Goal: Transaction & Acquisition: Purchase product/service

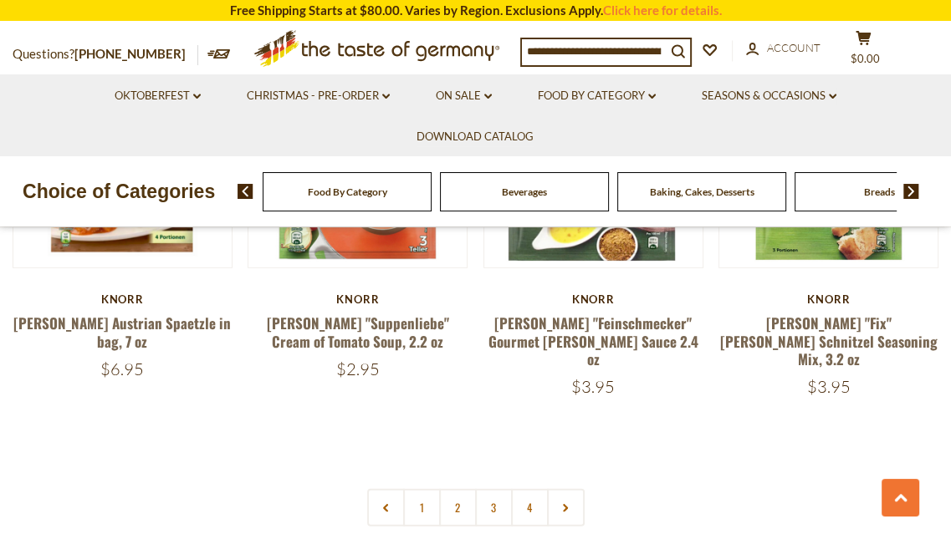
scroll to position [3510, 0]
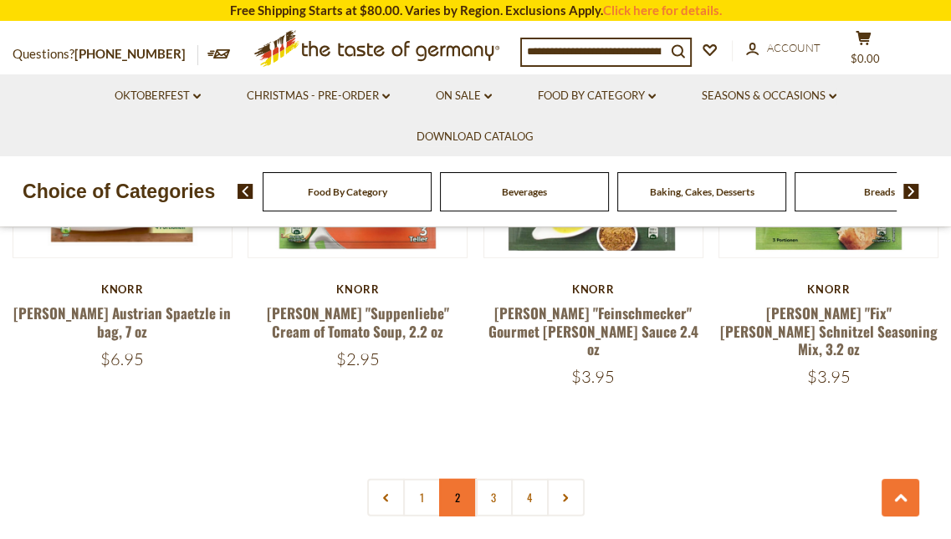
click at [466, 479] on link "2" at bounding box center [458, 498] width 38 height 38
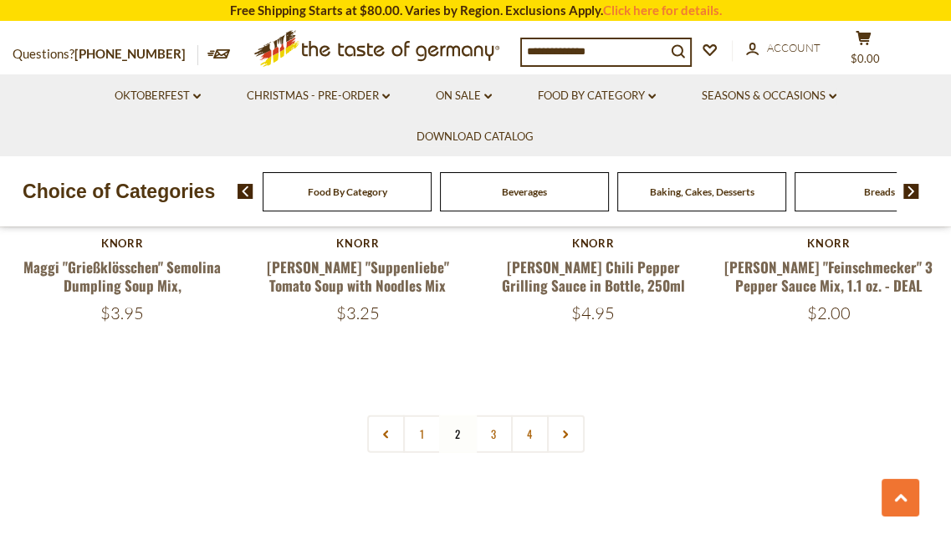
scroll to position [3561, 0]
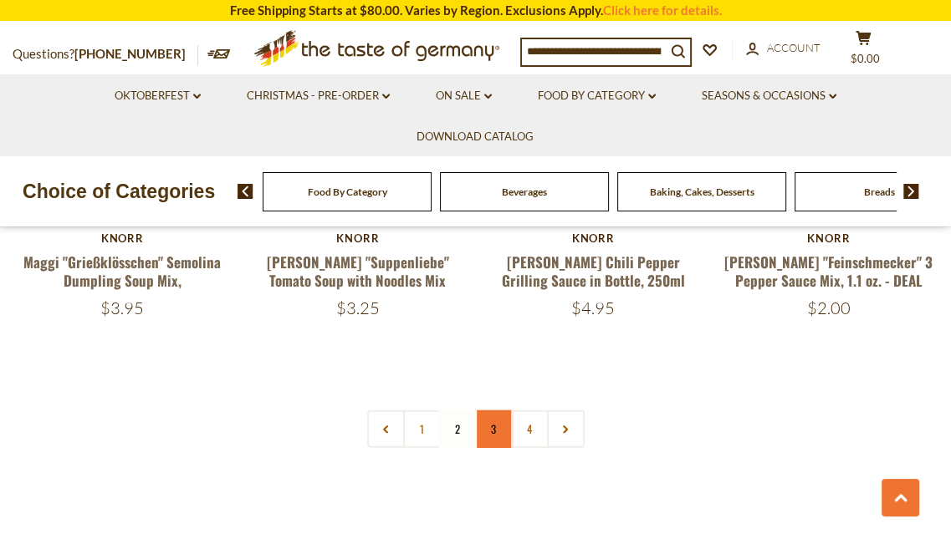
click at [490, 411] on link "3" at bounding box center [494, 430] width 38 height 38
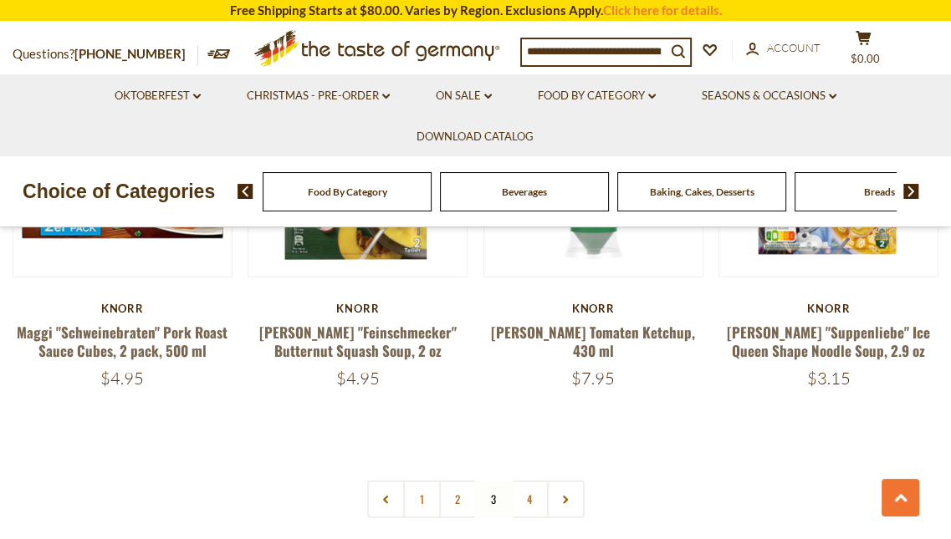
scroll to position [3514, 0]
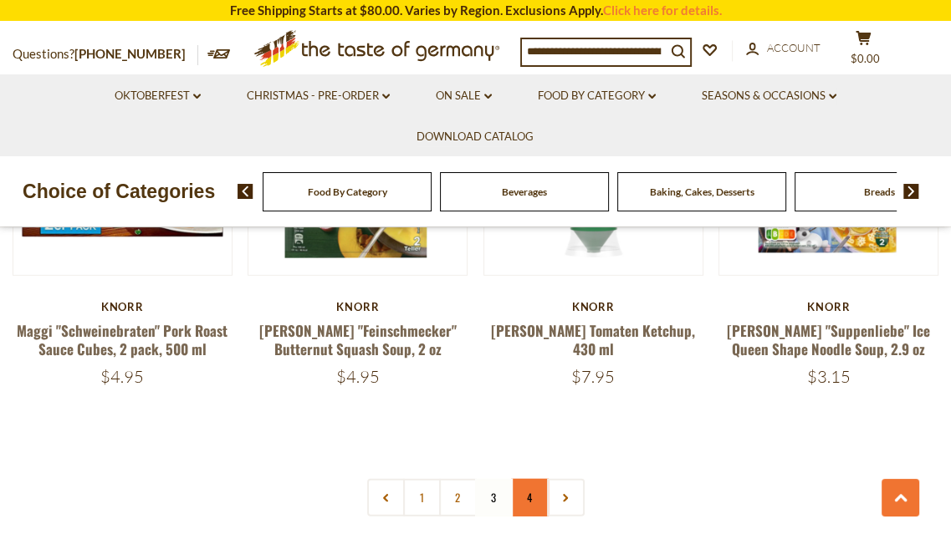
click at [524, 479] on link "4" at bounding box center [530, 498] width 38 height 38
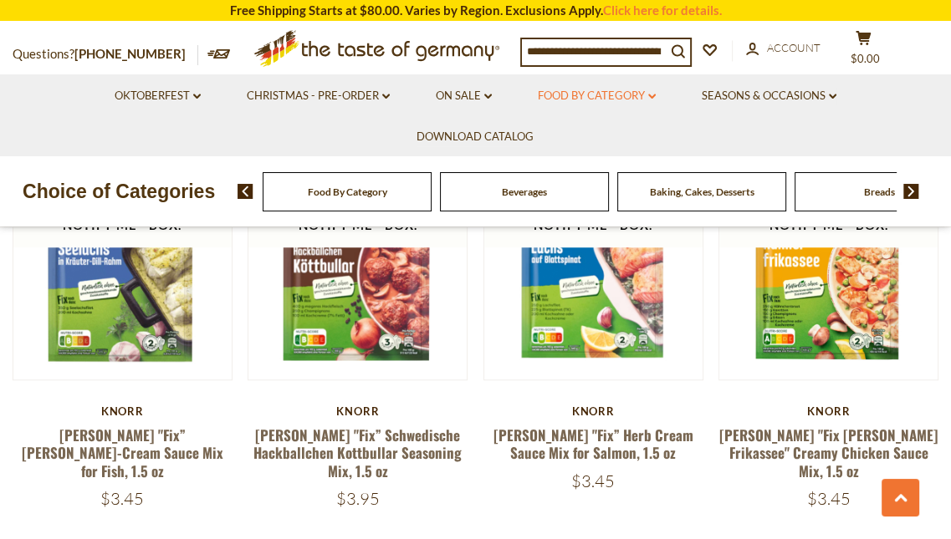
scroll to position [977, 0]
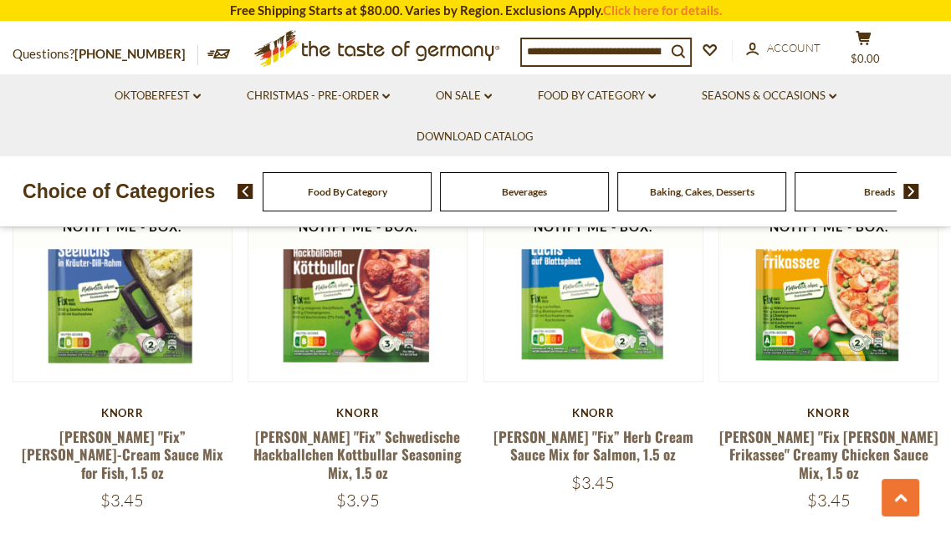
click at [912, 196] on img at bounding box center [911, 191] width 16 height 15
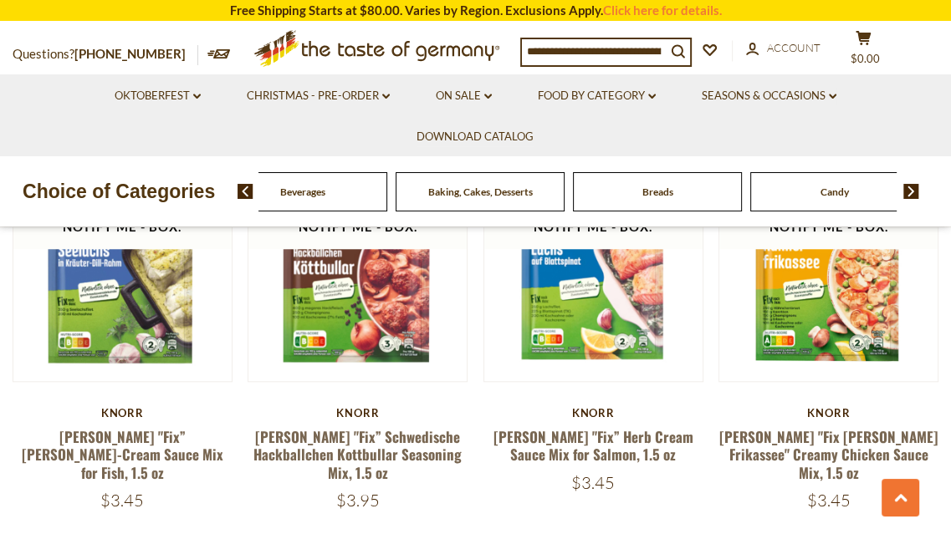
click at [210, 200] on div "Candy" at bounding box center [125, 191] width 169 height 39
click at [843, 191] on span "Candy" at bounding box center [834, 192] width 28 height 13
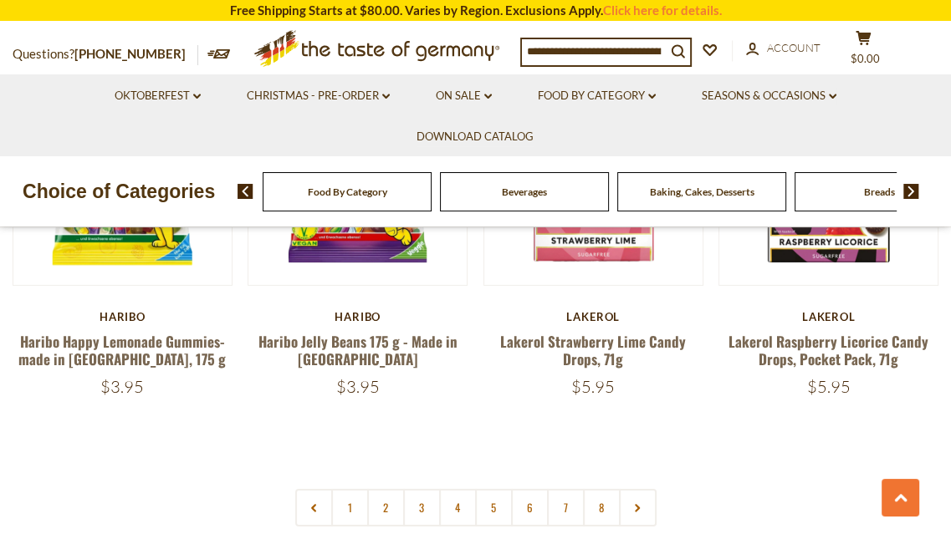
scroll to position [3830, 0]
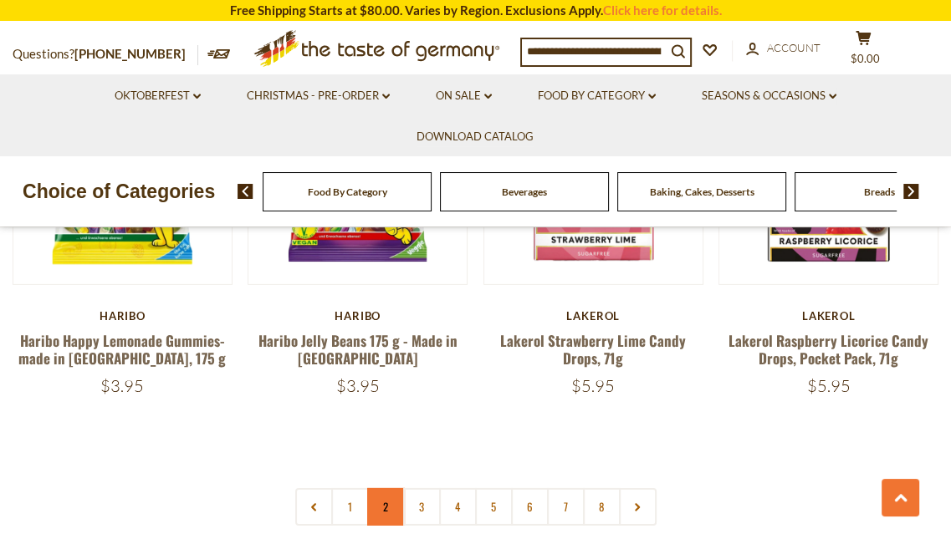
click at [388, 488] on link "2" at bounding box center [386, 507] width 38 height 38
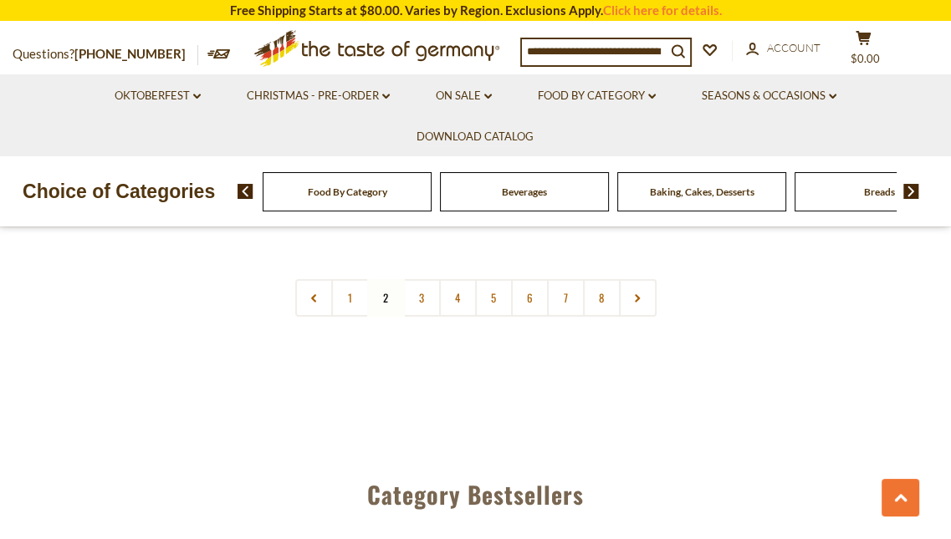
scroll to position [3999, 0]
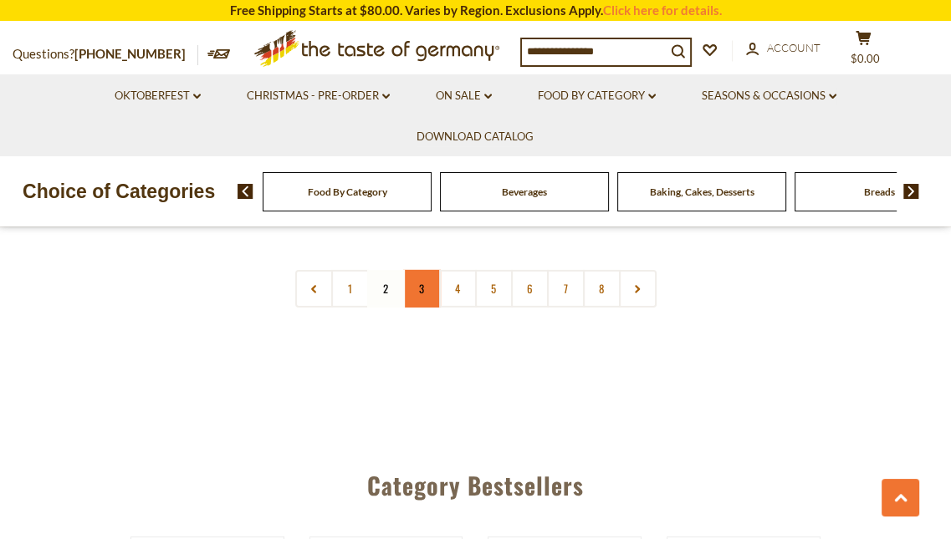
click at [427, 270] on link "3" at bounding box center [422, 289] width 38 height 38
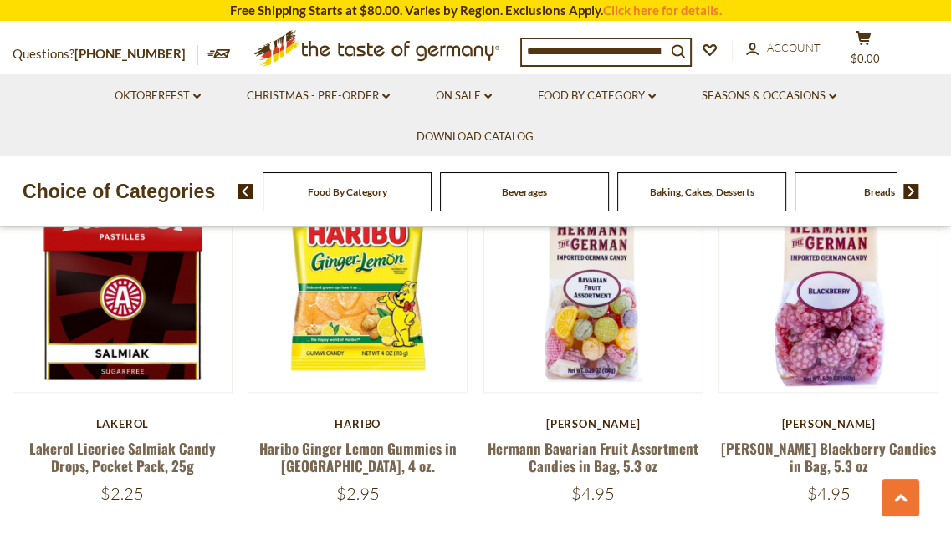
scroll to position [1264, 0]
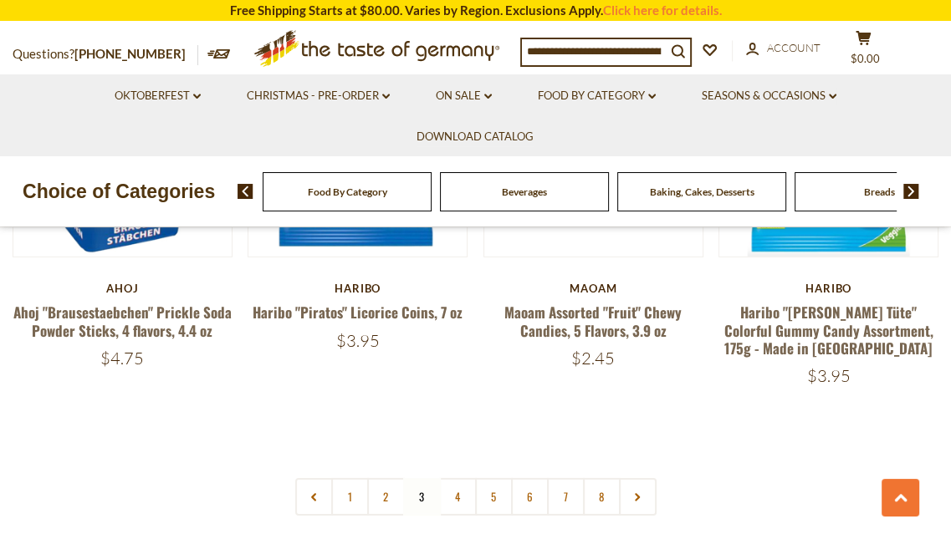
scroll to position [3767, 0]
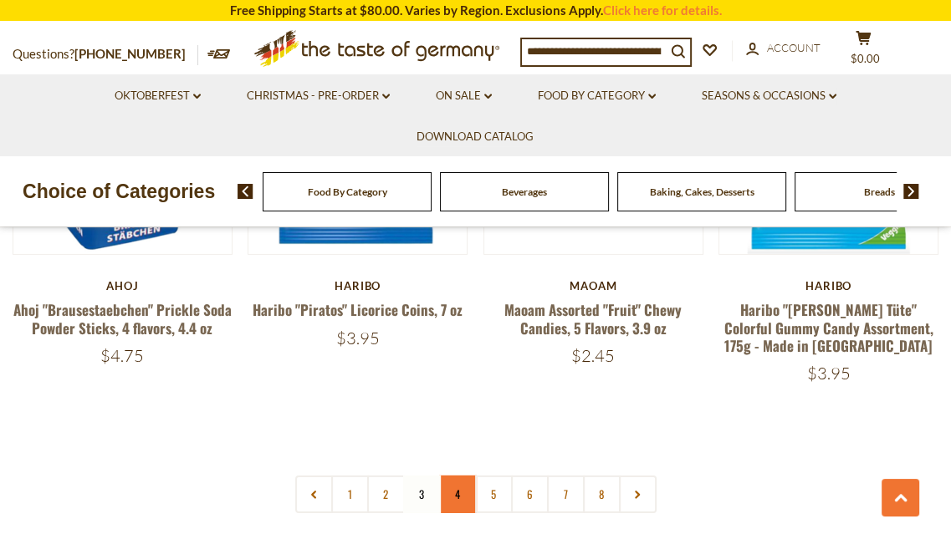
click at [468, 476] on link "4" at bounding box center [458, 495] width 38 height 38
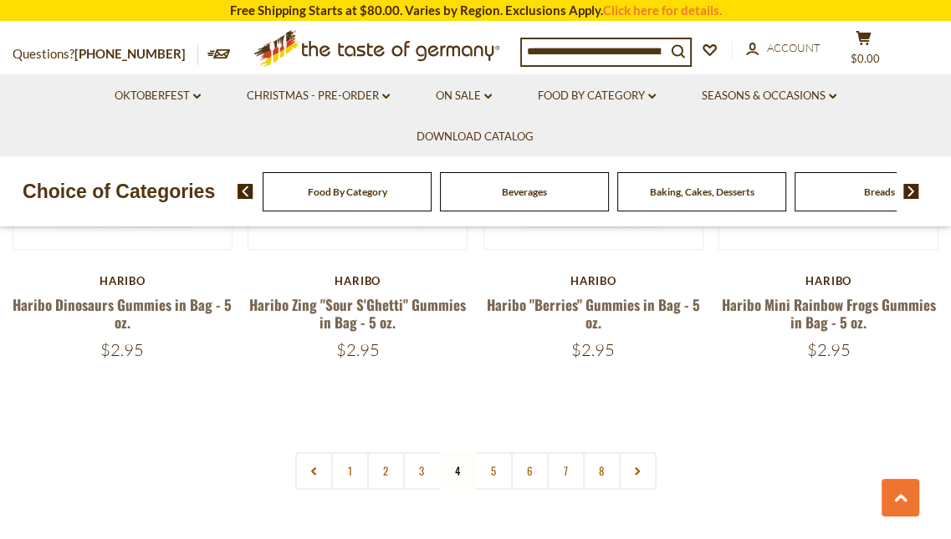
scroll to position [3805, 0]
click at [497, 452] on link "5" at bounding box center [494, 471] width 38 height 38
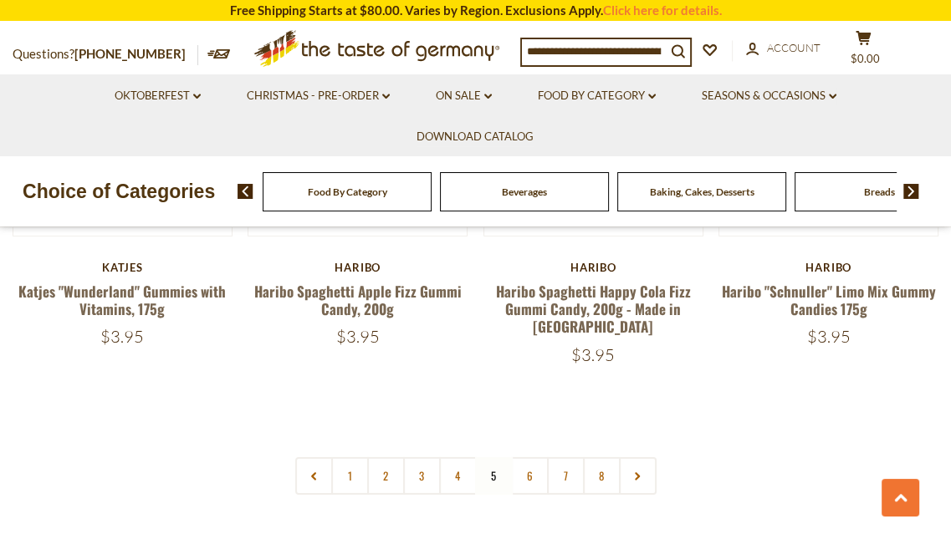
scroll to position [3826, 0]
click at [528, 457] on link "6" at bounding box center [530, 476] width 38 height 38
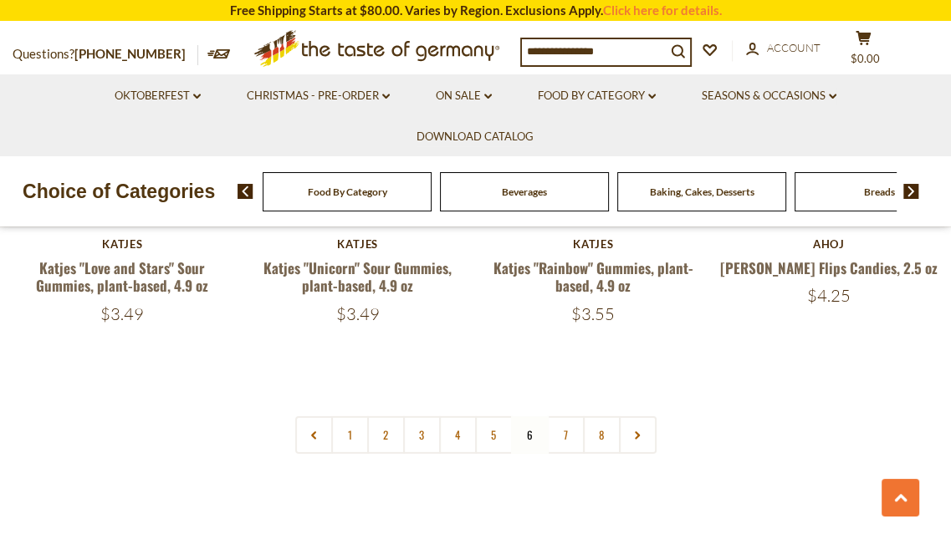
scroll to position [3796, 0]
click at [567, 416] on link "7" at bounding box center [566, 435] width 38 height 38
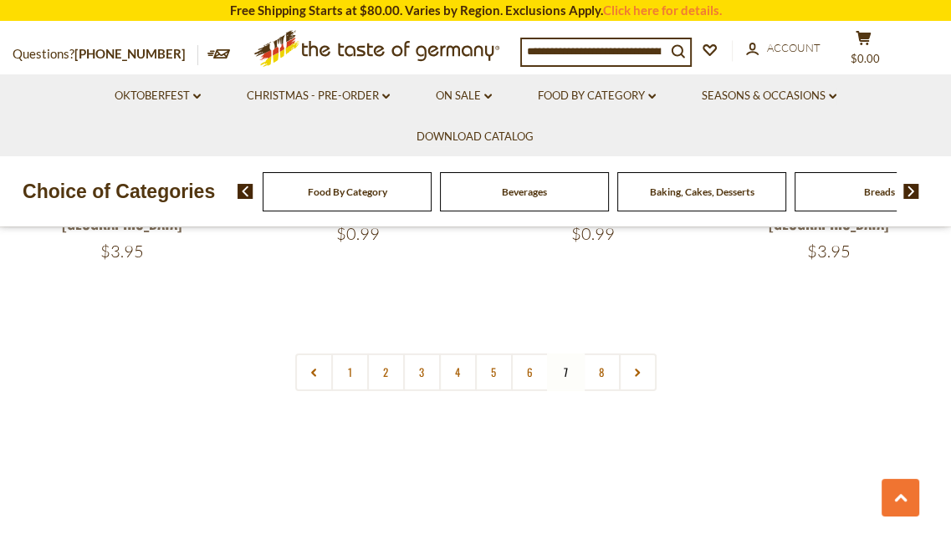
scroll to position [3897, 0]
click at [610, 350] on link "8" at bounding box center [602, 369] width 38 height 38
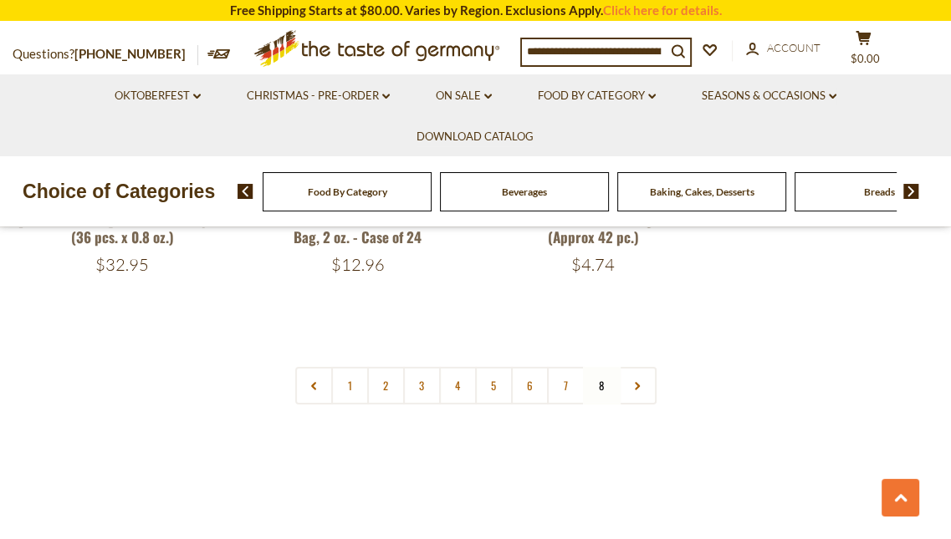
scroll to position [3867, 0]
click at [335, 190] on span "Food By Category" at bounding box center [347, 192] width 79 height 13
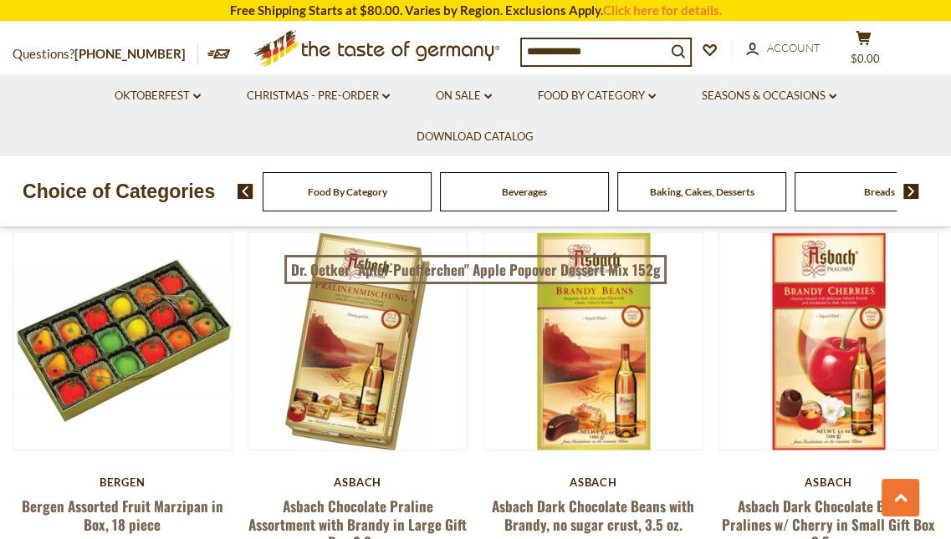
scroll to position [2528, 0]
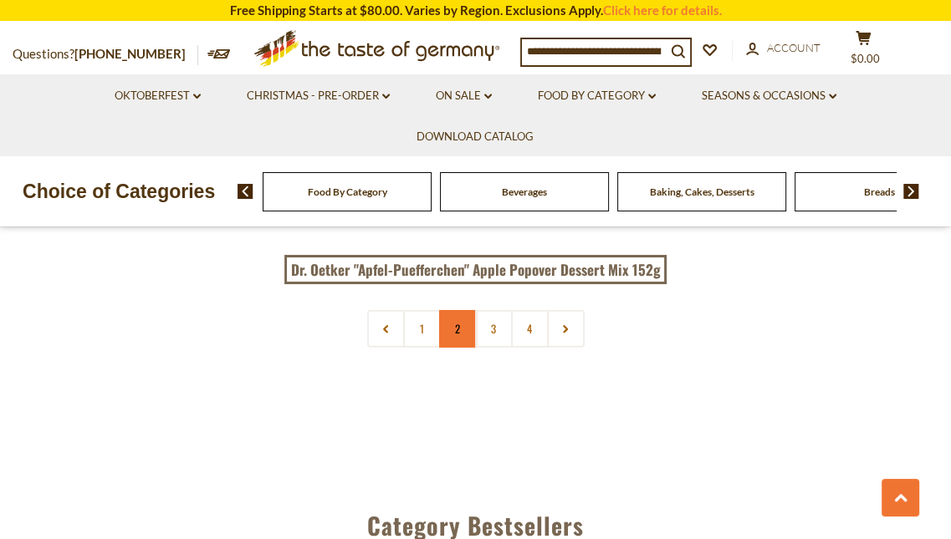
click at [448, 310] on link "2" at bounding box center [458, 329] width 38 height 38
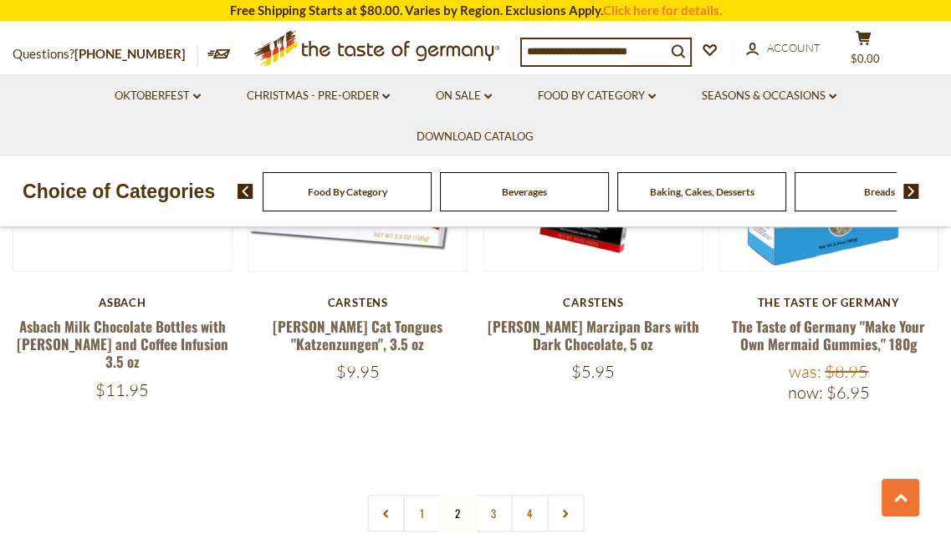
scroll to position [3571, 0]
click at [497, 494] on link "3" at bounding box center [494, 513] width 38 height 38
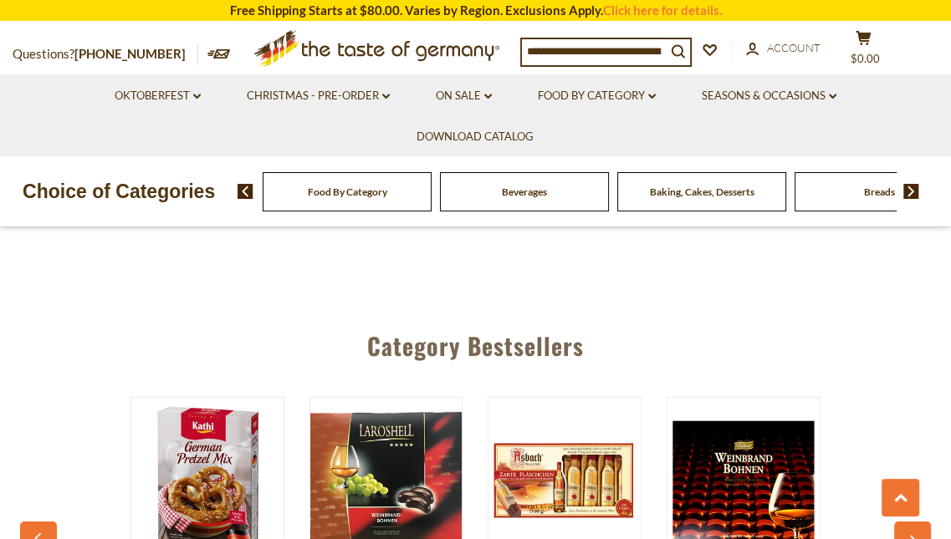
scroll to position [3593, 0]
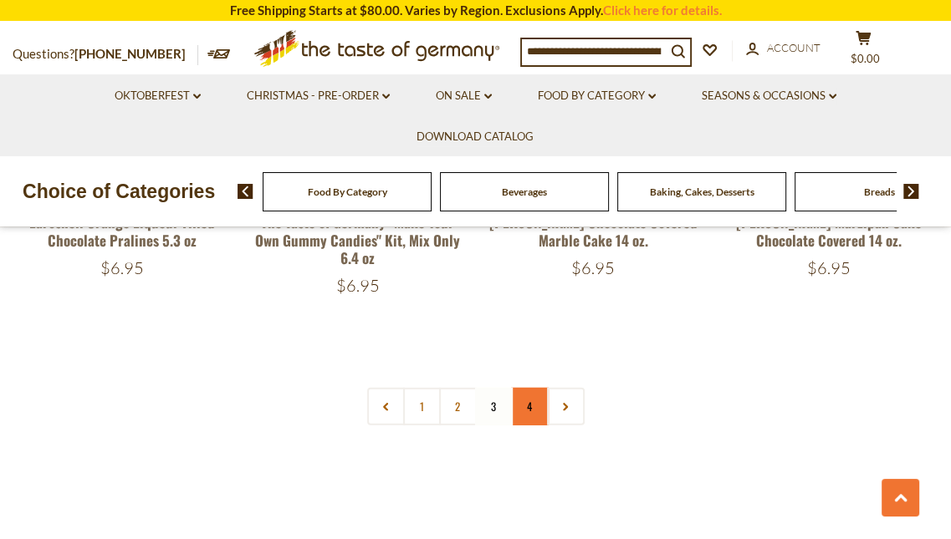
click at [533, 388] on link "4" at bounding box center [530, 407] width 38 height 38
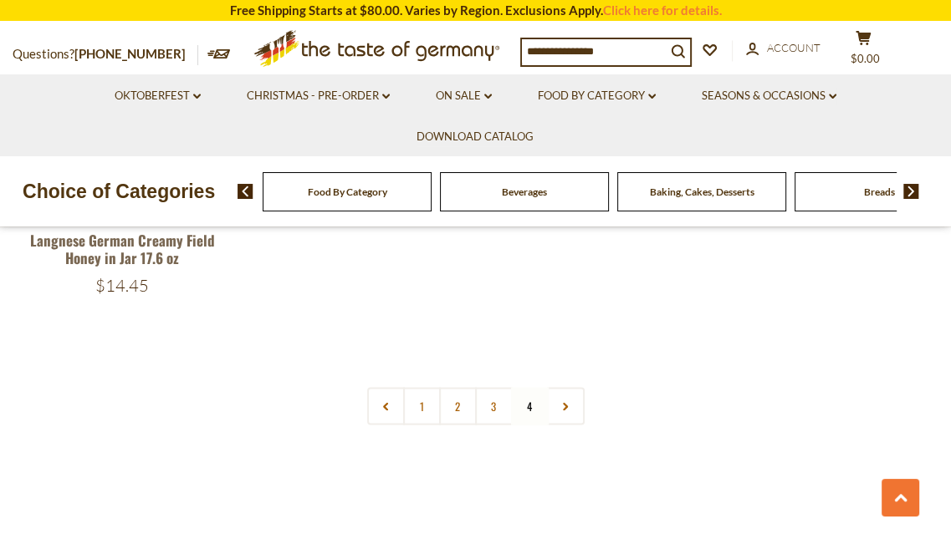
scroll to position [2394, 0]
click at [908, 198] on img at bounding box center [911, 191] width 16 height 15
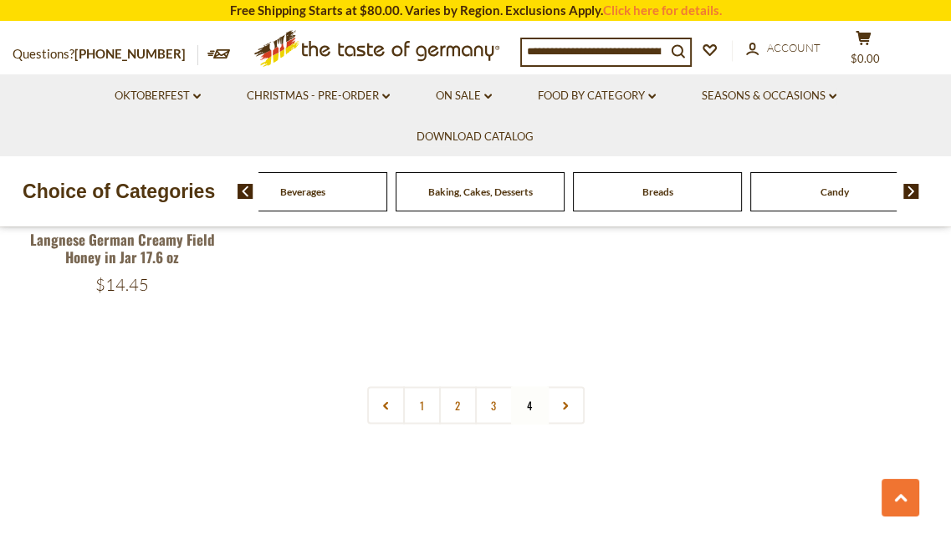
click at [662, 187] on span "Breads" at bounding box center [657, 192] width 31 height 13
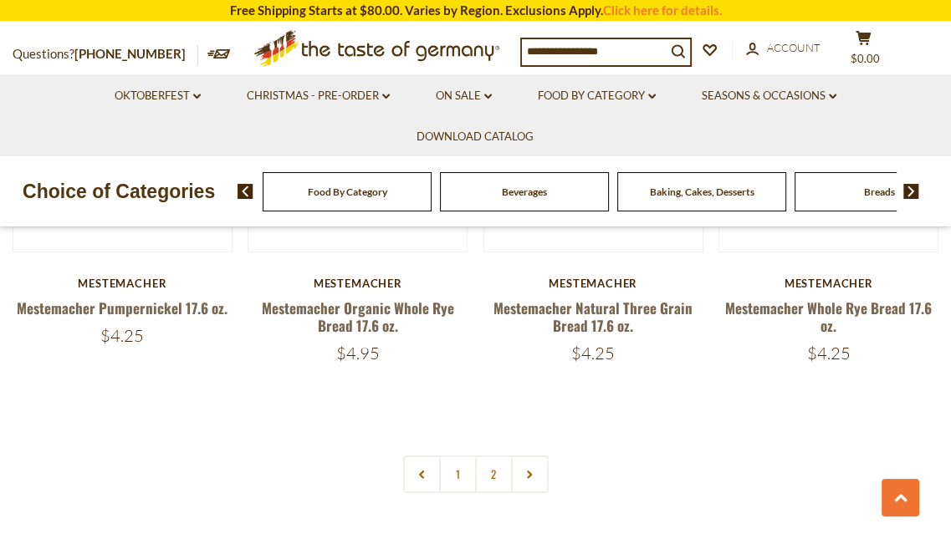
scroll to position [3799, 0]
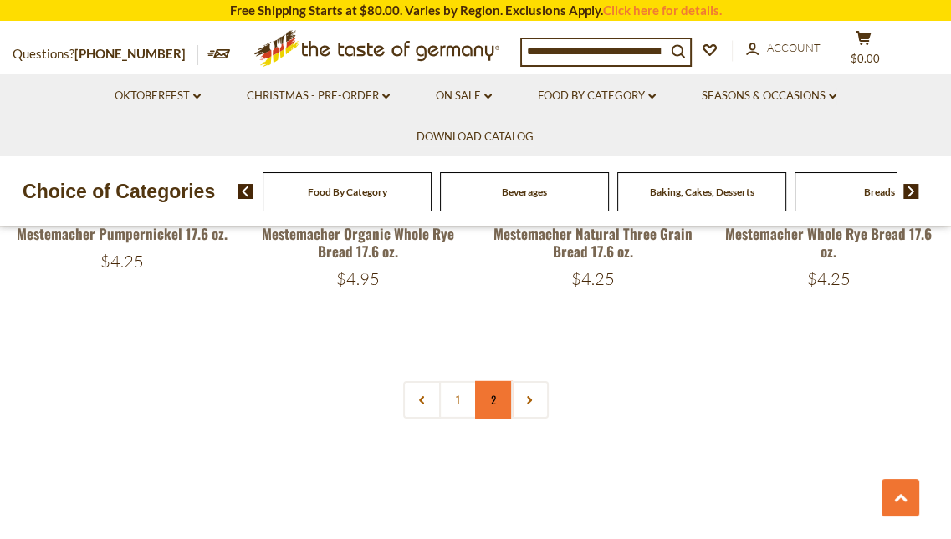
click at [493, 396] on link "2" at bounding box center [494, 400] width 38 height 38
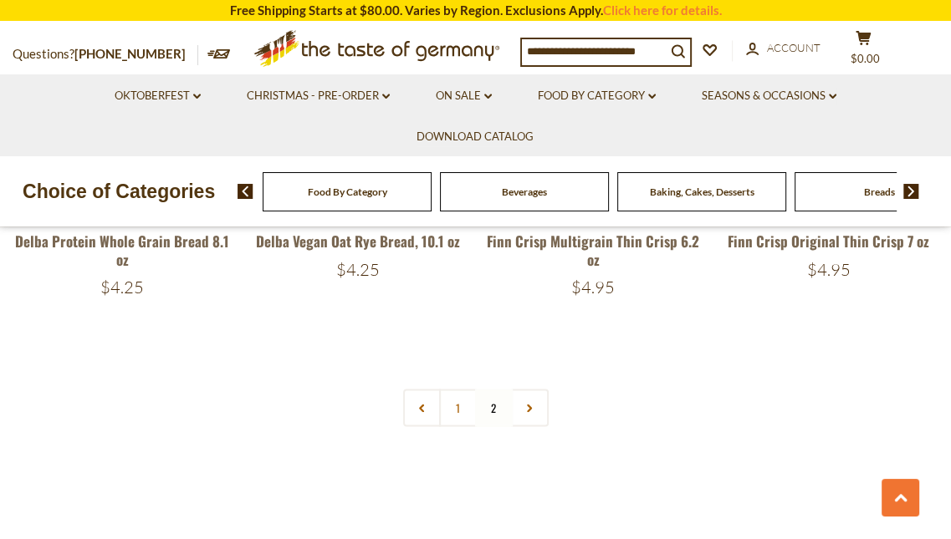
scroll to position [2233, 0]
click at [194, 93] on link "Oktoberfest dropdown_arrow" at bounding box center [158, 96] width 86 height 18
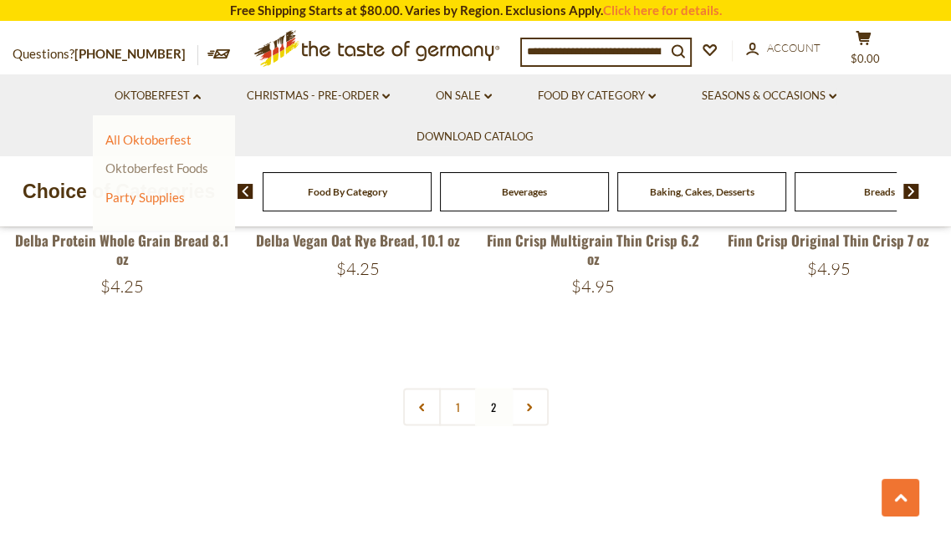
click at [181, 166] on link "Oktoberfest Foods" at bounding box center [156, 168] width 103 height 15
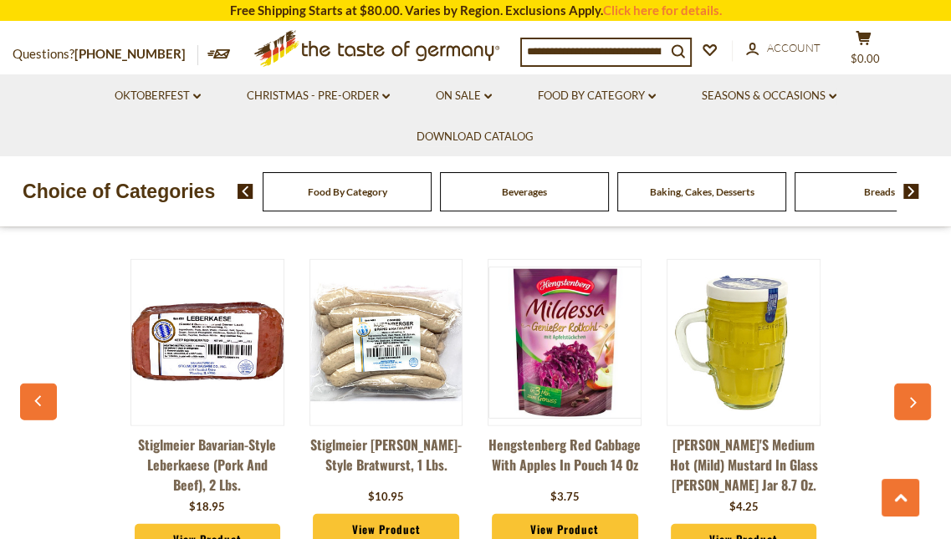
scroll to position [3094, 0]
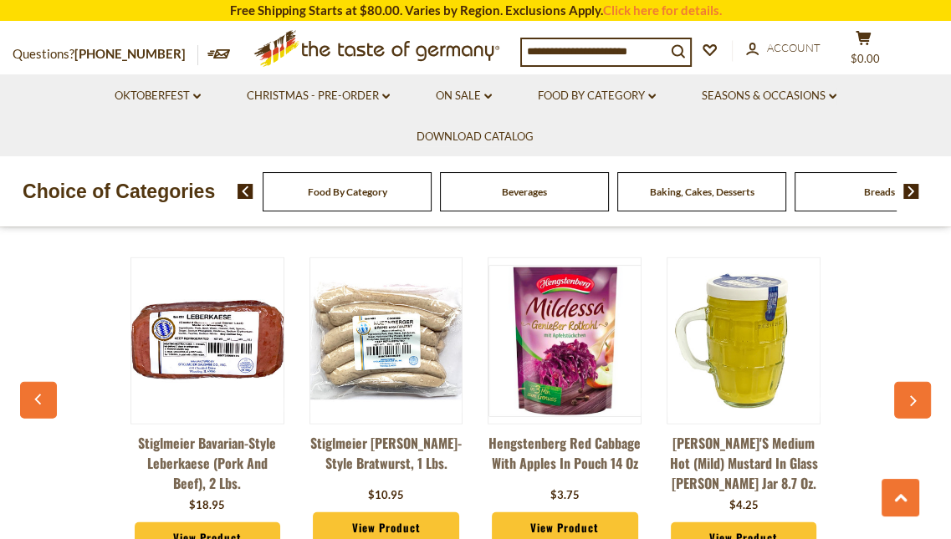
click at [391, 98] on li "Christmas - PRE-ORDER dropdown_arrow All Christmas - PRE-ORDER Christmas Cookie…" at bounding box center [318, 94] width 187 height 41
click at [384, 92] on link "Christmas - PRE-ORDER dropdown_arrow" at bounding box center [318, 96] width 143 height 18
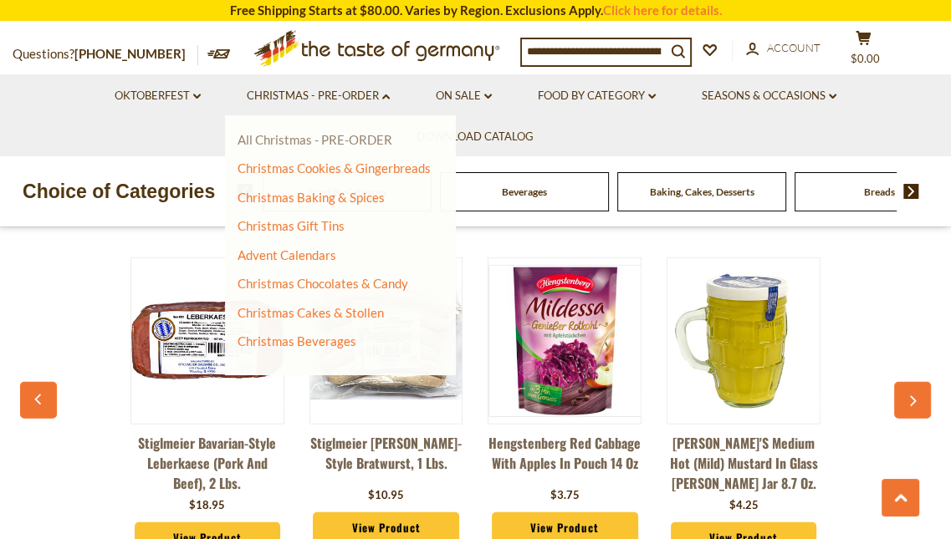
click at [350, 135] on link "All Christmas - PRE-ORDER" at bounding box center [315, 139] width 155 height 15
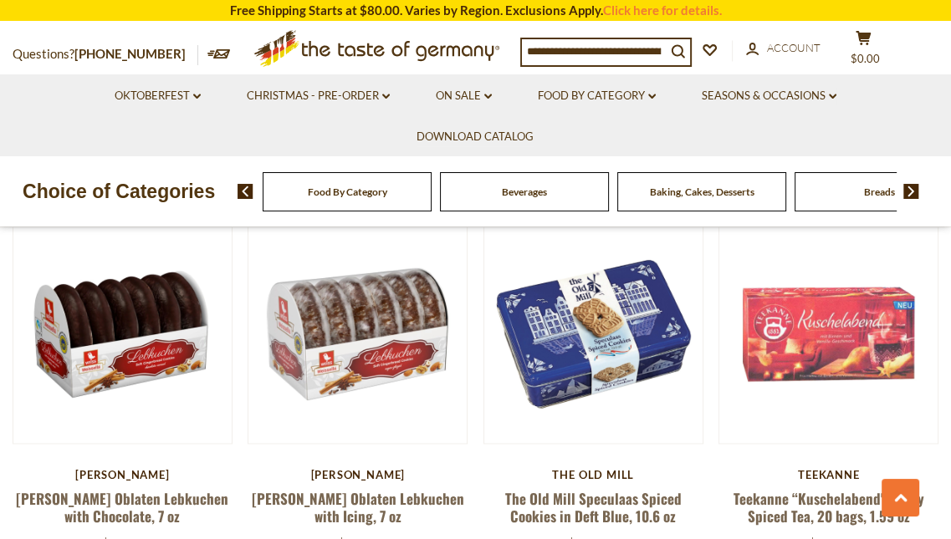
scroll to position [1633, 0]
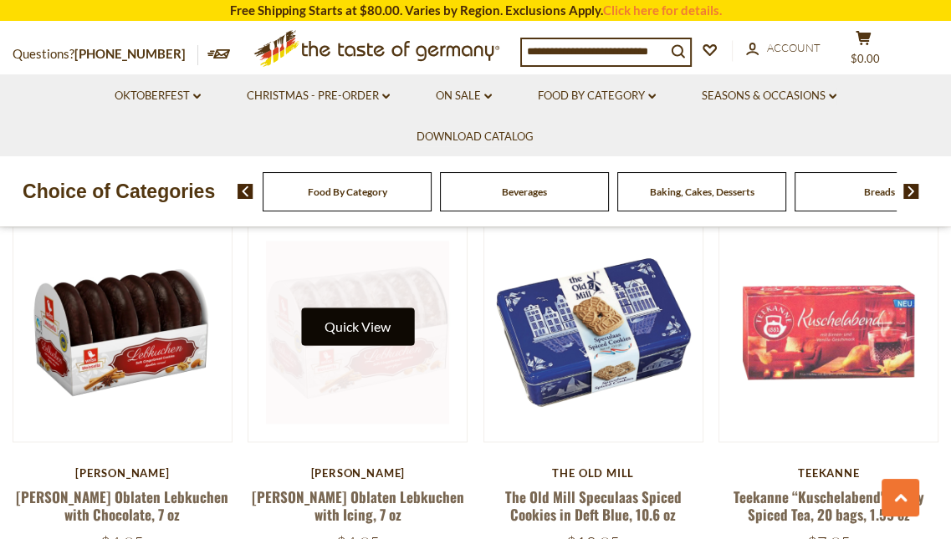
click at [371, 308] on button "Quick View" at bounding box center [357, 327] width 113 height 38
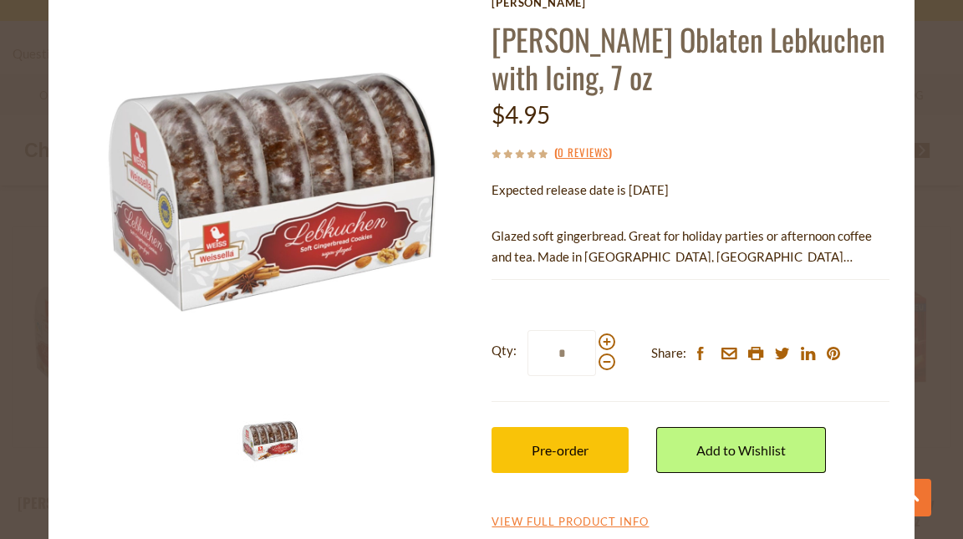
scroll to position [95, 0]
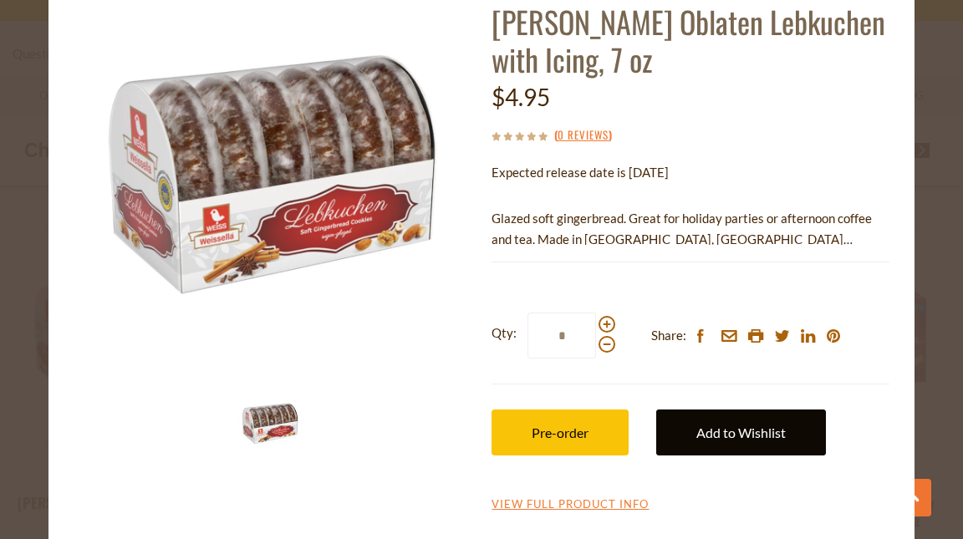
click at [731, 423] on link "Add to Wishlist" at bounding box center [742, 433] width 170 height 46
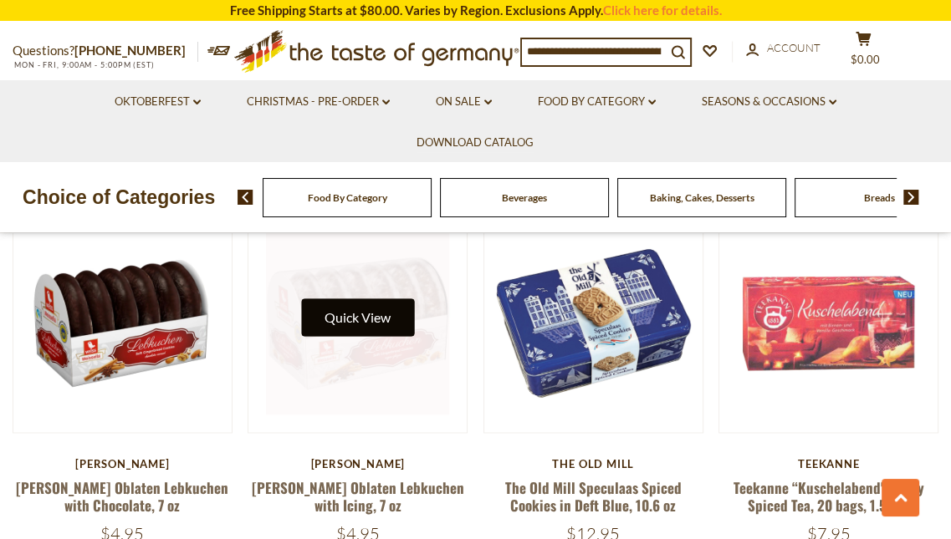
click at [367, 304] on button "Quick View" at bounding box center [357, 318] width 113 height 38
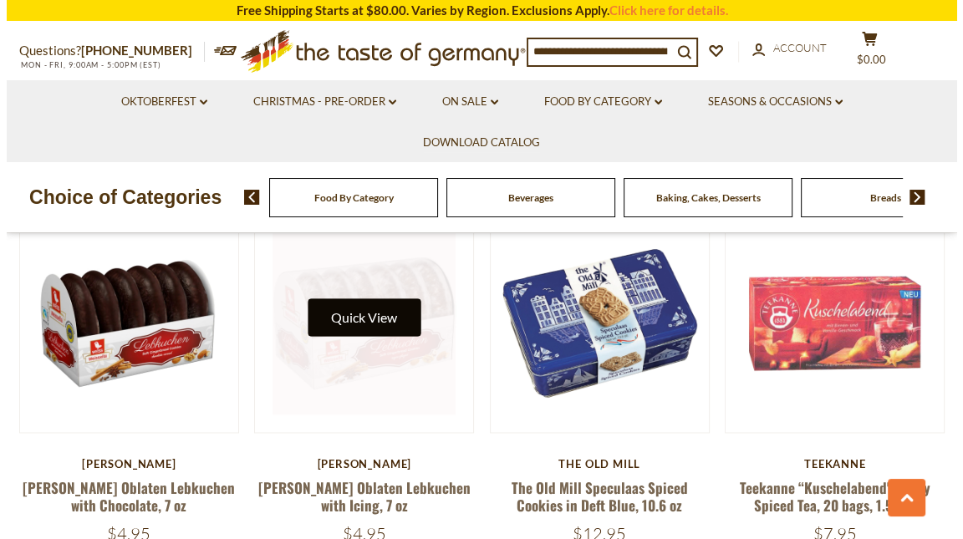
scroll to position [1652, 0]
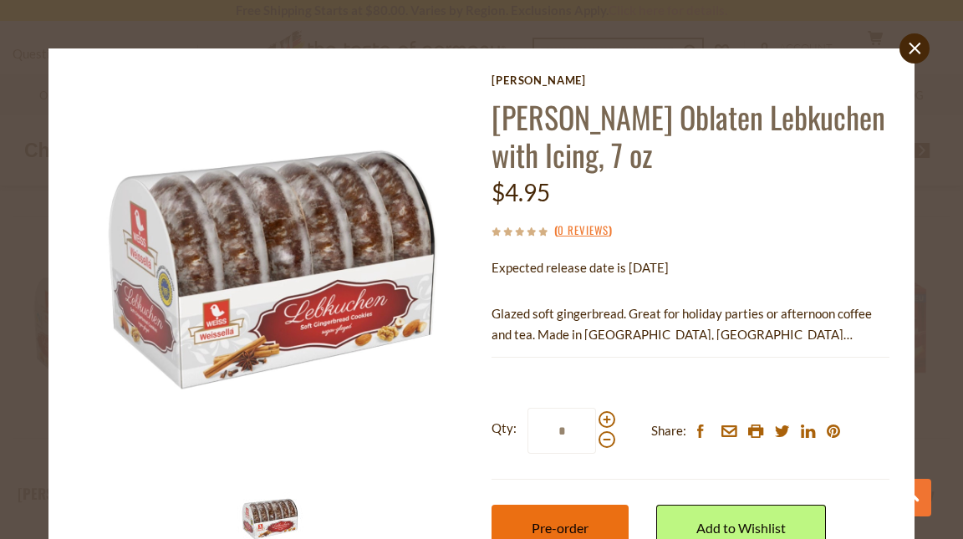
click at [565, 522] on span "Pre-order" at bounding box center [560, 528] width 57 height 16
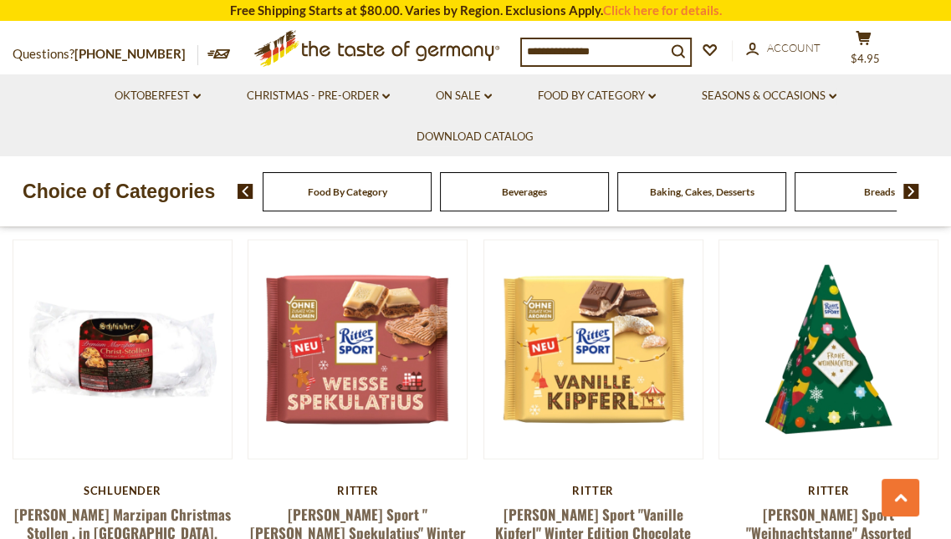
scroll to position [2400, 0]
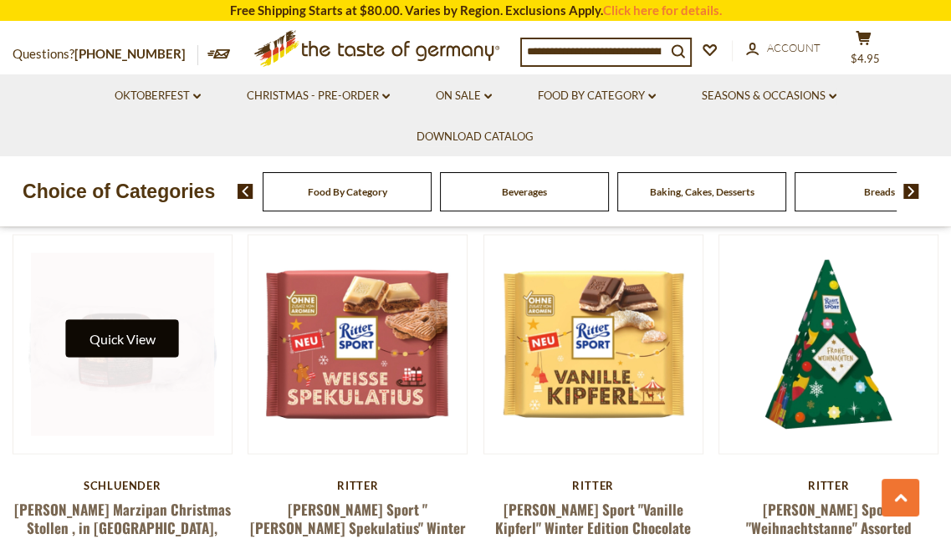
click at [119, 321] on button "Quick View" at bounding box center [122, 339] width 113 height 38
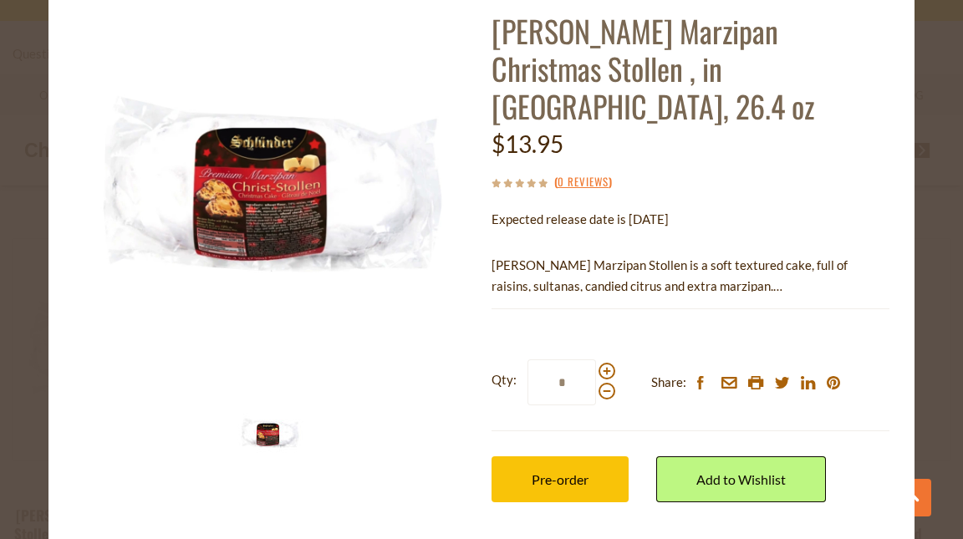
scroll to position [95, 0]
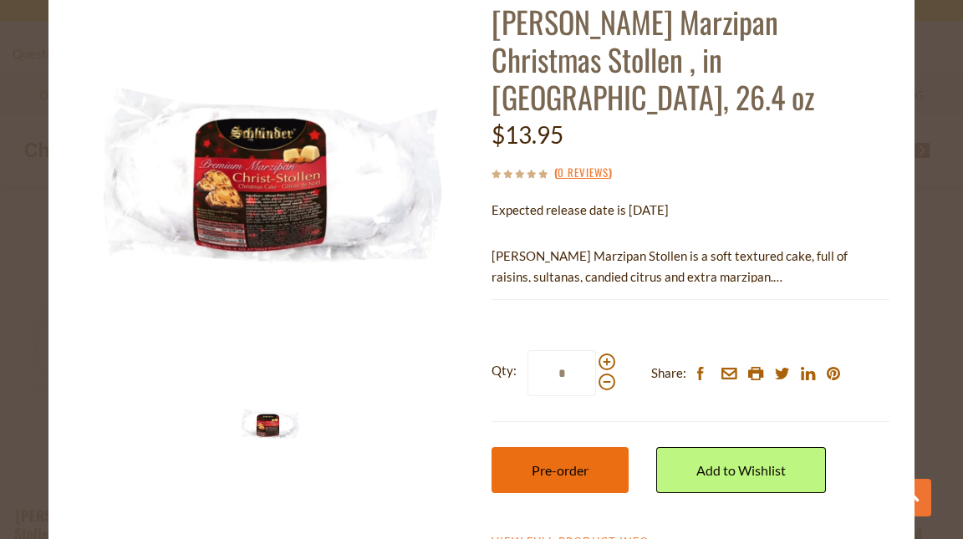
click at [575, 463] on span "Pre-order" at bounding box center [560, 471] width 57 height 16
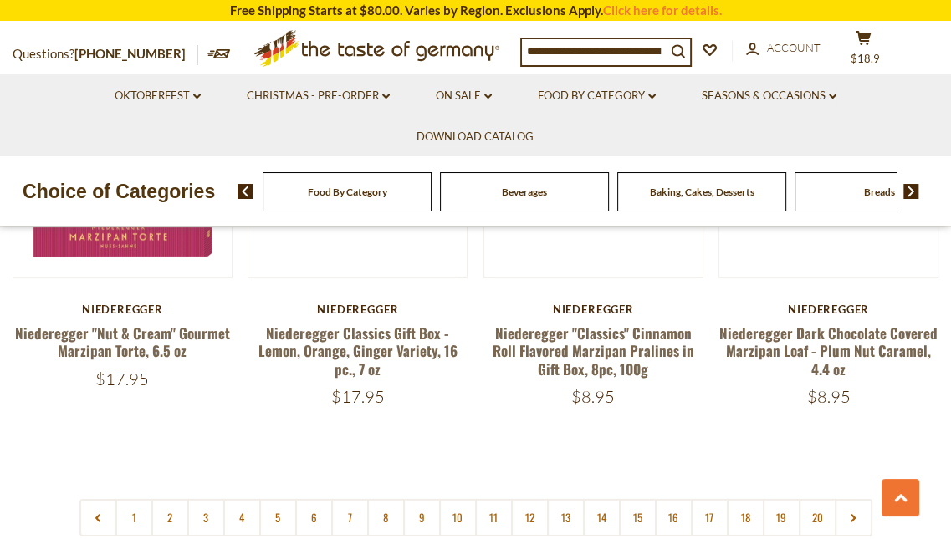
scroll to position [3756, 0]
click at [174, 498] on link "2" at bounding box center [170, 517] width 38 height 38
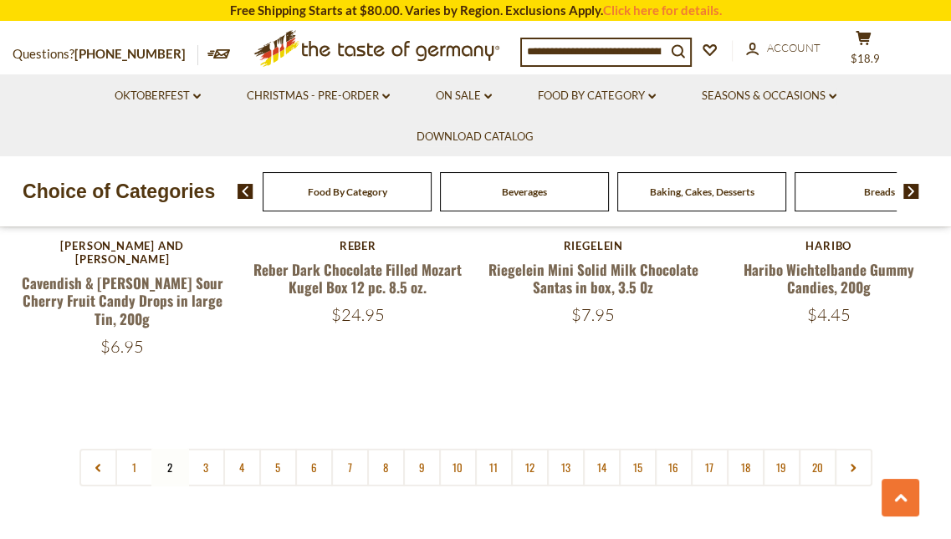
scroll to position [3802, 0]
click at [207, 448] on link "3" at bounding box center [206, 467] width 38 height 38
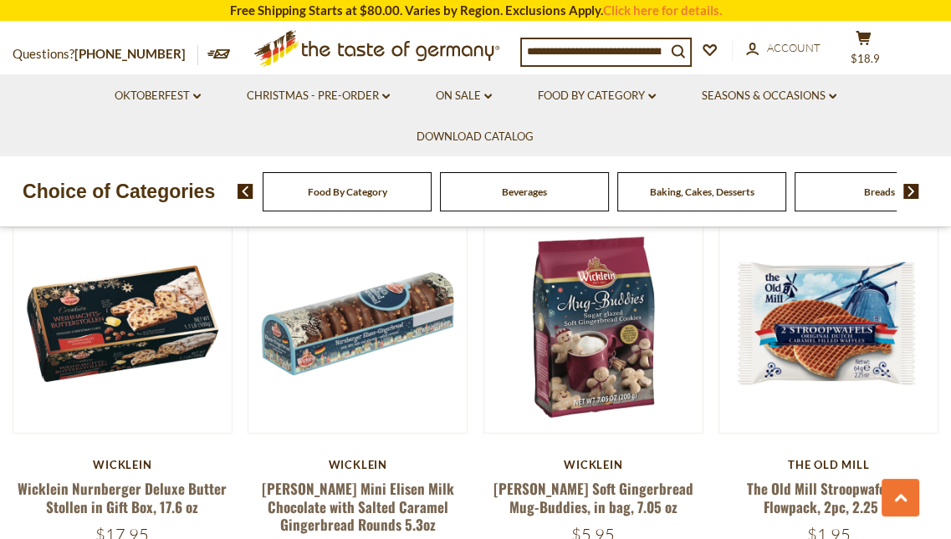
scroll to position [3199, 0]
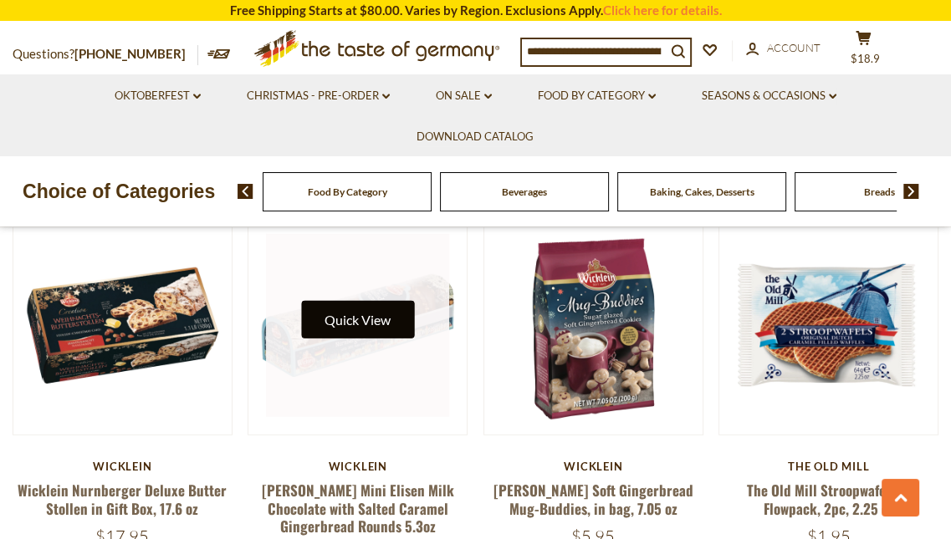
click at [370, 301] on button "Quick View" at bounding box center [357, 320] width 113 height 38
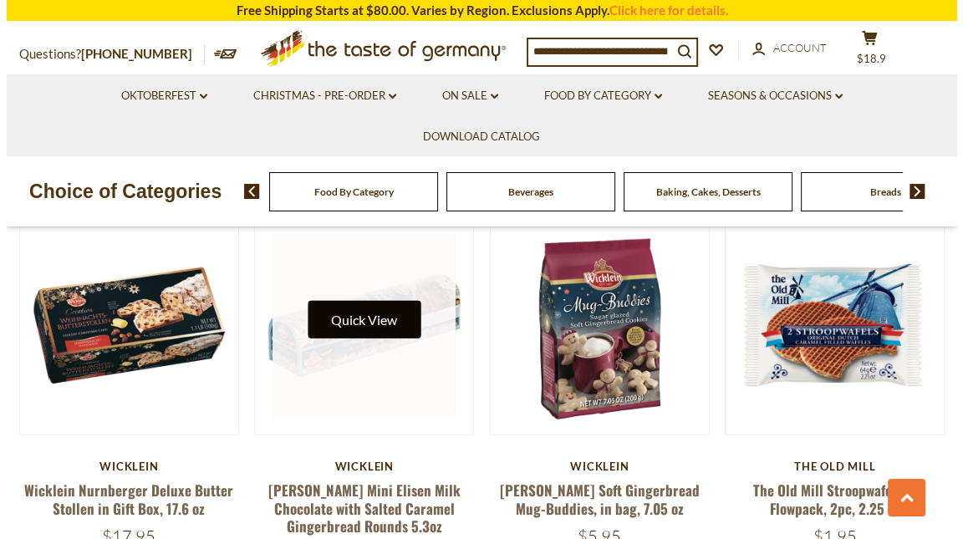
scroll to position [3220, 0]
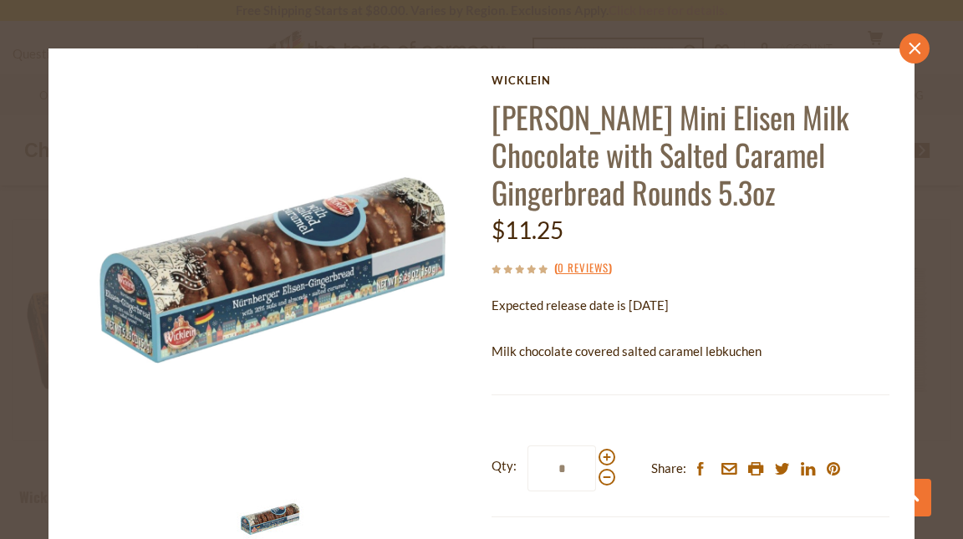
click at [909, 44] on icon "close" at bounding box center [915, 48] width 13 height 13
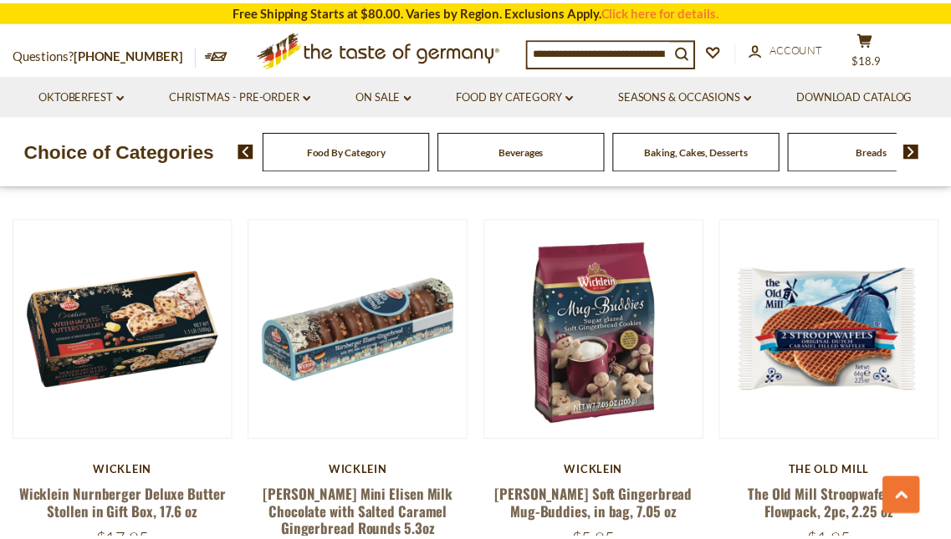
scroll to position [3199, 0]
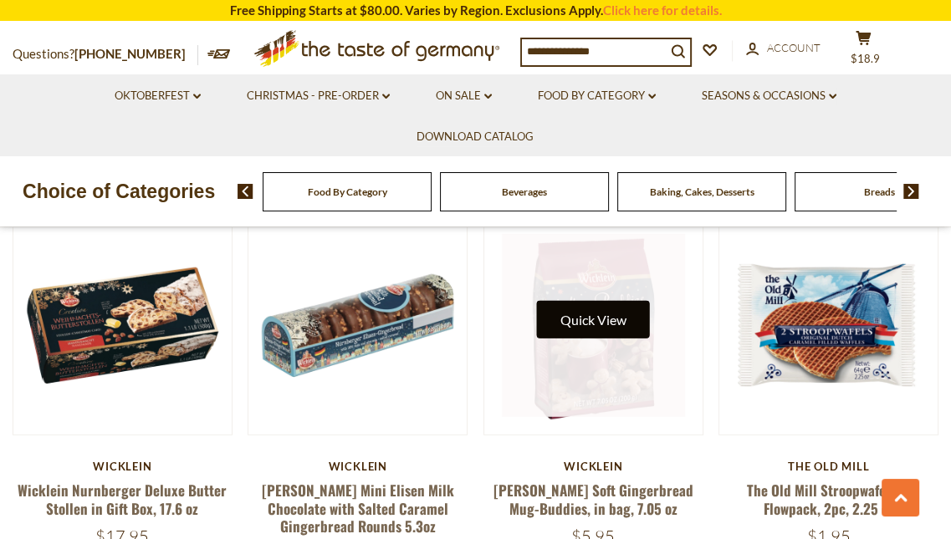
click at [600, 301] on button "Quick View" at bounding box center [593, 320] width 113 height 38
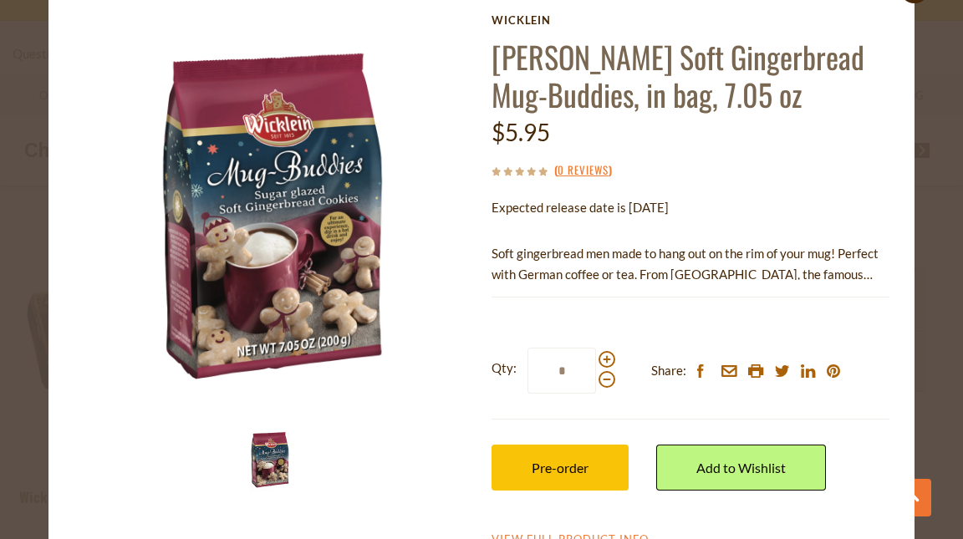
scroll to position [61, 0]
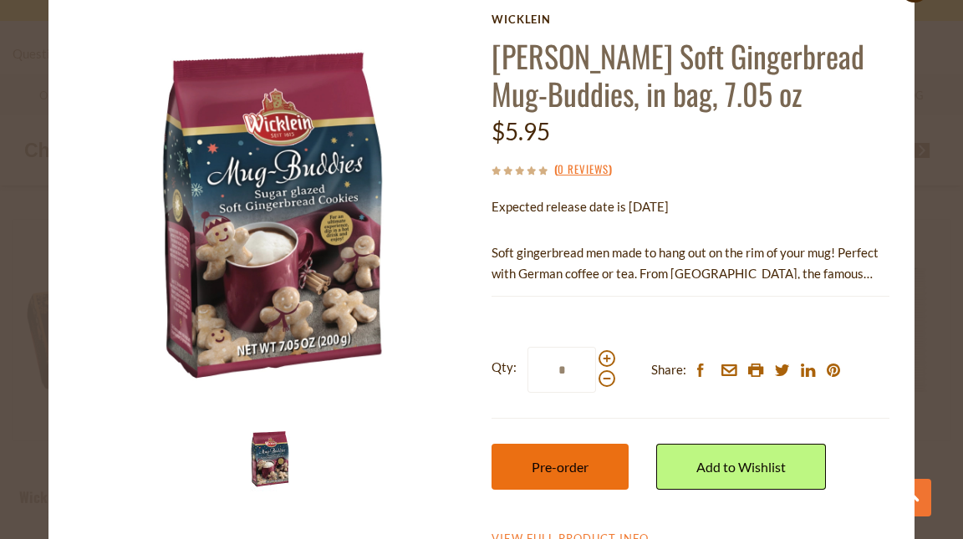
click at [596, 460] on button "Pre-order" at bounding box center [560, 467] width 137 height 46
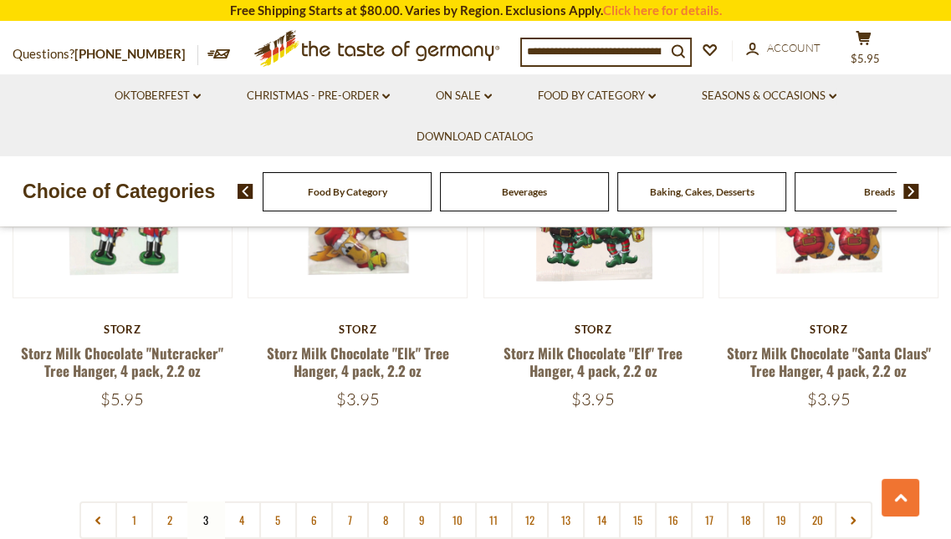
scroll to position [3779, 0]
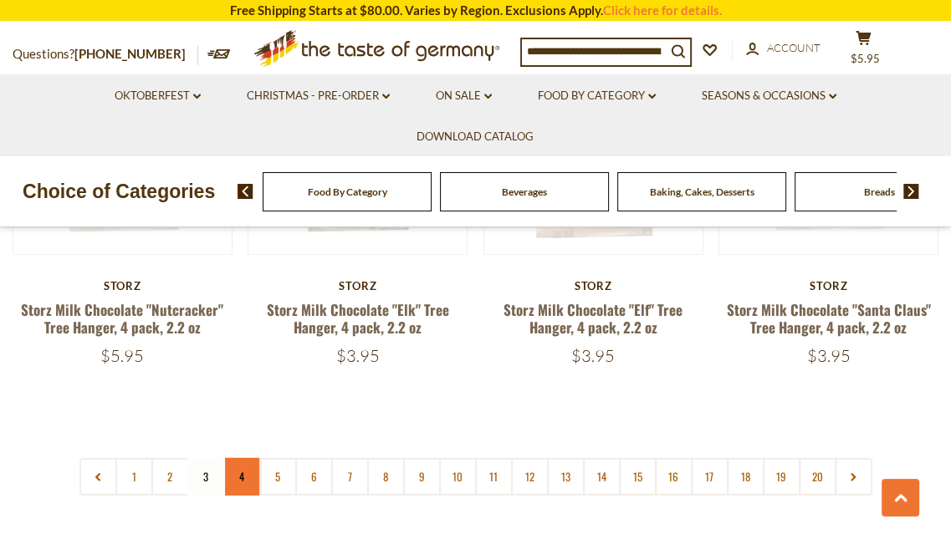
click at [243, 458] on link "4" at bounding box center [242, 477] width 38 height 38
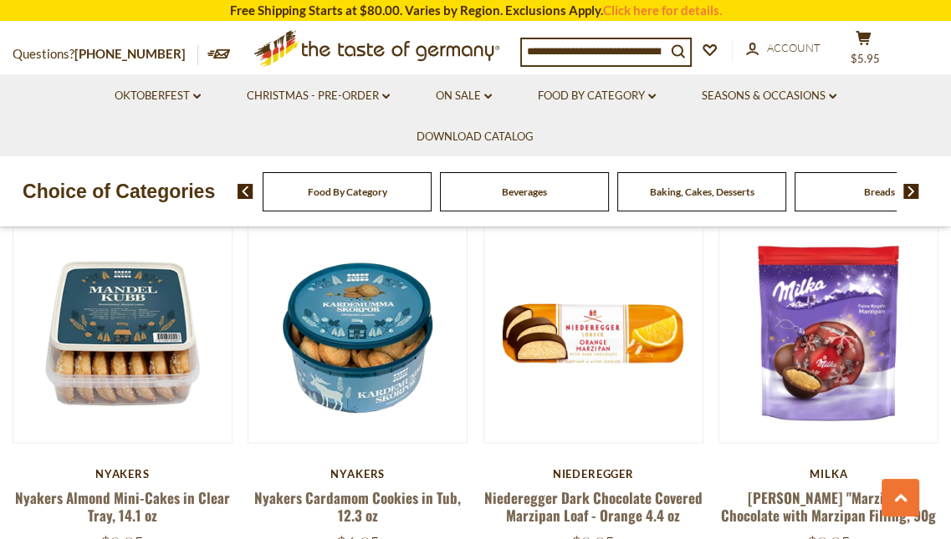
scroll to position [1232, 0]
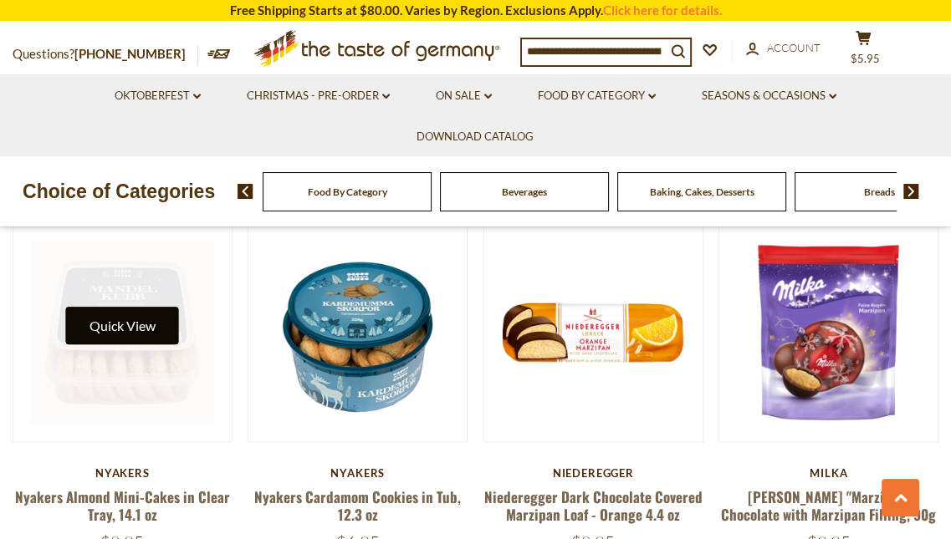
click at [129, 318] on button "Quick View" at bounding box center [122, 326] width 113 height 38
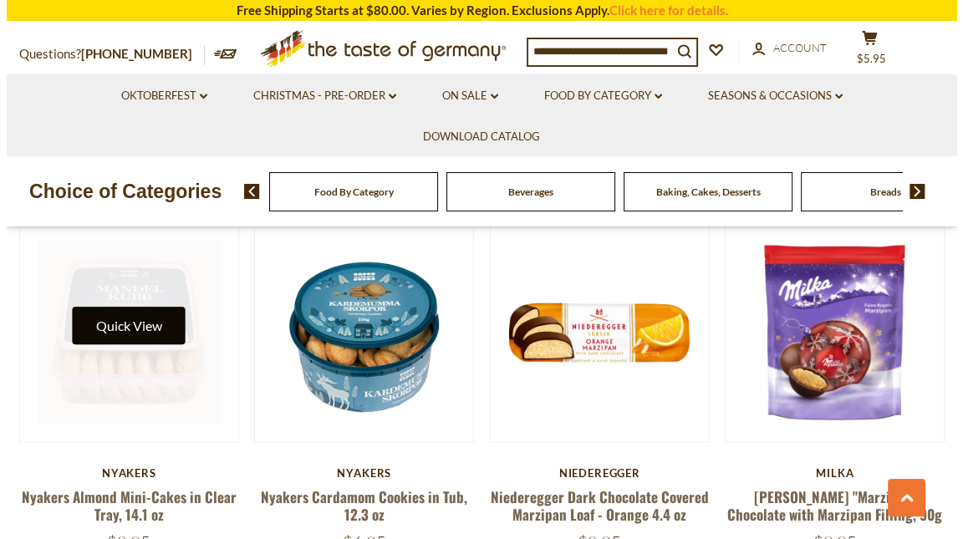
scroll to position [1239, 0]
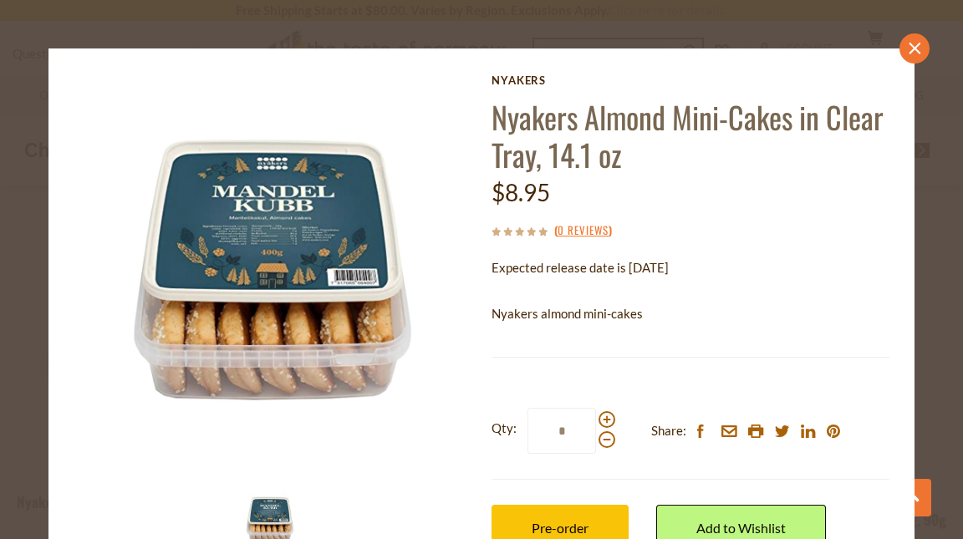
click at [909, 50] on icon "close" at bounding box center [915, 48] width 13 height 13
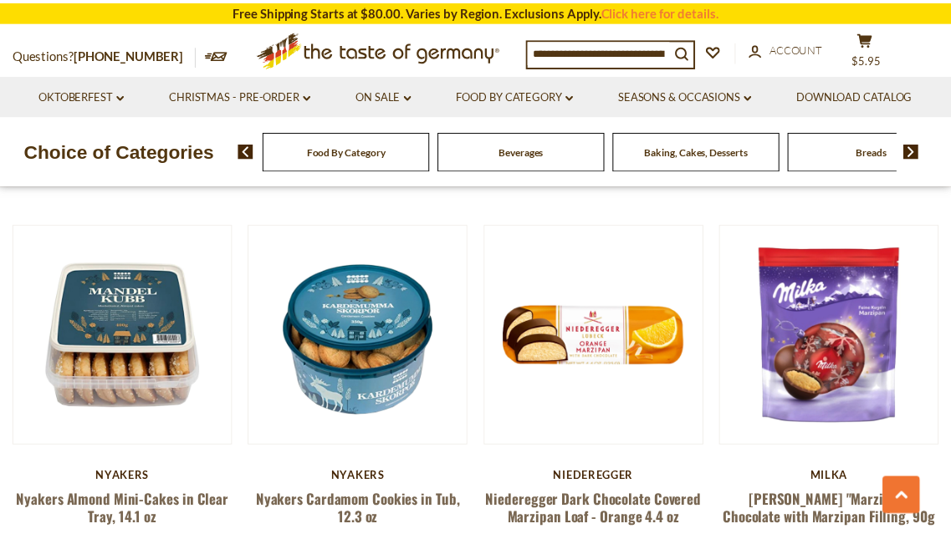
scroll to position [1232, 0]
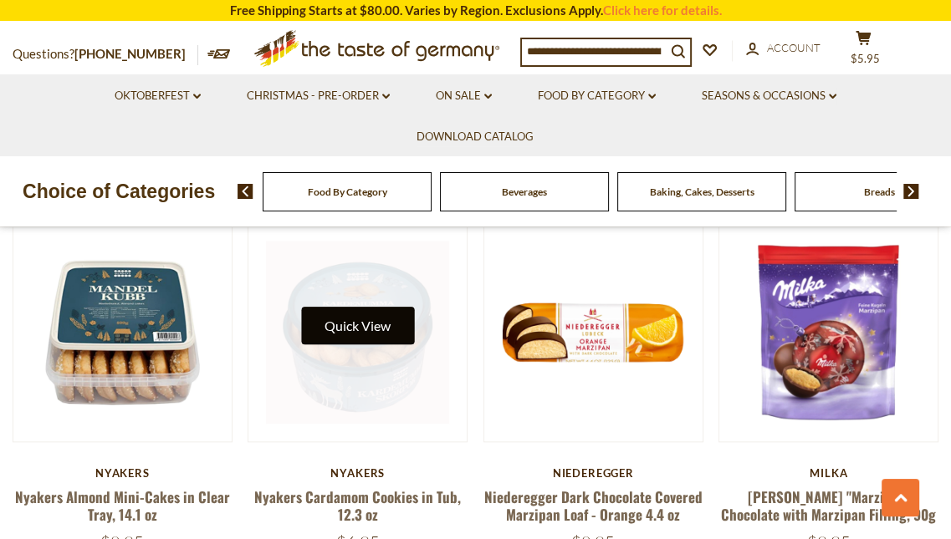
click at [365, 307] on button "Quick View" at bounding box center [357, 326] width 113 height 38
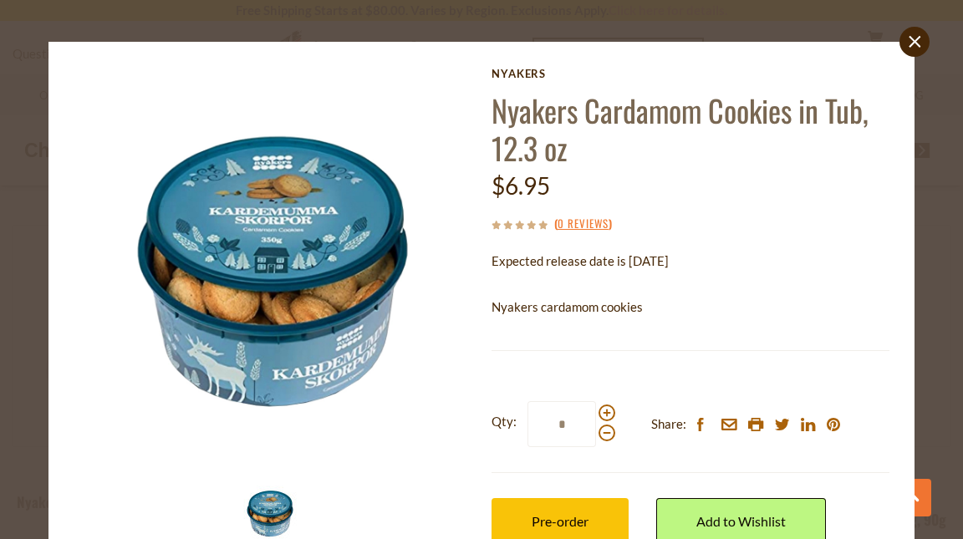
scroll to position [2, 0]
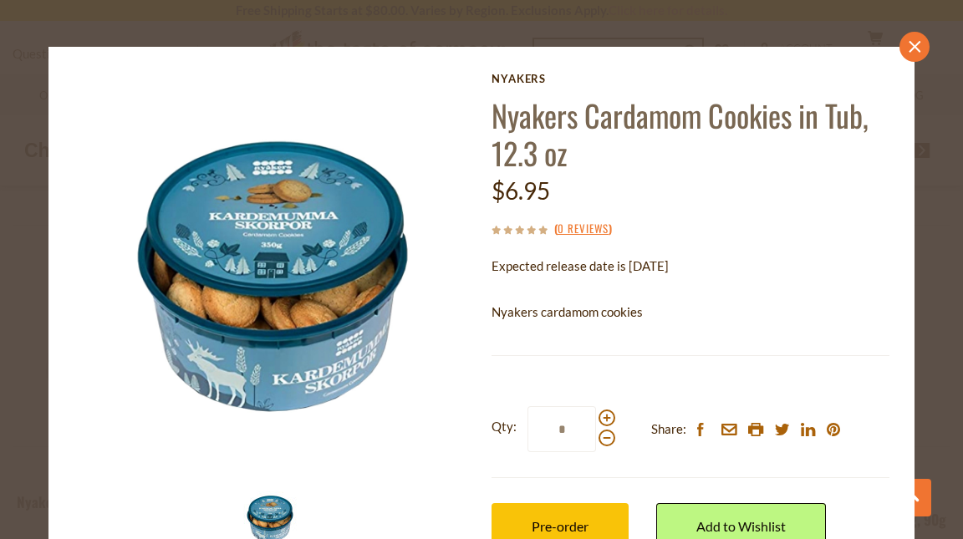
click at [909, 46] on icon "close" at bounding box center [915, 46] width 13 height 13
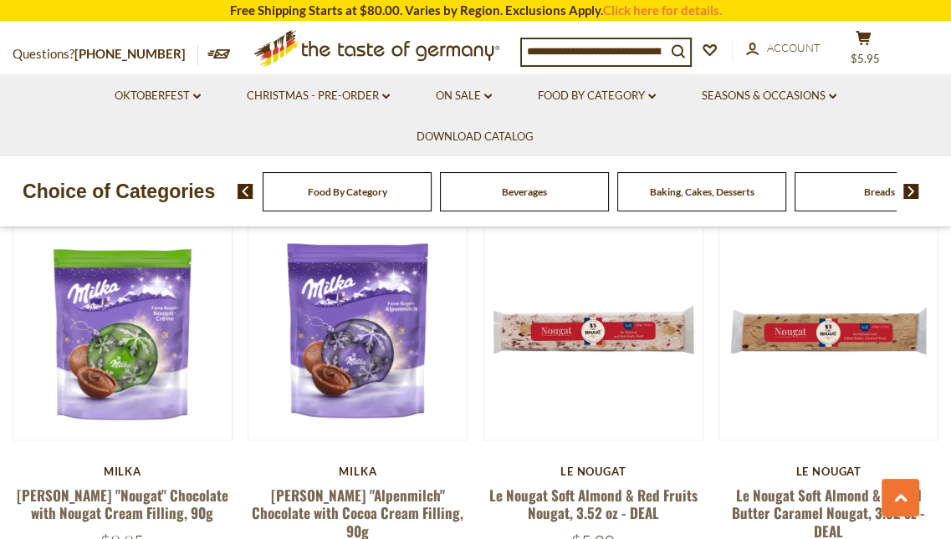
scroll to position [1609, 0]
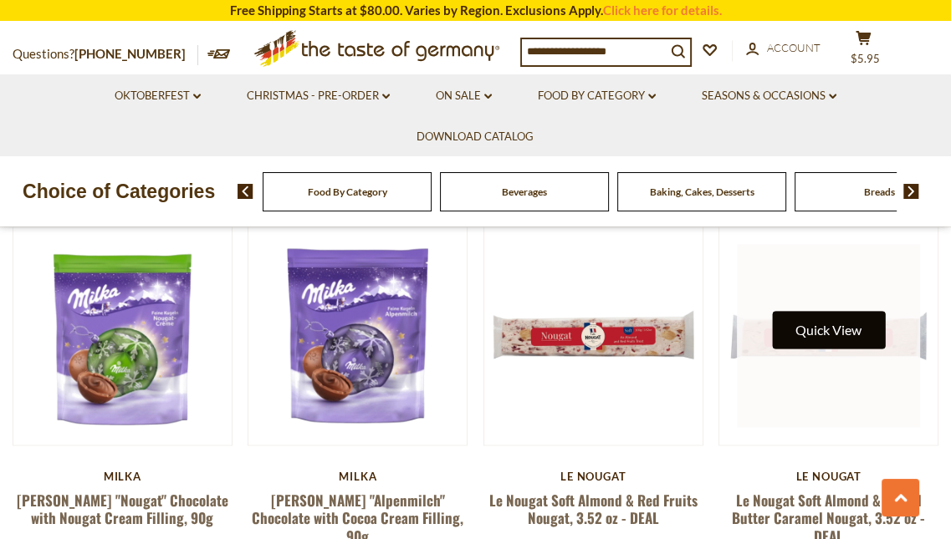
click at [829, 311] on button "Quick View" at bounding box center [828, 330] width 113 height 38
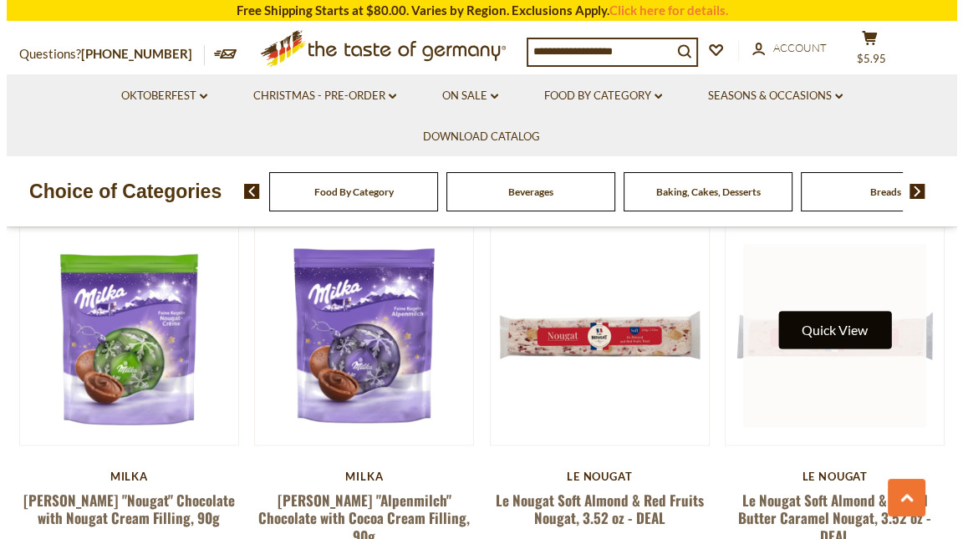
scroll to position [1618, 0]
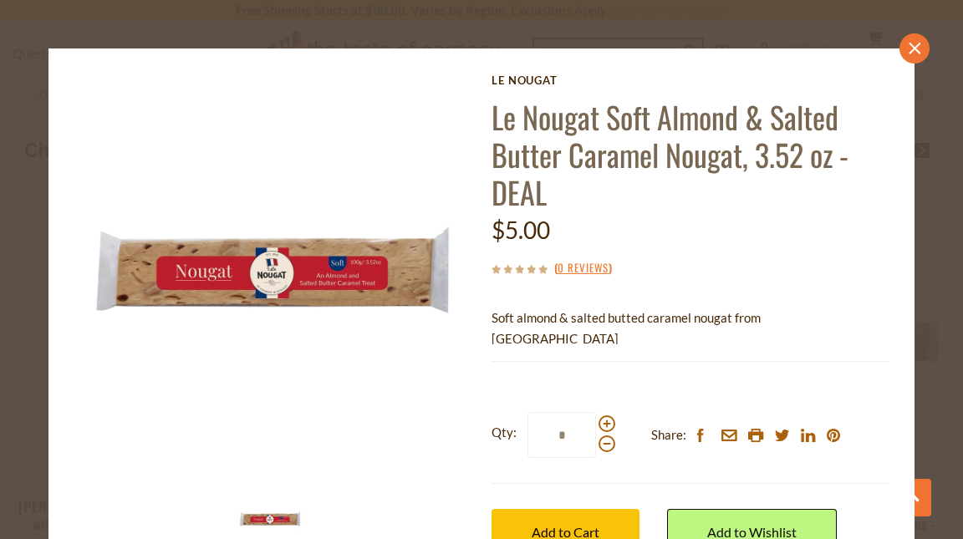
click at [909, 49] on icon "close" at bounding box center [915, 48] width 13 height 13
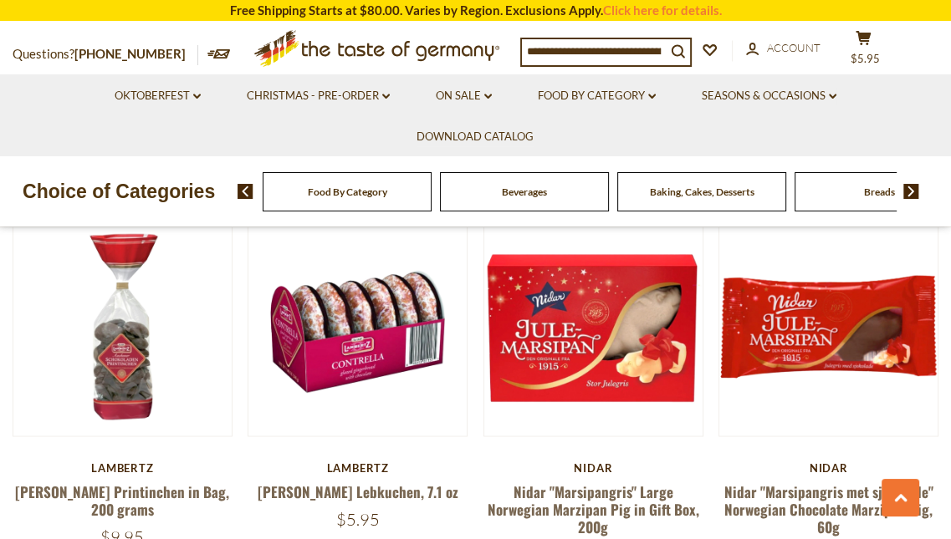
scroll to position [2020, 0]
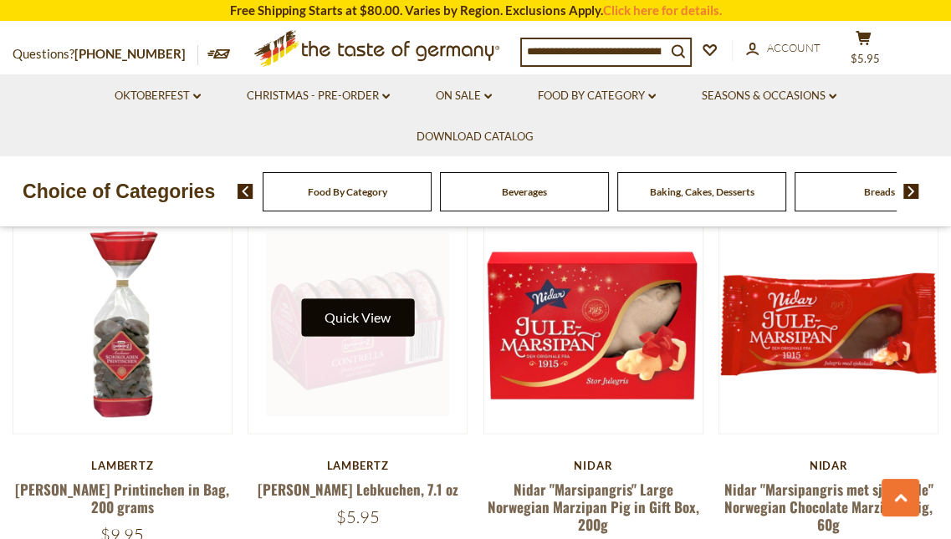
click at [387, 299] on button "Quick View" at bounding box center [357, 318] width 113 height 38
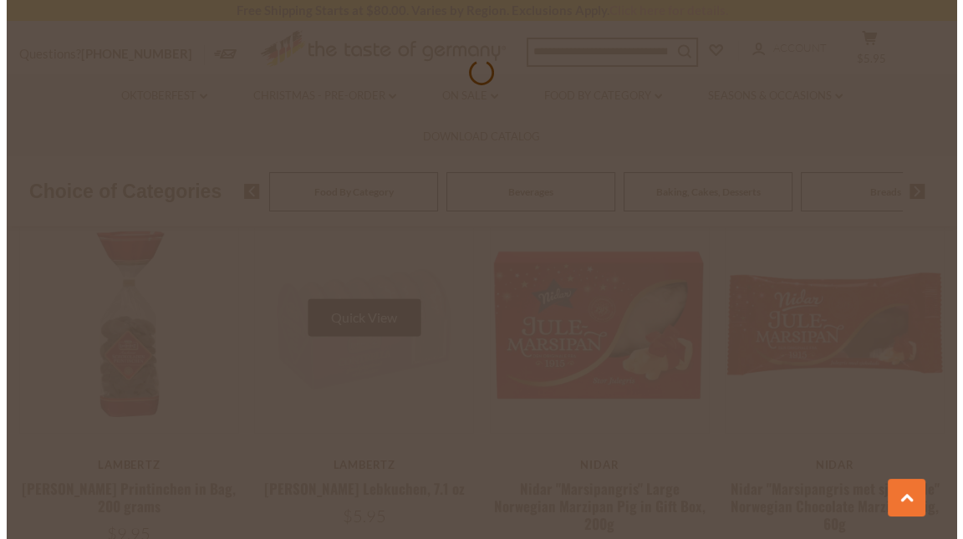
scroll to position [2032, 0]
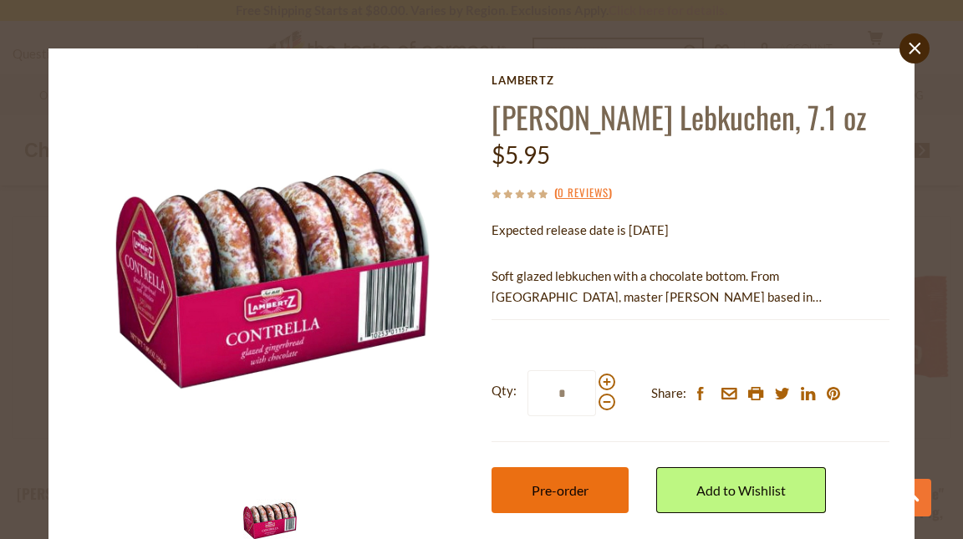
click at [545, 514] on button "Pre-order" at bounding box center [560, 491] width 137 height 46
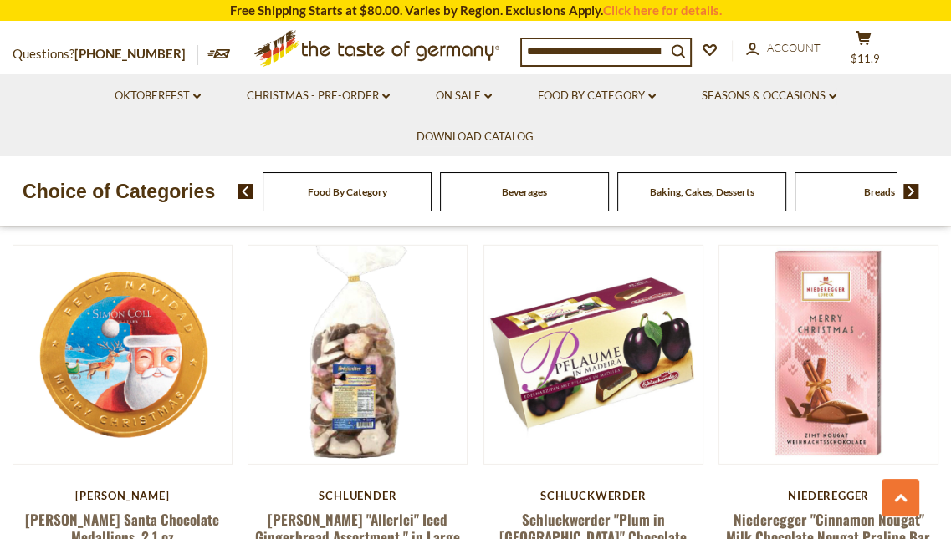
scroll to position [3535, 0]
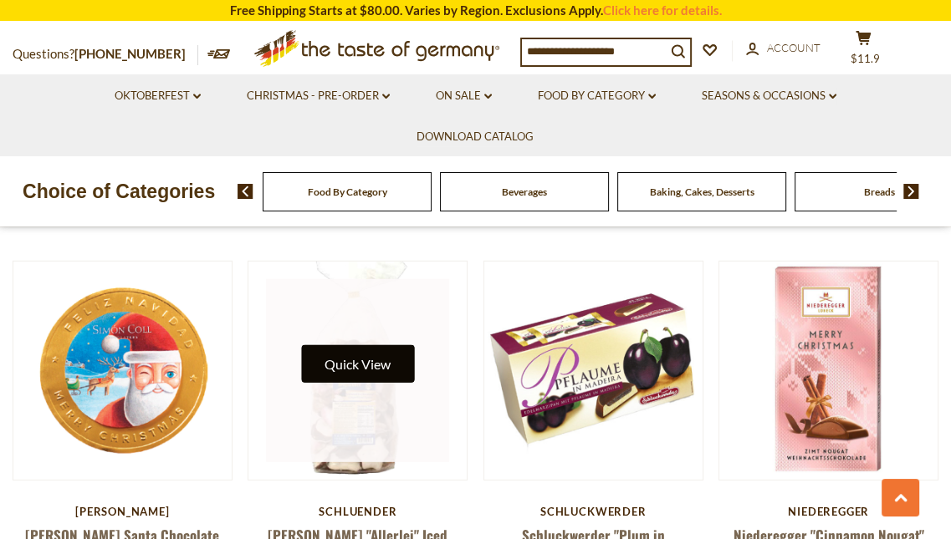
click at [354, 355] on button "Quick View" at bounding box center [357, 364] width 113 height 38
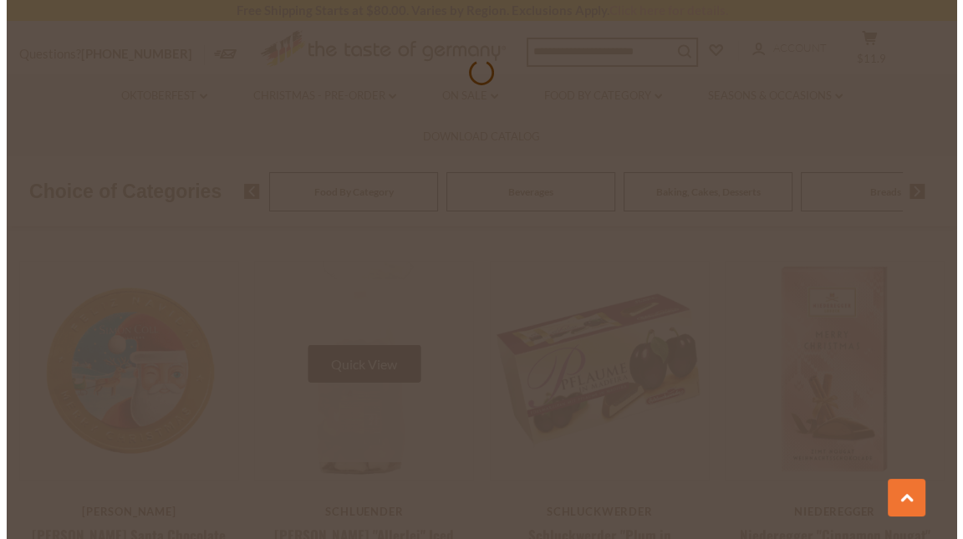
scroll to position [3560, 0]
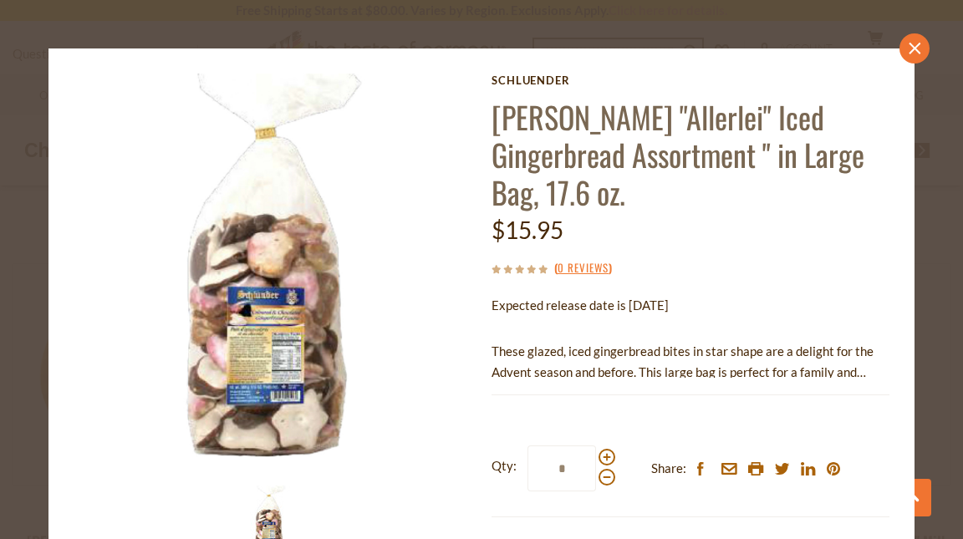
click at [905, 55] on link "close" at bounding box center [915, 48] width 30 height 30
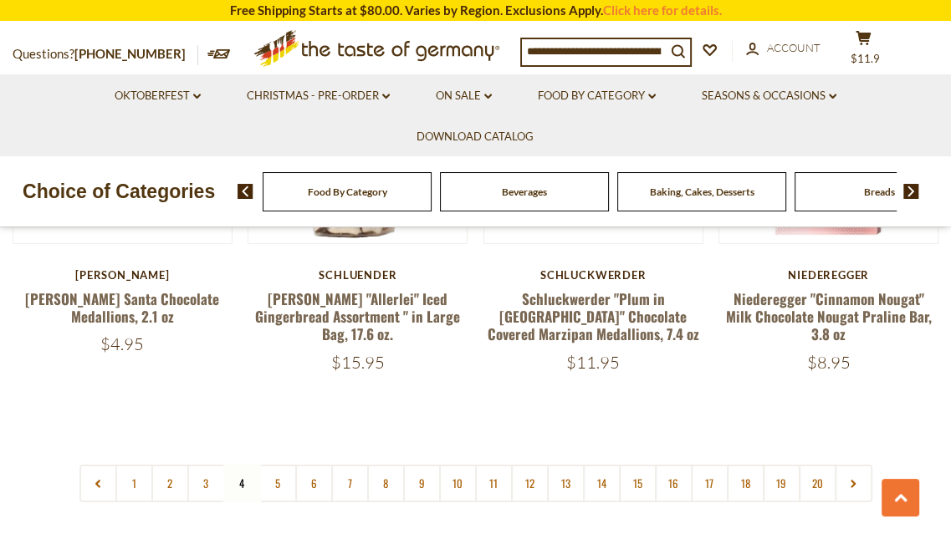
scroll to position [3810, 0]
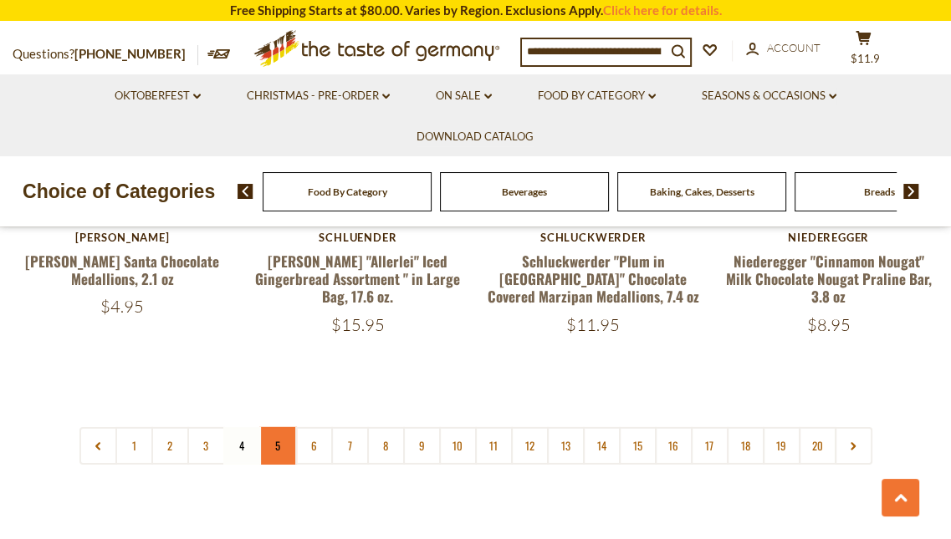
click at [273, 430] on link "5" at bounding box center [278, 446] width 38 height 38
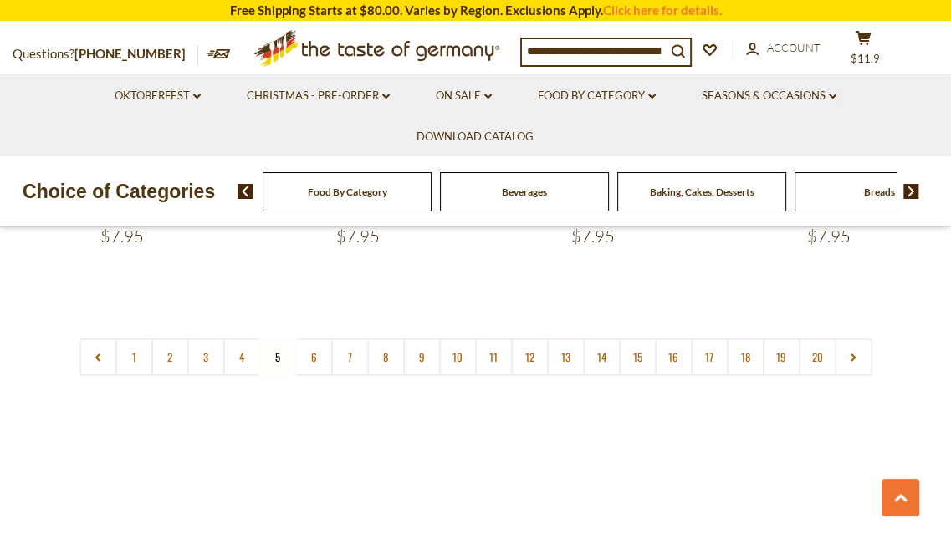
scroll to position [3913, 0]
click at [323, 338] on link "6" at bounding box center [314, 357] width 38 height 38
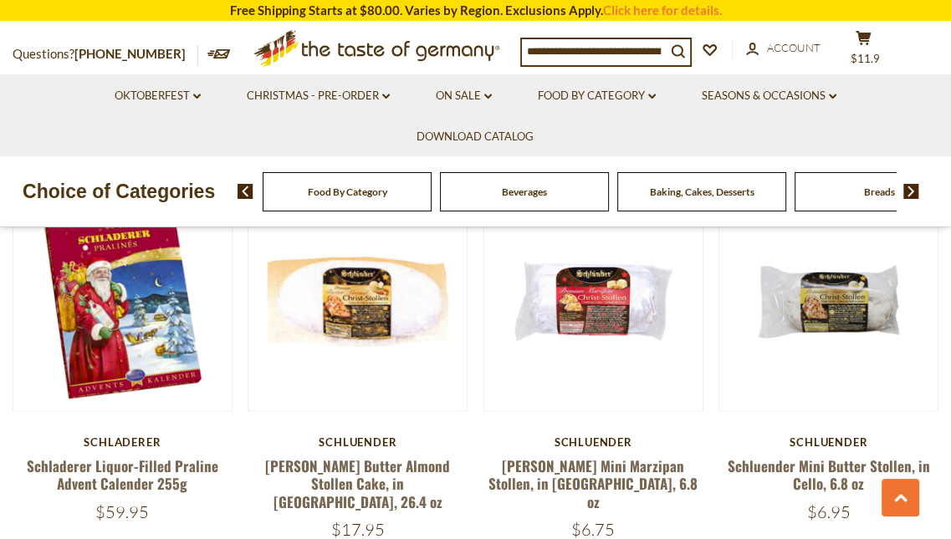
scroll to position [863, 0]
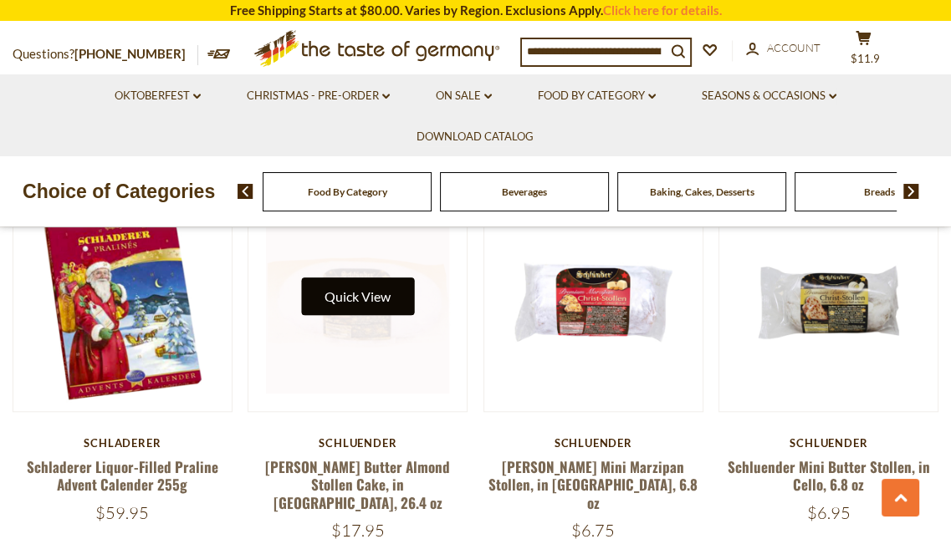
click at [360, 279] on button "Quick View" at bounding box center [357, 297] width 113 height 38
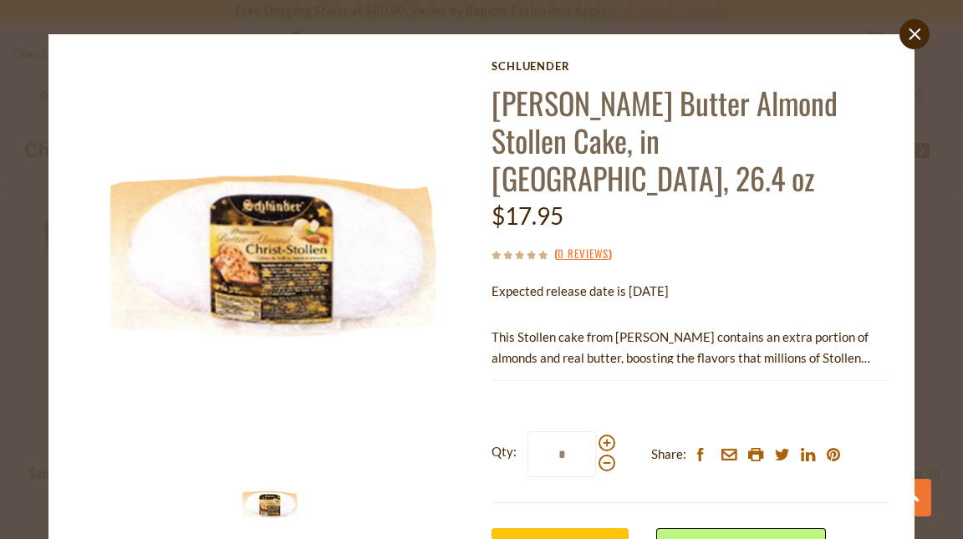
scroll to position [67, 0]
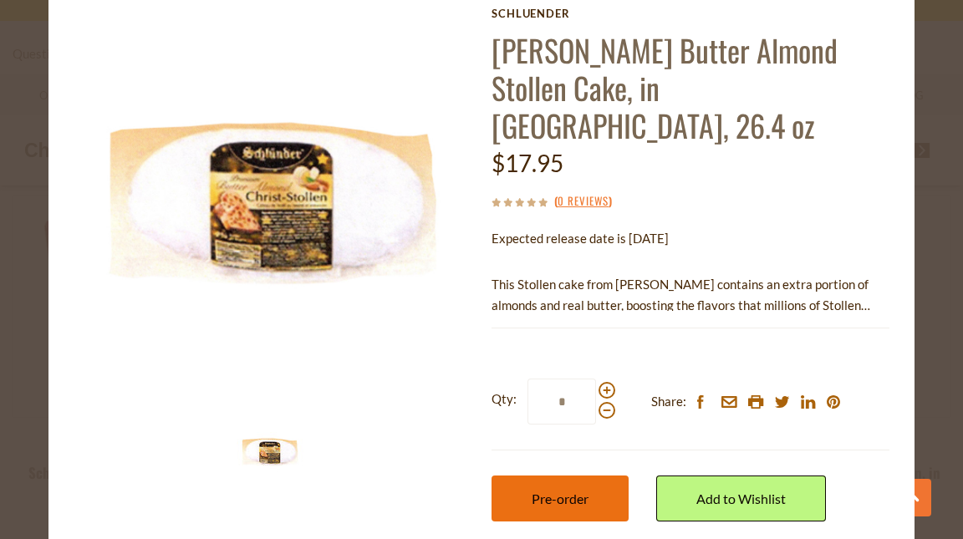
click at [556, 491] on span "Pre-order" at bounding box center [560, 499] width 57 height 16
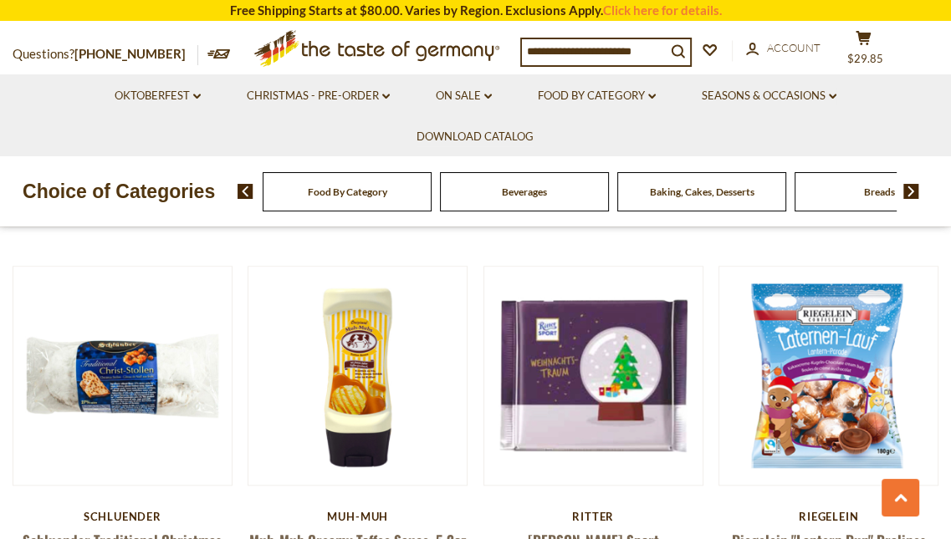
scroll to position [1191, 0]
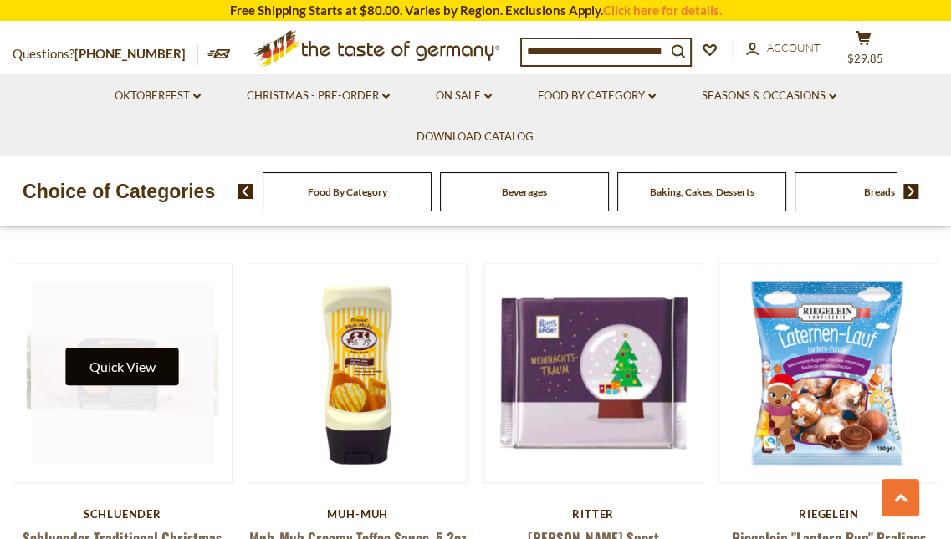
click at [124, 348] on button "Quick View" at bounding box center [122, 367] width 113 height 38
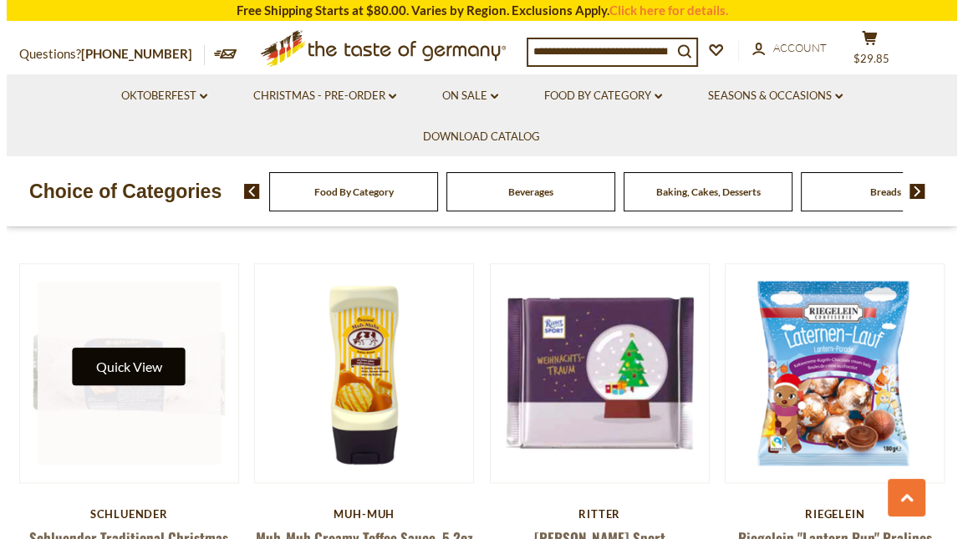
scroll to position [1198, 0]
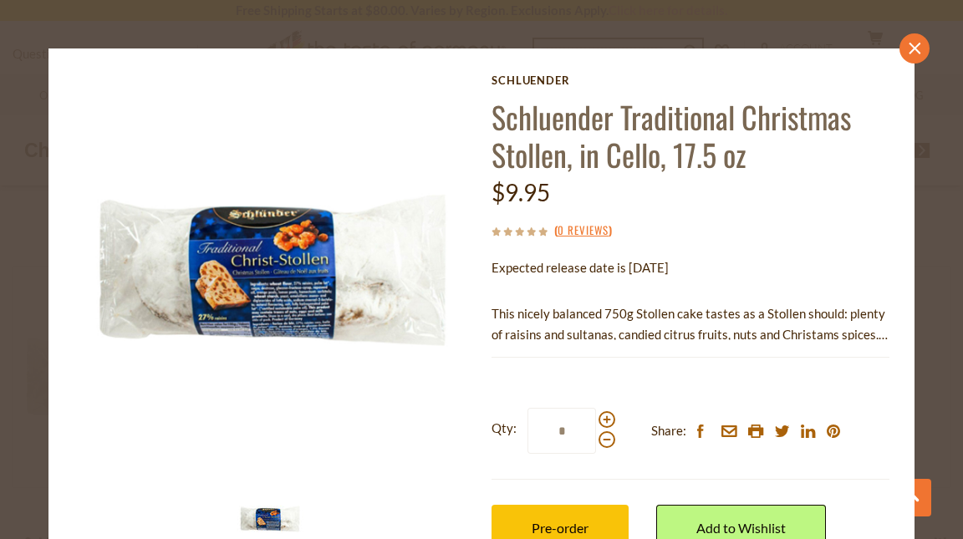
click at [909, 47] on icon "close" at bounding box center [915, 48] width 13 height 13
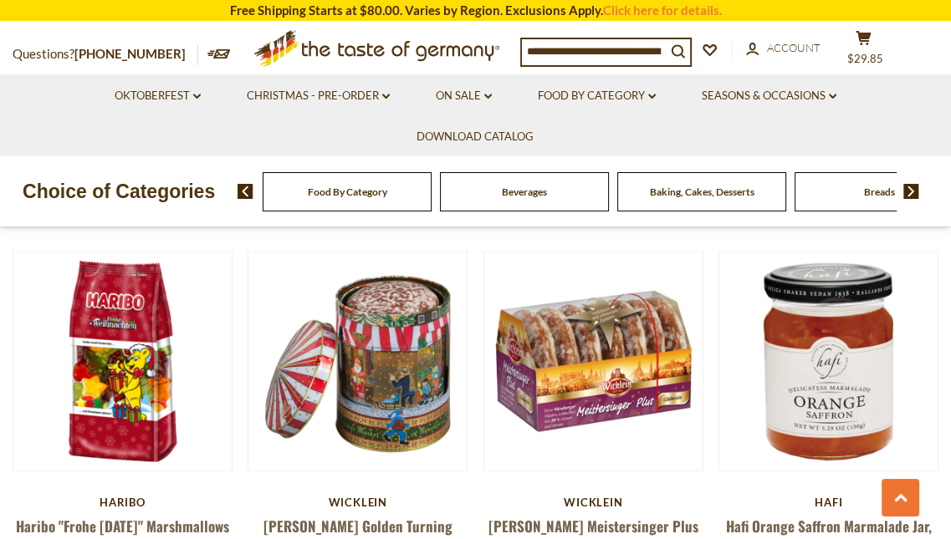
scroll to position [2369, 0]
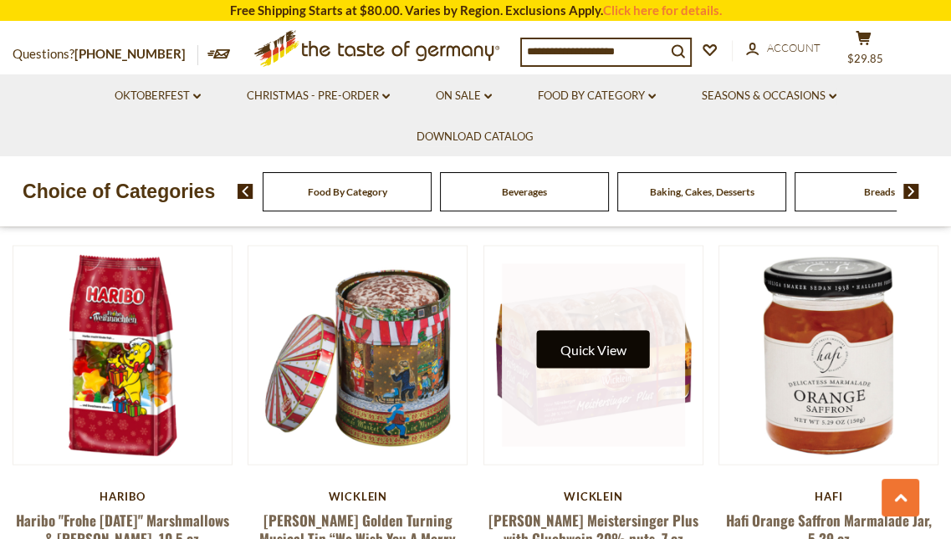
click at [572, 330] on button "Quick View" at bounding box center [593, 349] width 113 height 38
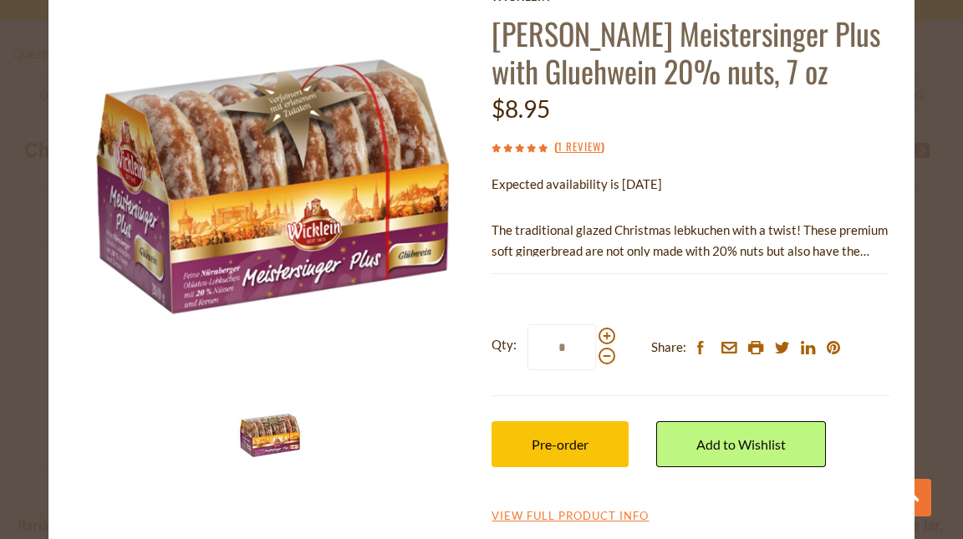
scroll to position [85, 0]
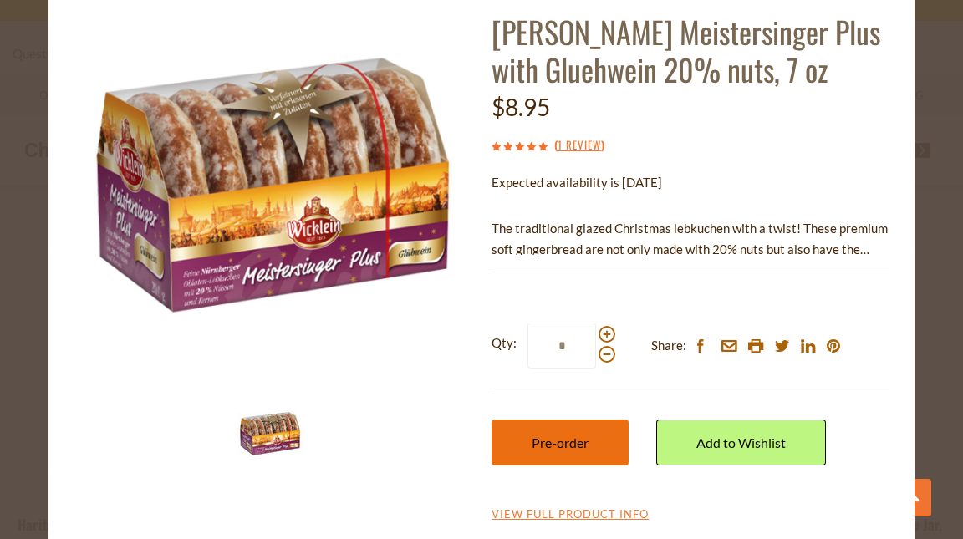
click at [554, 449] on span "Pre-order" at bounding box center [560, 443] width 57 height 16
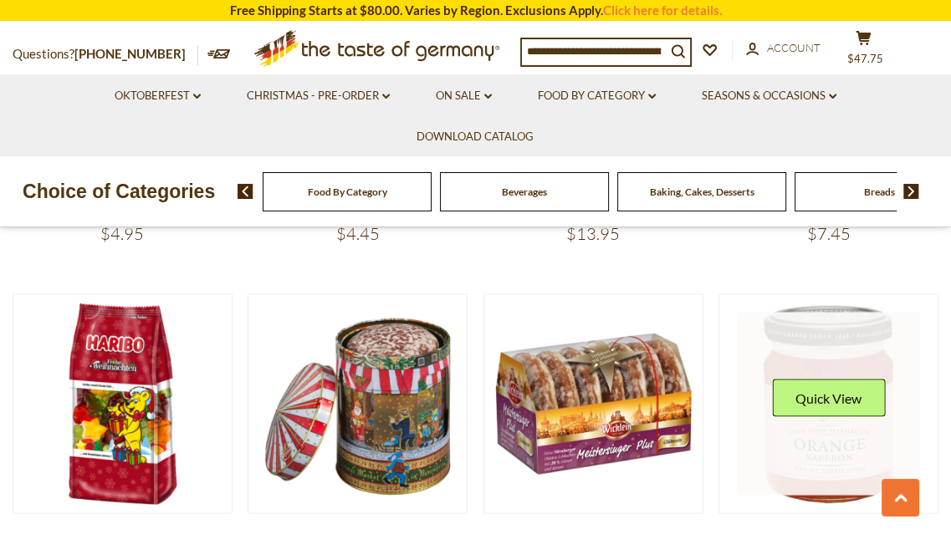
scroll to position [2311, 0]
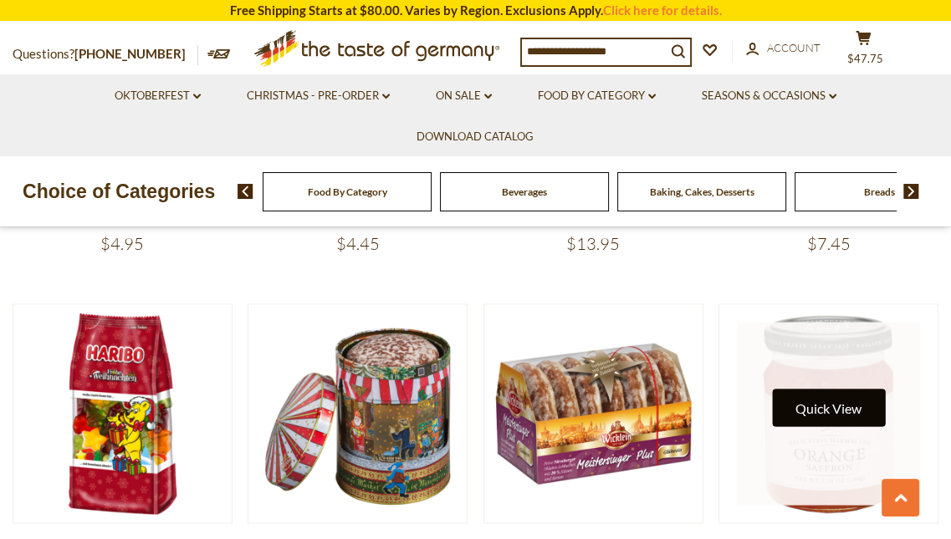
click at [825, 389] on button "Quick View" at bounding box center [828, 408] width 113 height 38
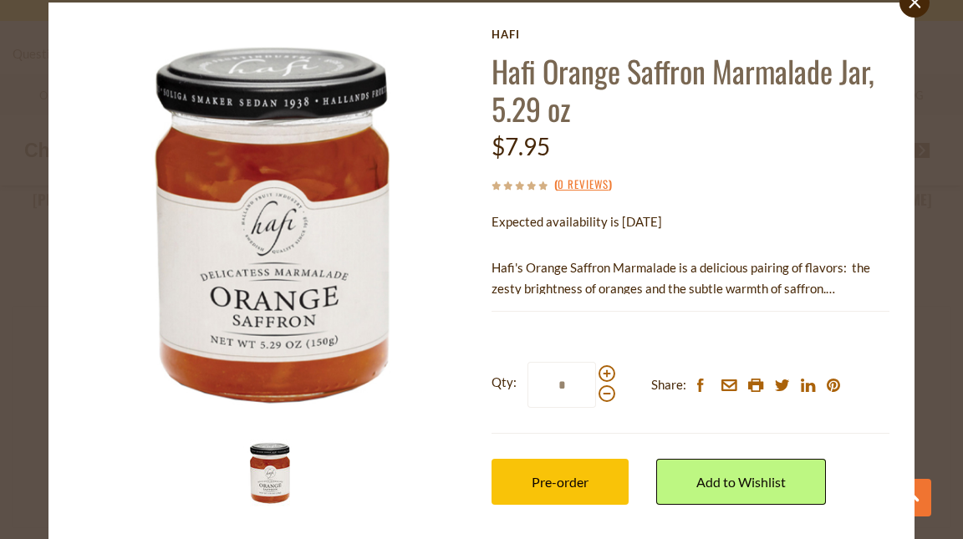
scroll to position [0, 0]
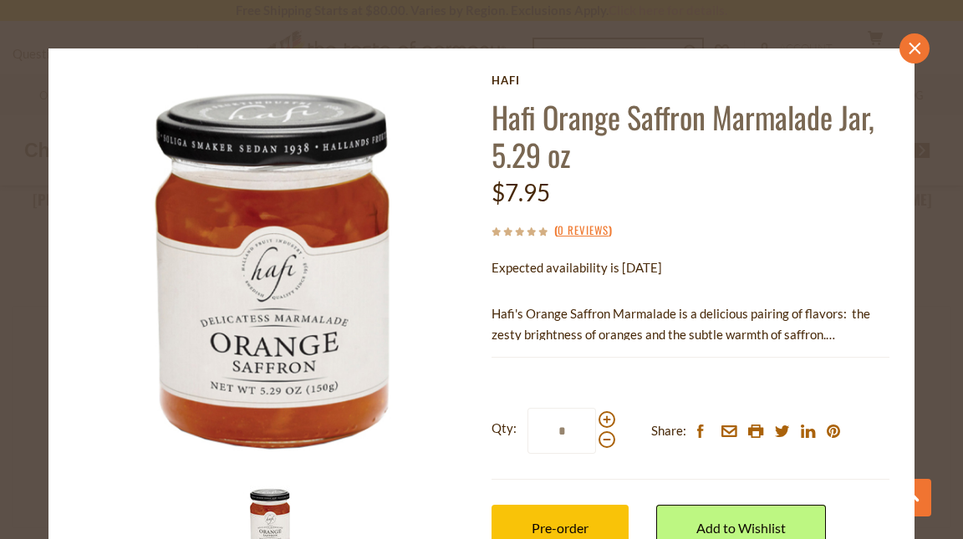
click at [910, 54] on link "close" at bounding box center [915, 48] width 30 height 30
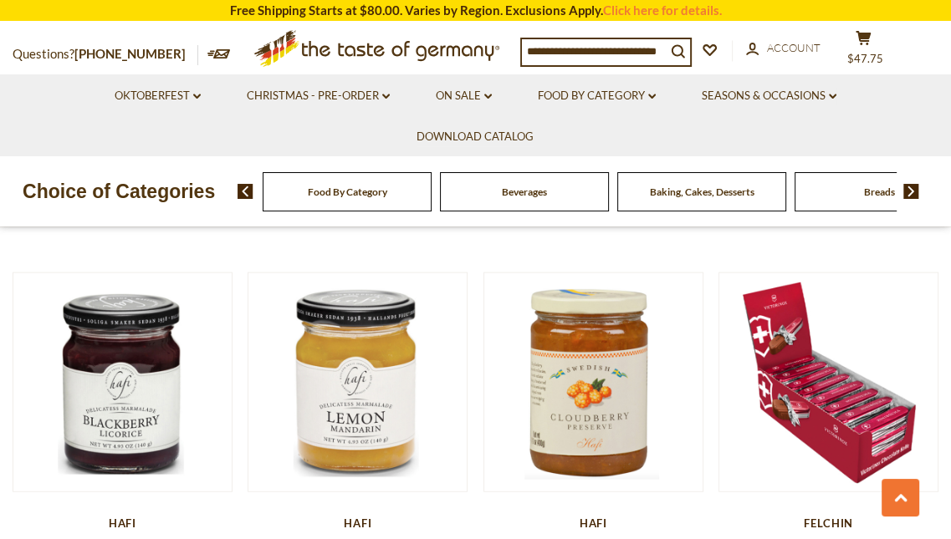
scroll to position [2737, 0]
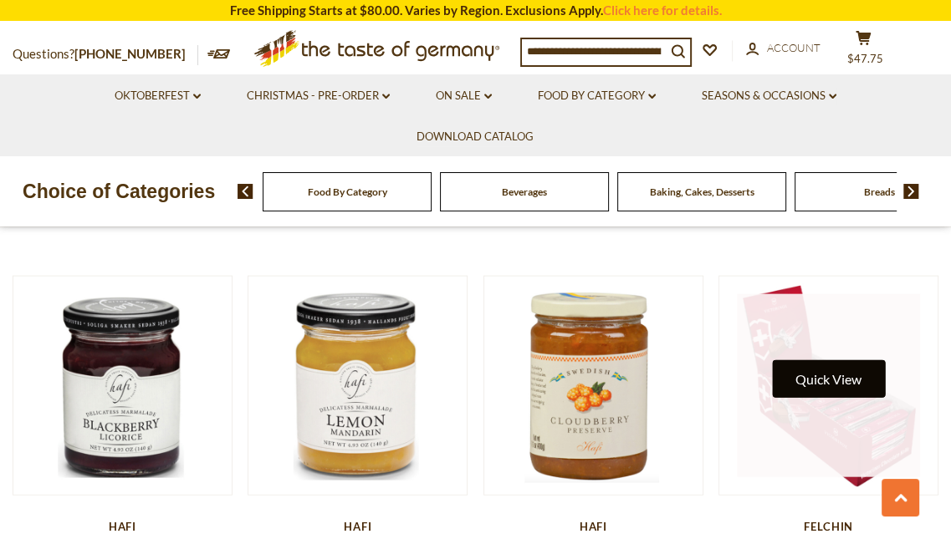
click at [842, 360] on button "Quick View" at bounding box center [828, 379] width 113 height 38
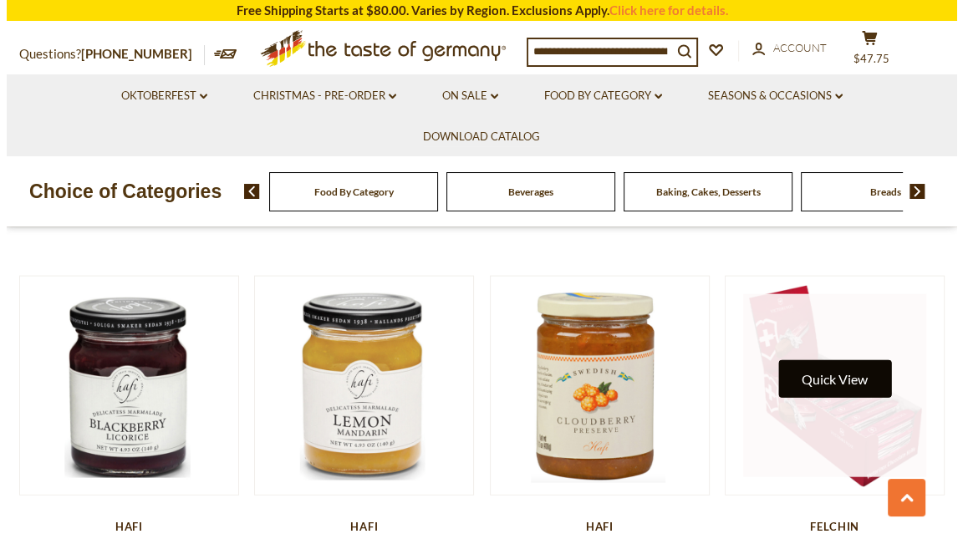
scroll to position [2756, 0]
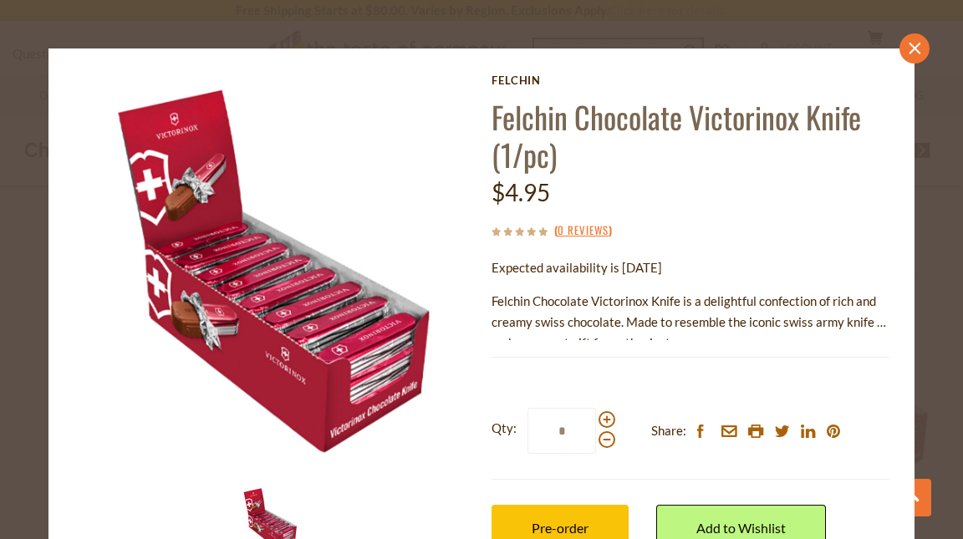
click at [909, 51] on icon "close" at bounding box center [915, 48] width 13 height 13
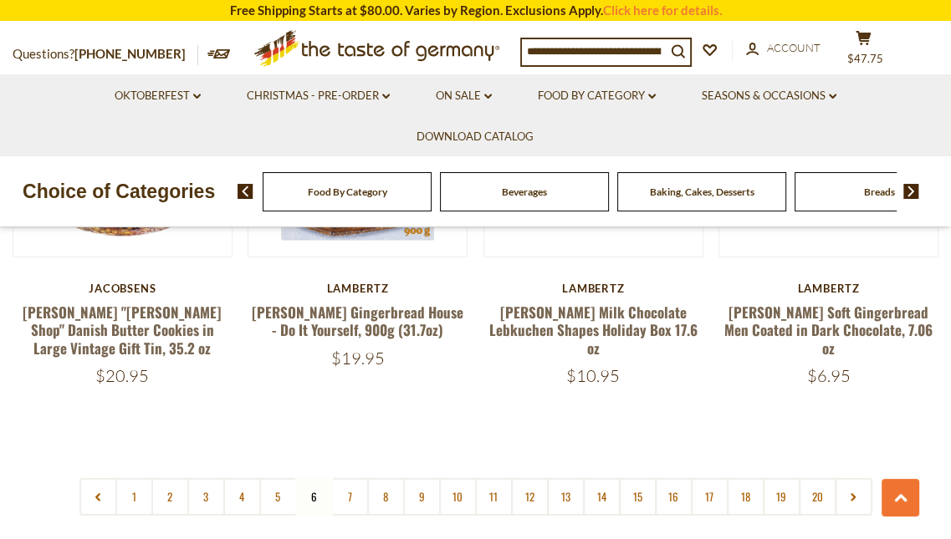
scroll to position [3754, 0]
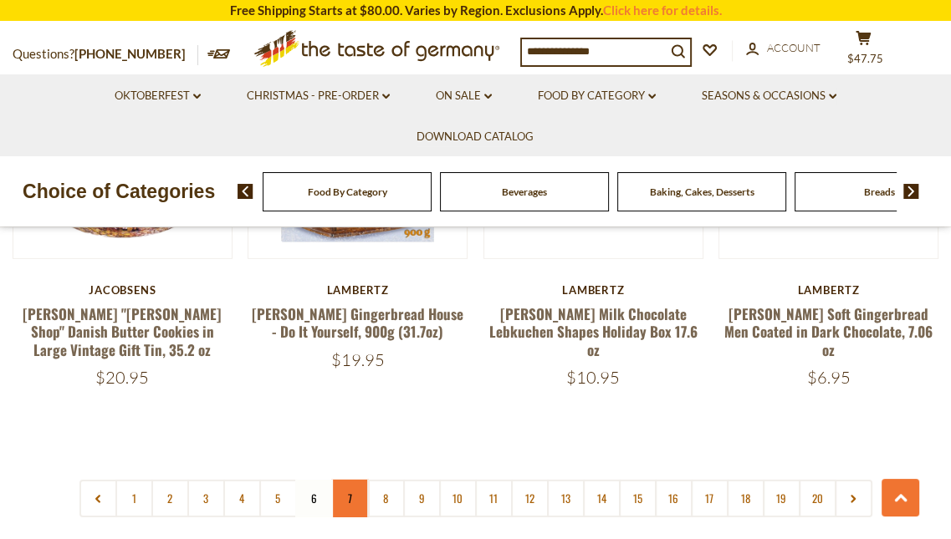
click at [357, 480] on link "7" at bounding box center [350, 499] width 38 height 38
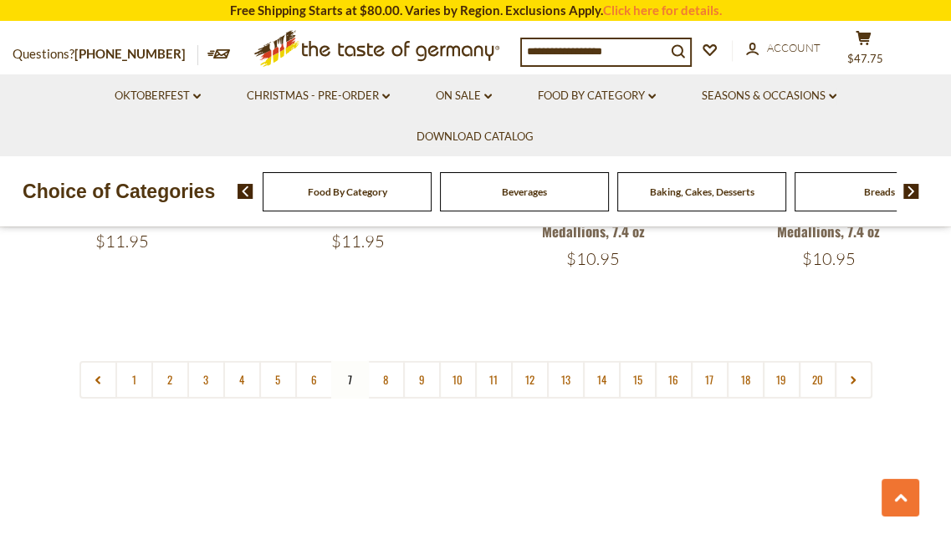
scroll to position [3908, 0]
click at [391, 360] on link "8" at bounding box center [386, 379] width 38 height 38
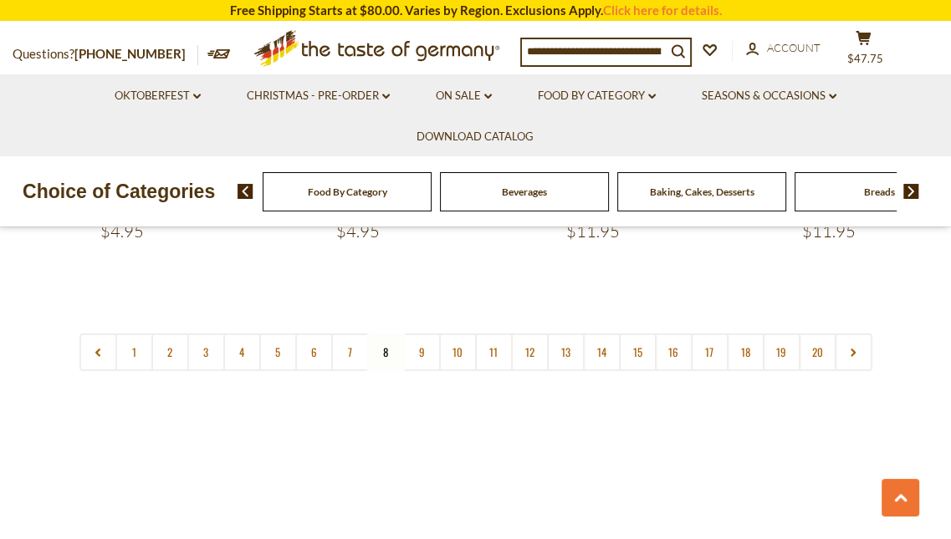
scroll to position [3907, 0]
click at [427, 333] on link "9" at bounding box center [422, 352] width 38 height 38
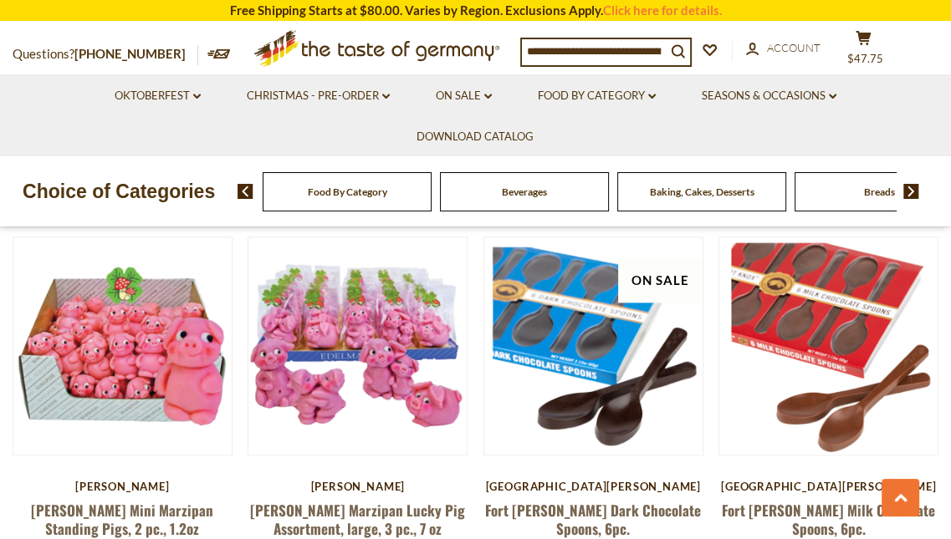
scroll to position [1596, 0]
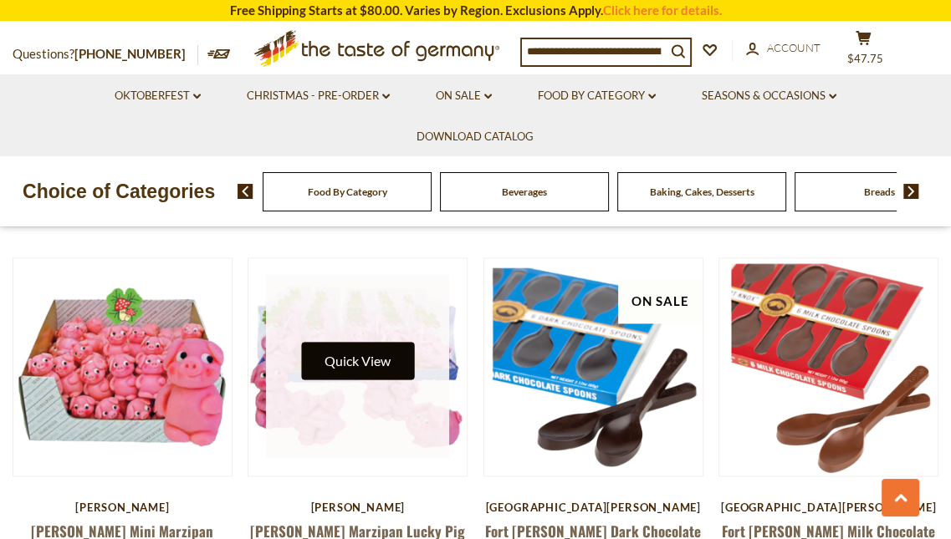
click at [378, 349] on button "Quick View" at bounding box center [357, 361] width 113 height 38
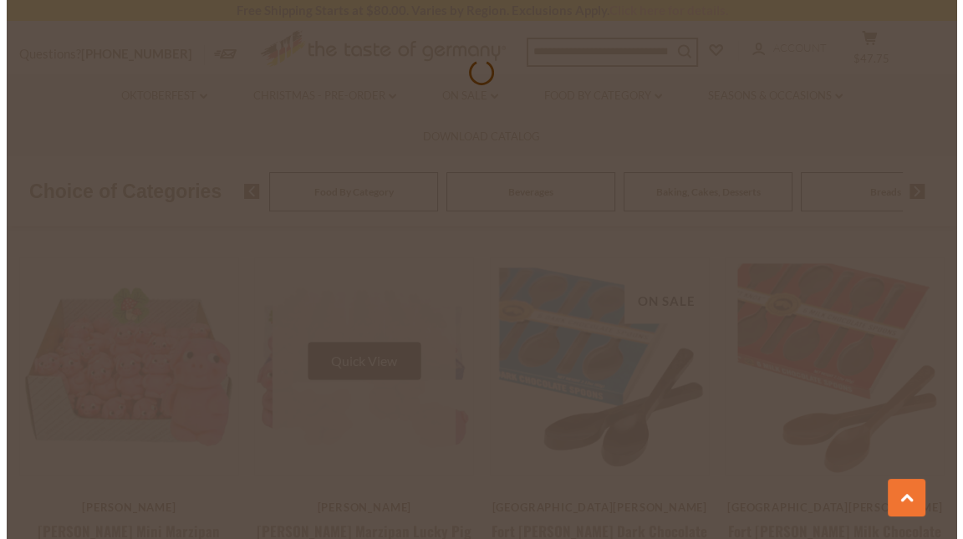
scroll to position [1587, 0]
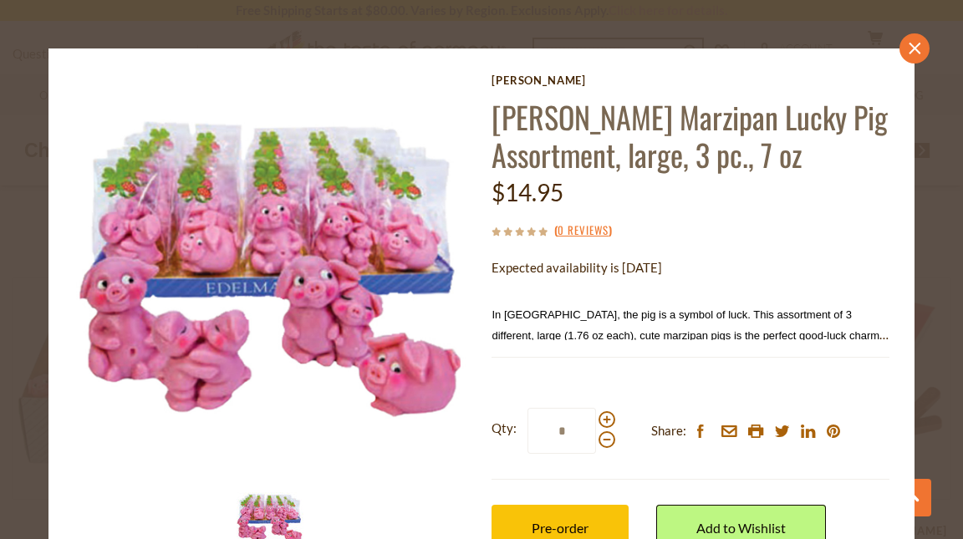
click at [909, 43] on icon "close" at bounding box center [915, 48] width 13 height 13
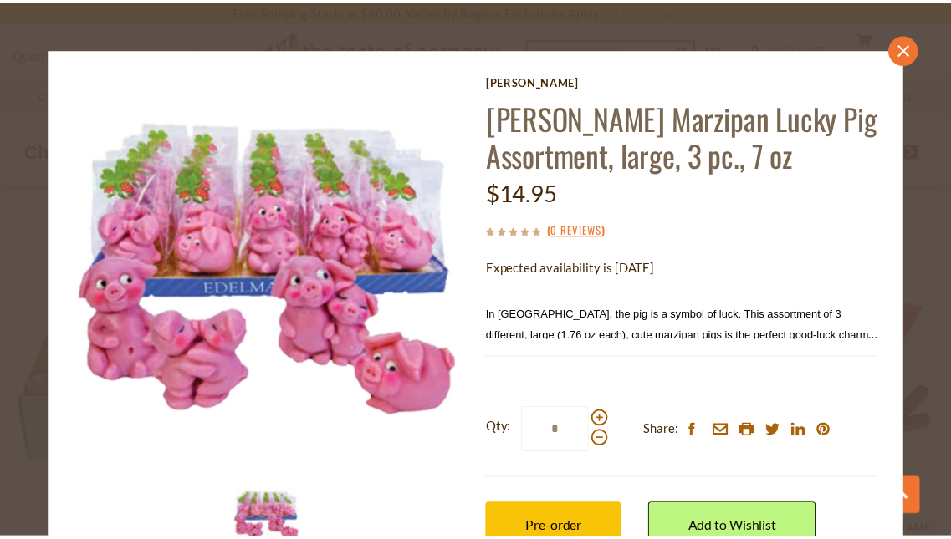
scroll to position [1596, 0]
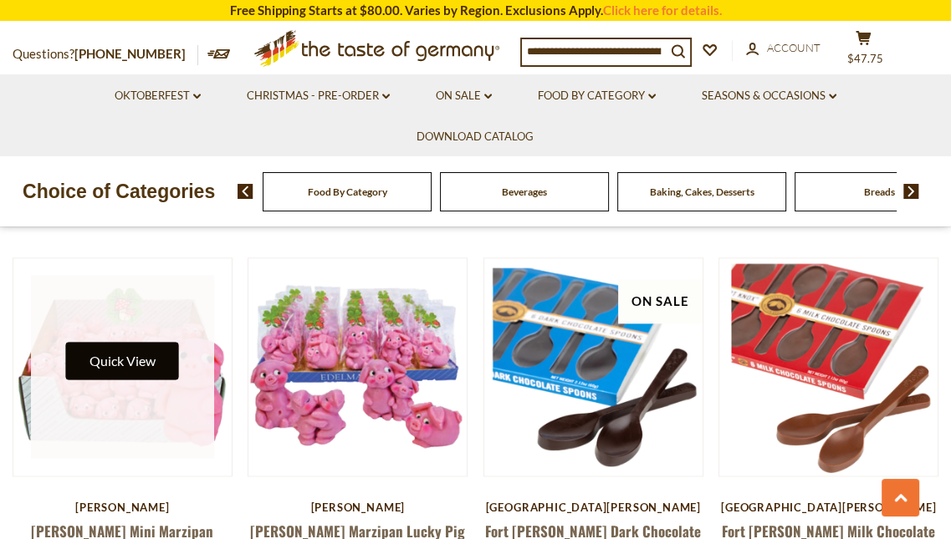
click at [125, 351] on button "Quick View" at bounding box center [122, 361] width 113 height 38
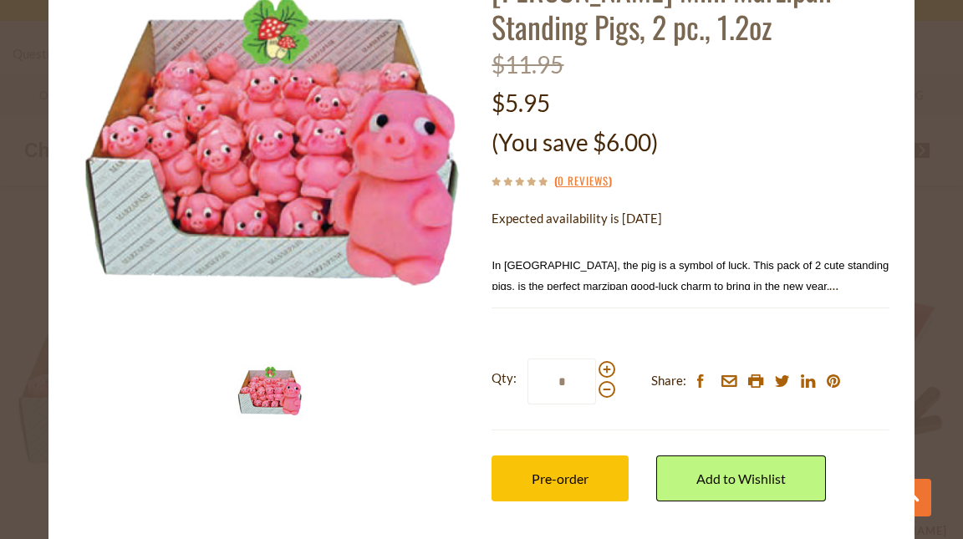
scroll to position [129, 0]
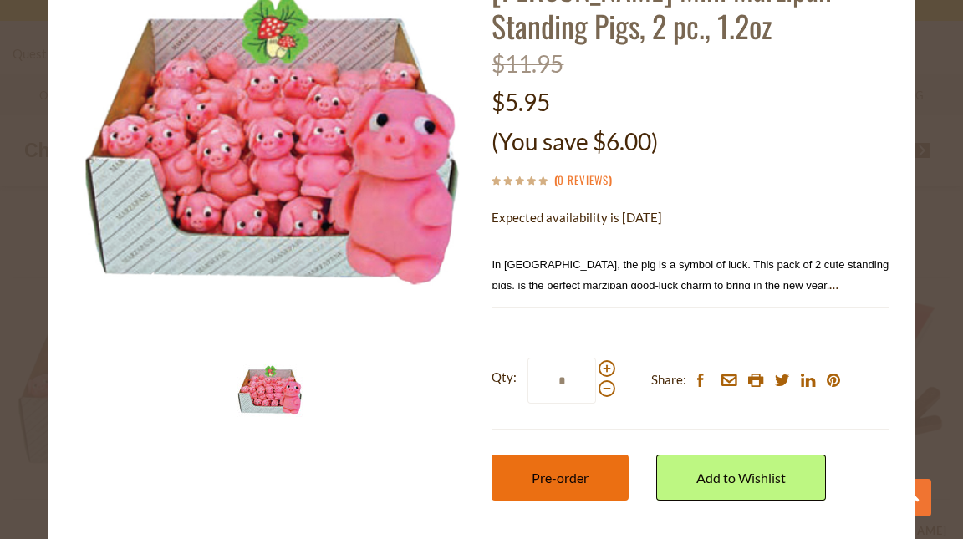
click at [571, 485] on button "Pre-order" at bounding box center [560, 478] width 137 height 46
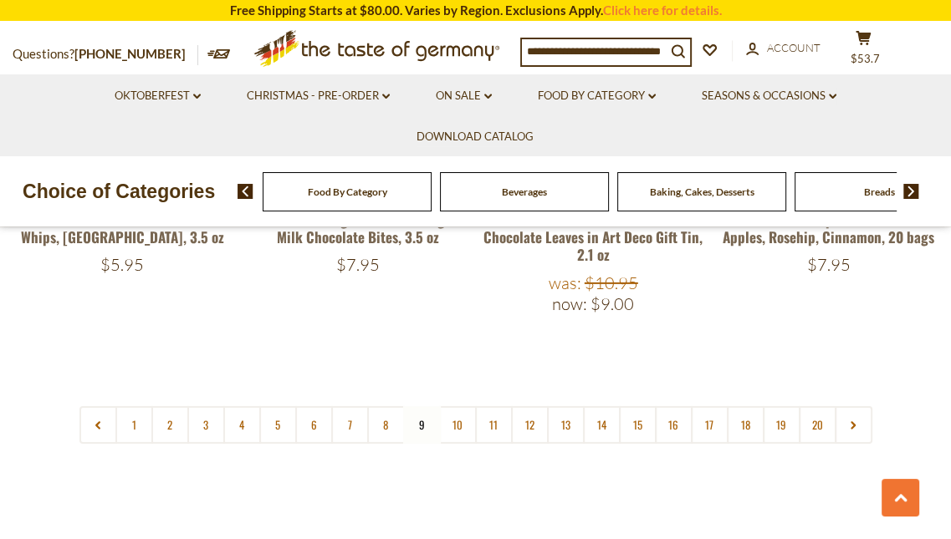
scroll to position [3919, 0]
click at [448, 406] on link "10" at bounding box center [458, 425] width 38 height 38
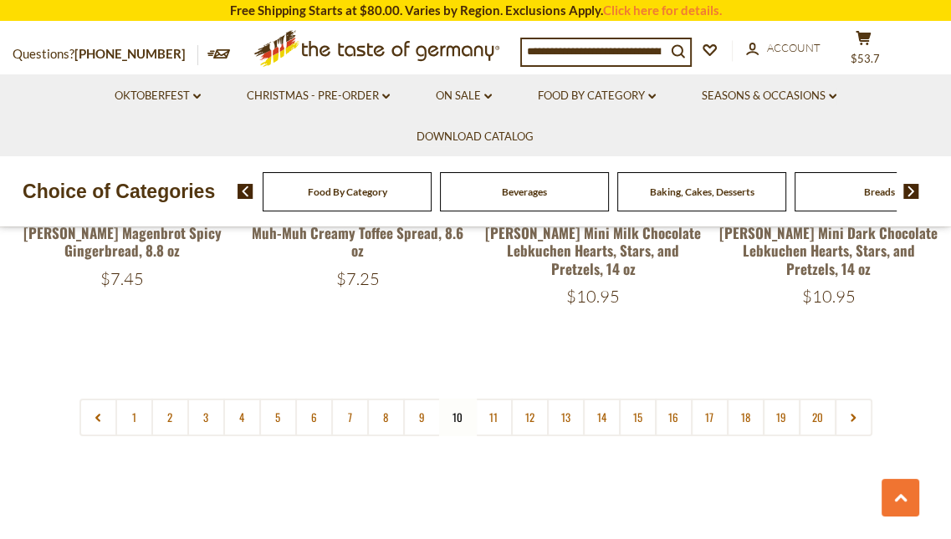
scroll to position [3928, 0]
click at [491, 398] on link "11" at bounding box center [494, 417] width 38 height 38
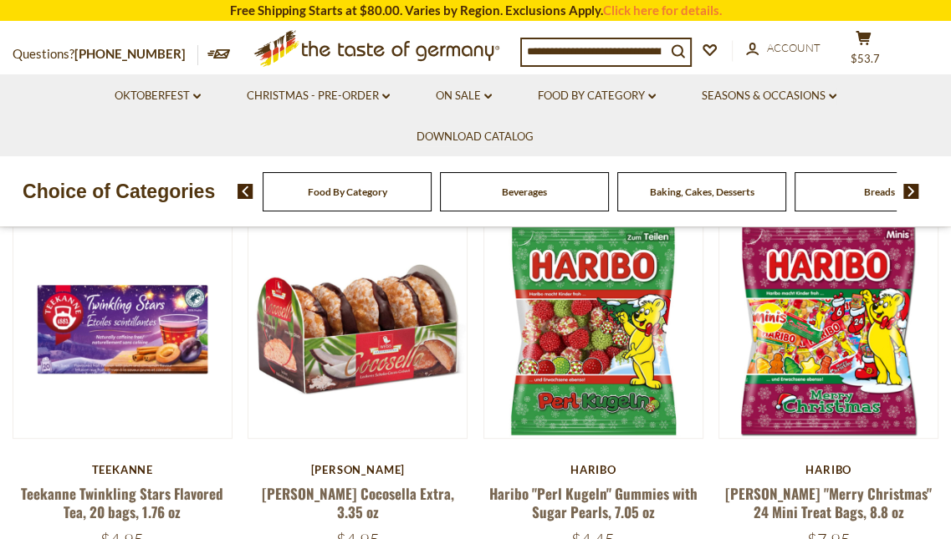
scroll to position [442, 0]
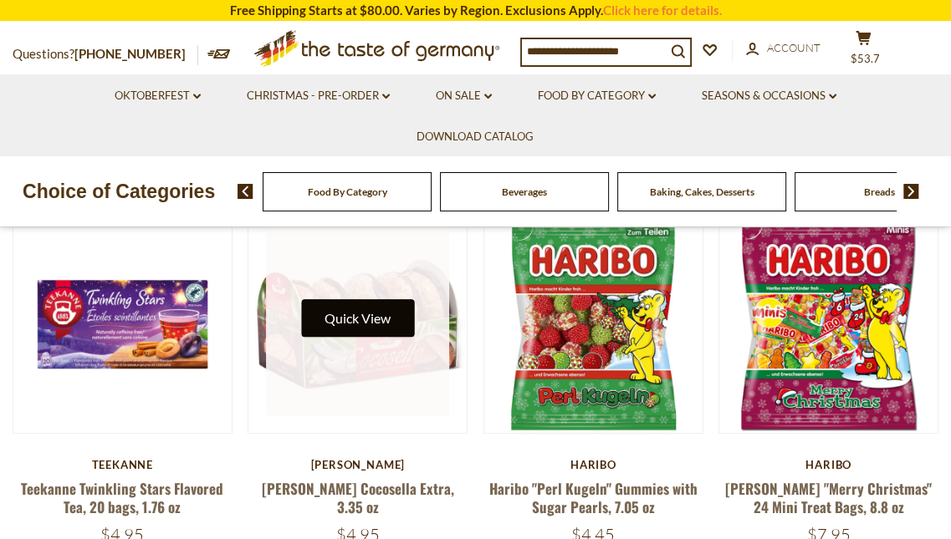
click at [363, 311] on button "Quick View" at bounding box center [357, 318] width 113 height 38
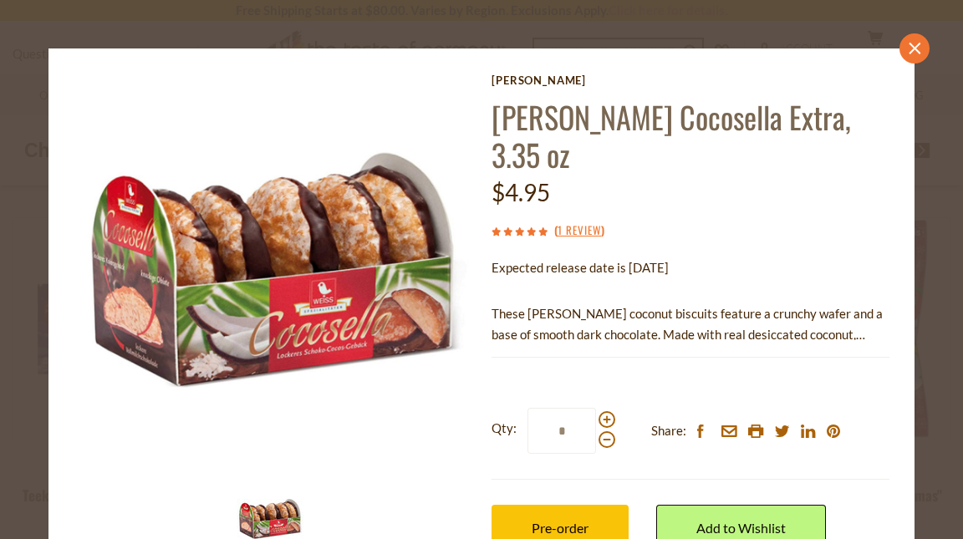
click at [900, 46] on link "close" at bounding box center [915, 48] width 30 height 30
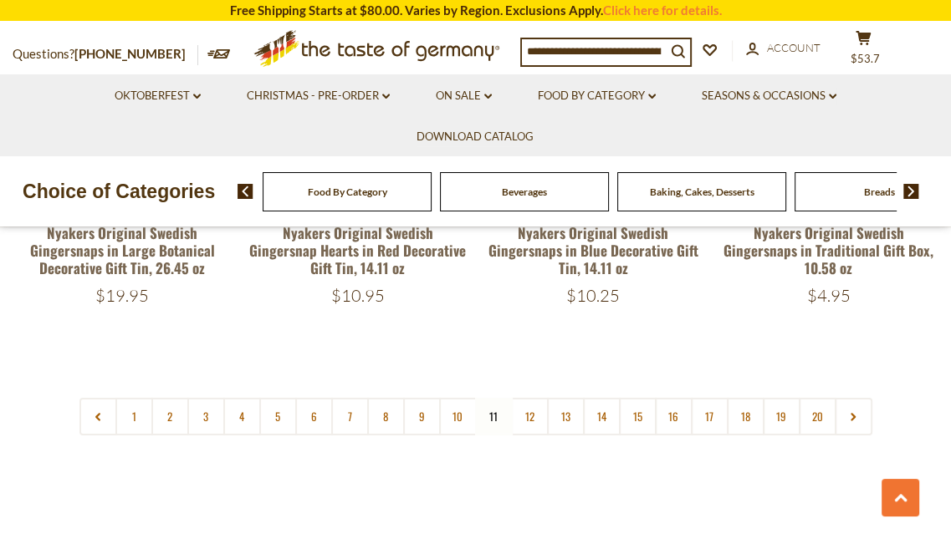
scroll to position [3873, 0]
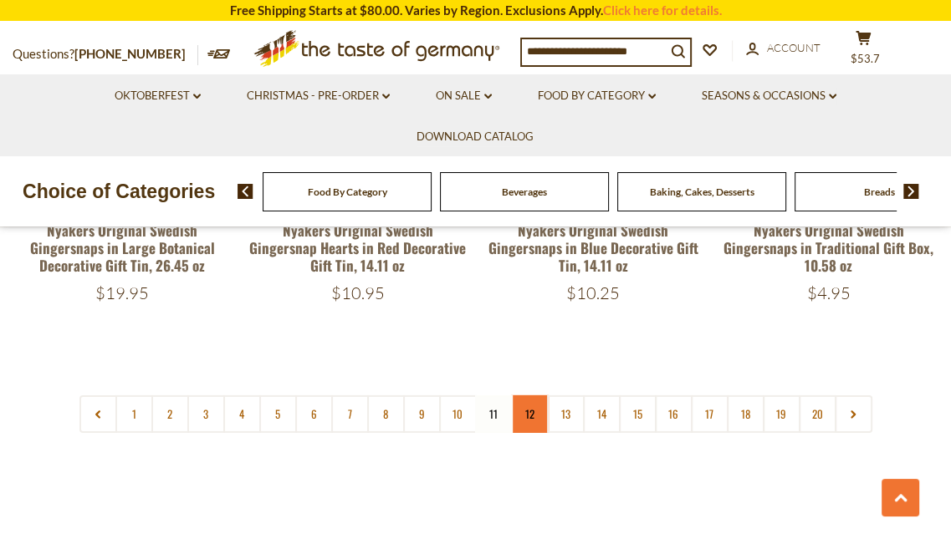
click at [520, 396] on link "12" at bounding box center [530, 415] width 38 height 38
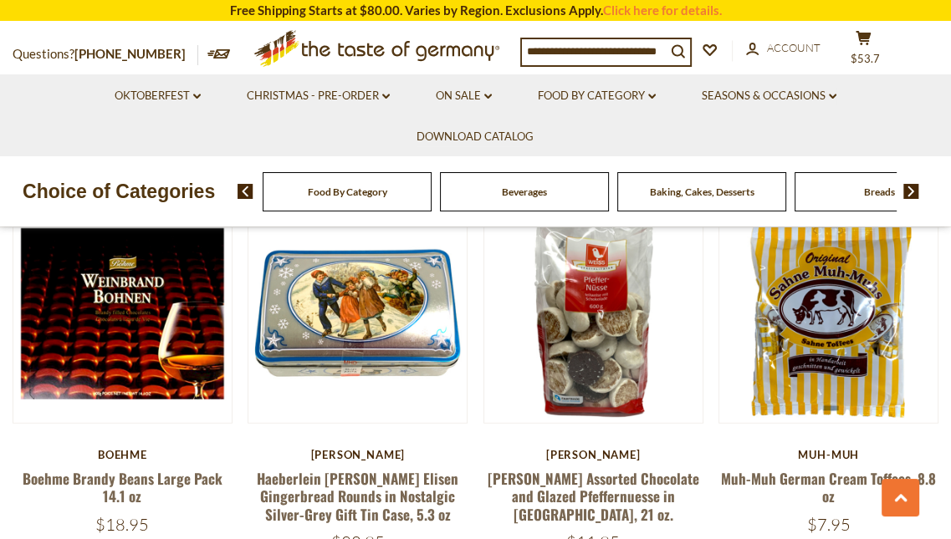
scroll to position [2828, 0]
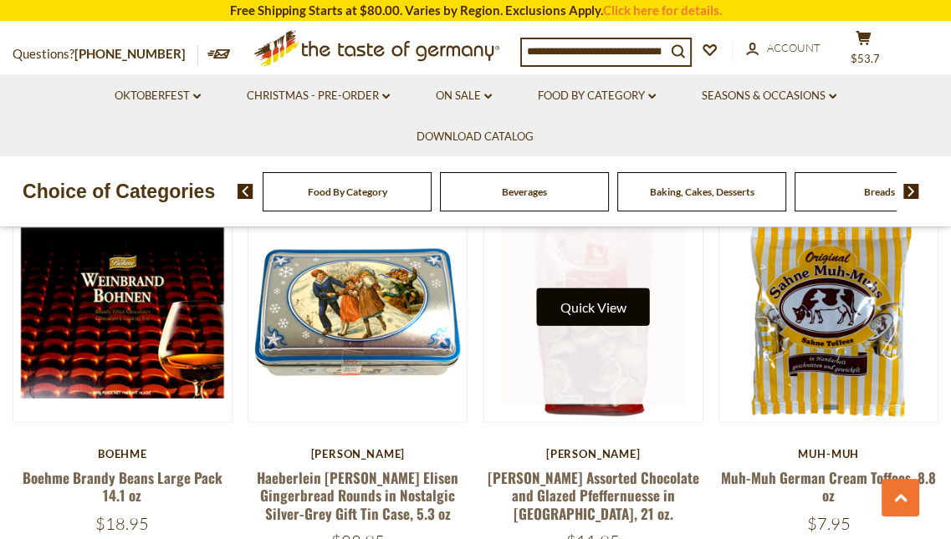
click at [588, 311] on button "Quick View" at bounding box center [593, 308] width 113 height 38
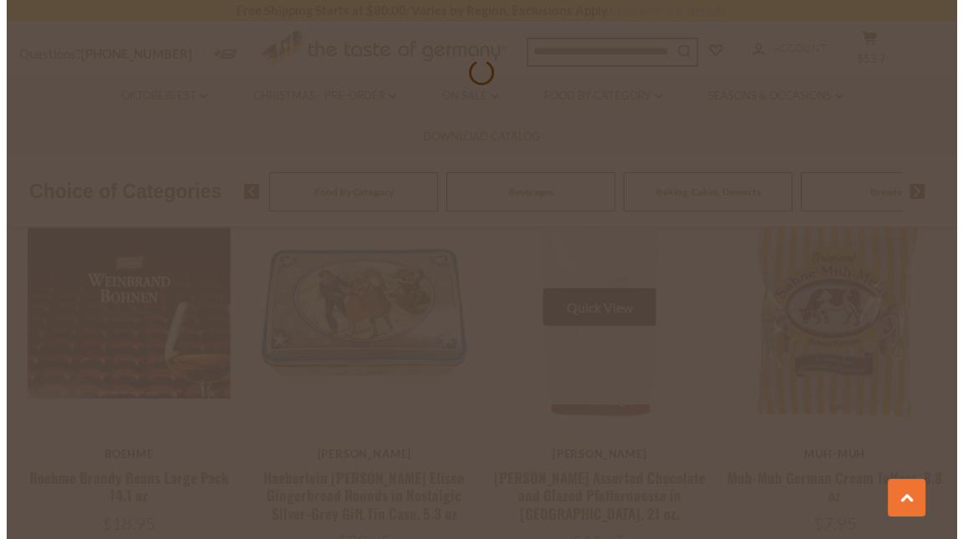
scroll to position [2829, 0]
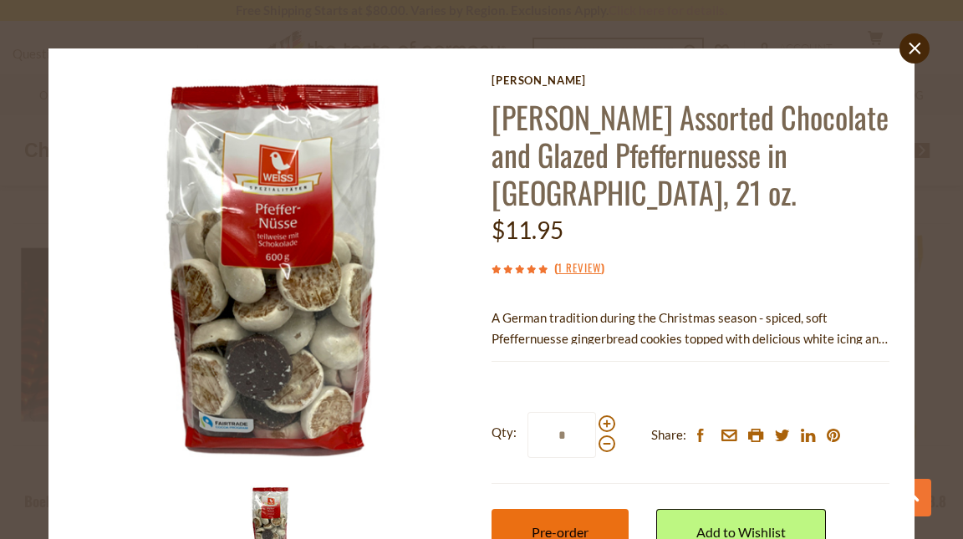
click at [582, 524] on span "Pre-order" at bounding box center [560, 532] width 57 height 16
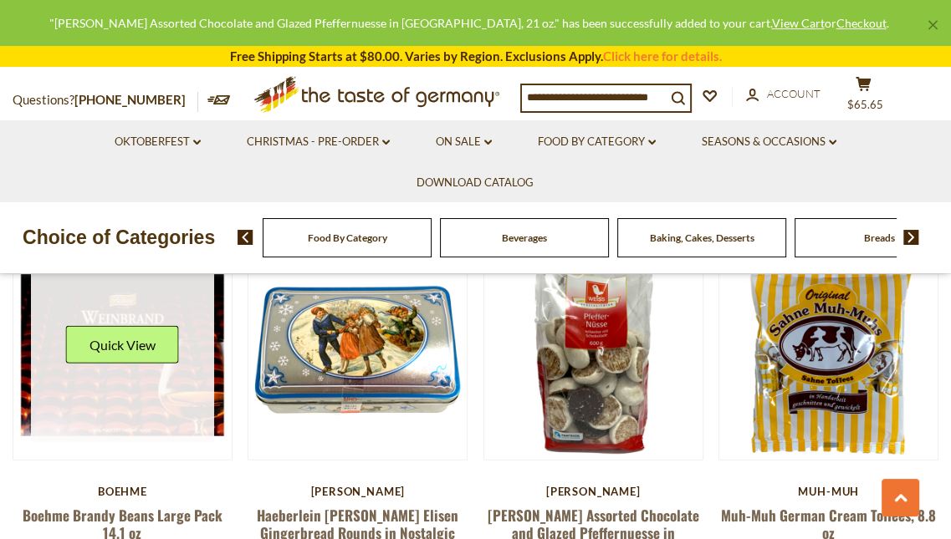
scroll to position [2789, 0]
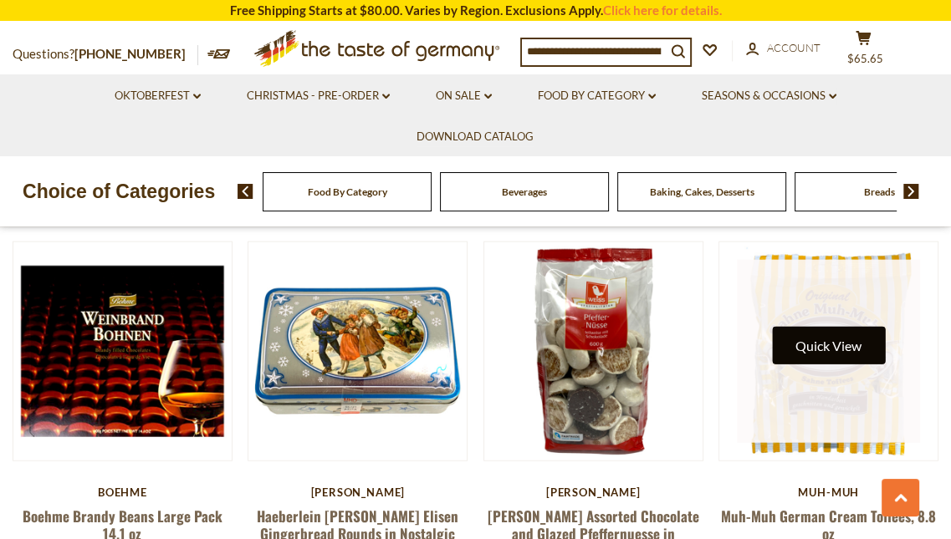
click at [824, 352] on button "Quick View" at bounding box center [828, 346] width 113 height 38
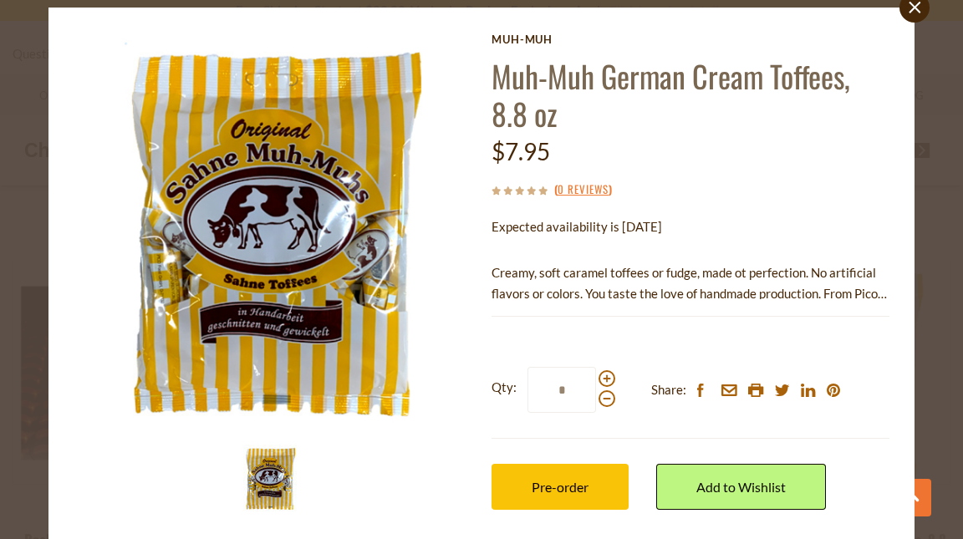
scroll to position [42, 0]
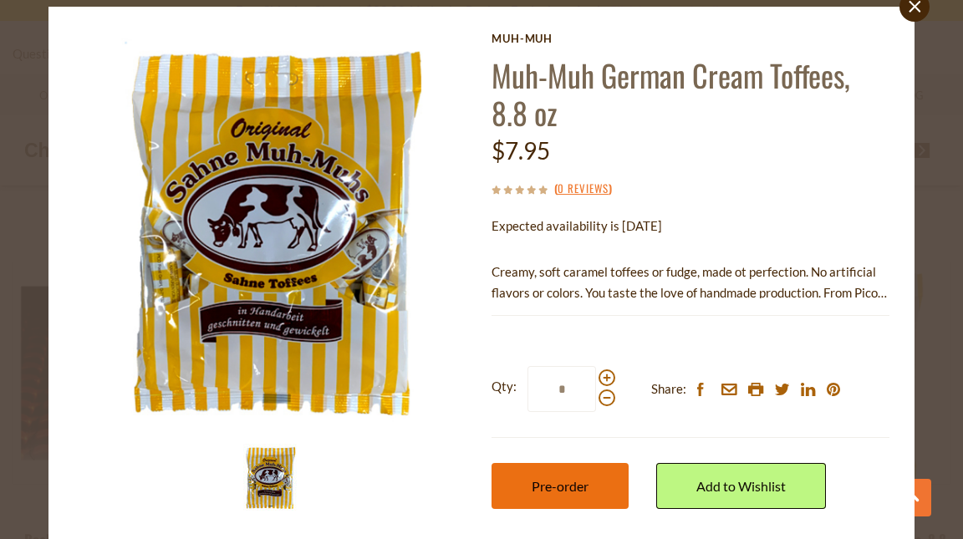
click at [539, 473] on button "Pre-order" at bounding box center [560, 486] width 137 height 46
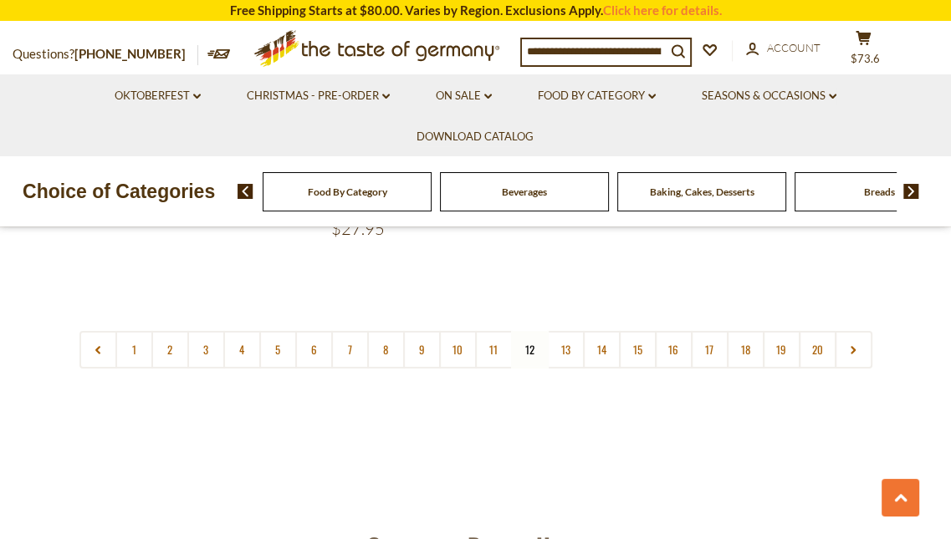
scroll to position [3942, 0]
click at [565, 347] on link "13" at bounding box center [566, 349] width 38 height 38
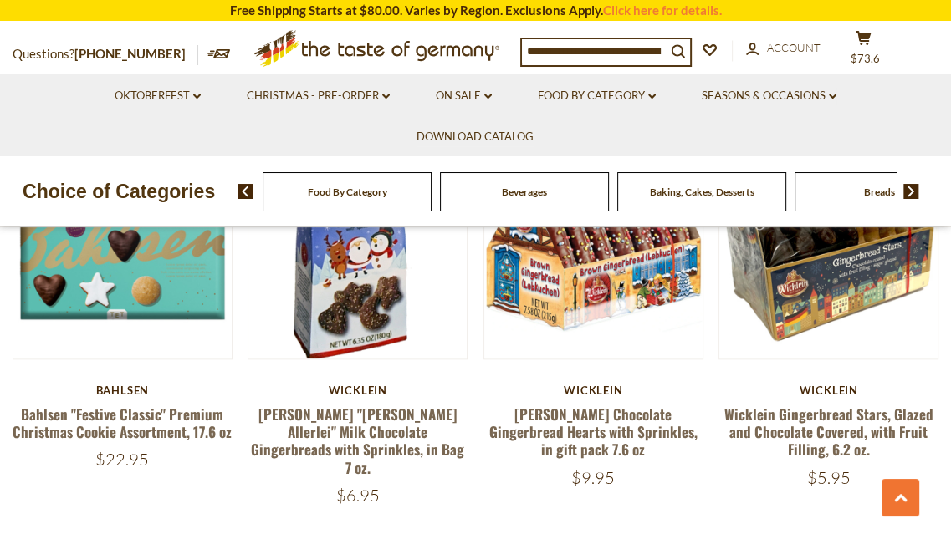
scroll to position [1316, 0]
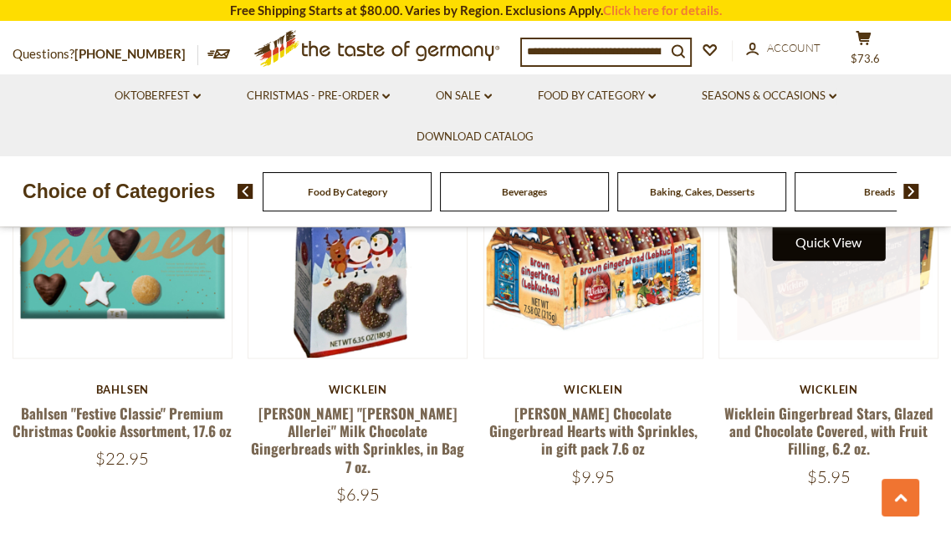
click at [829, 247] on button "Quick View" at bounding box center [828, 242] width 113 height 38
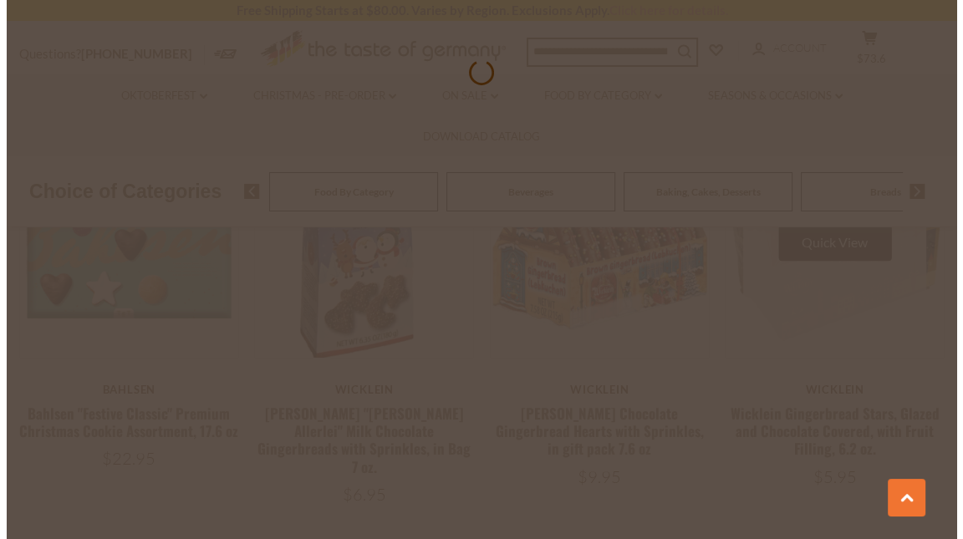
scroll to position [1325, 0]
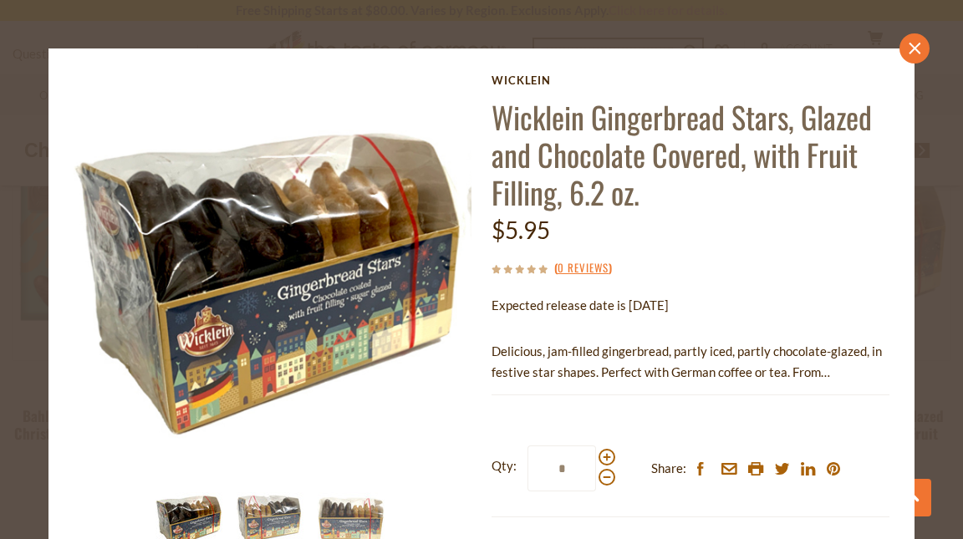
click at [909, 52] on icon "close" at bounding box center [915, 48] width 13 height 13
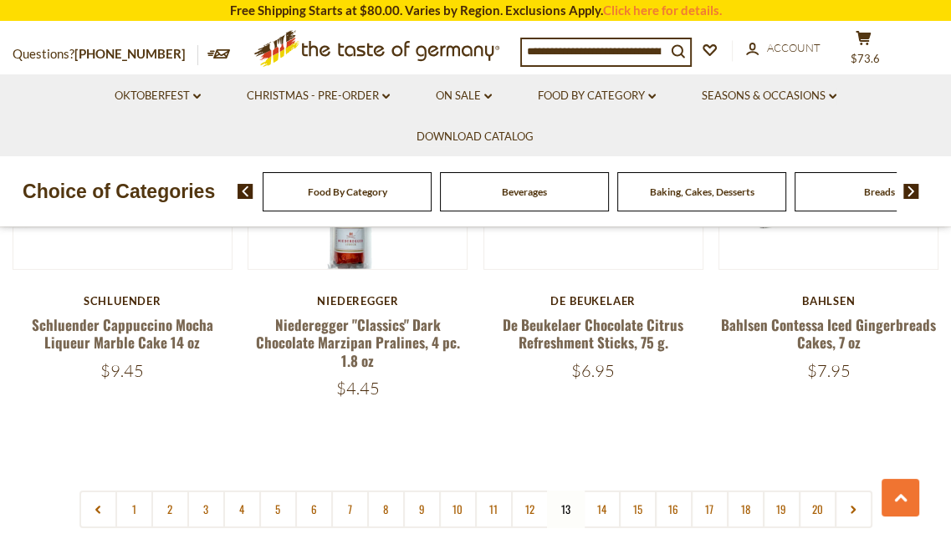
scroll to position [3841, 0]
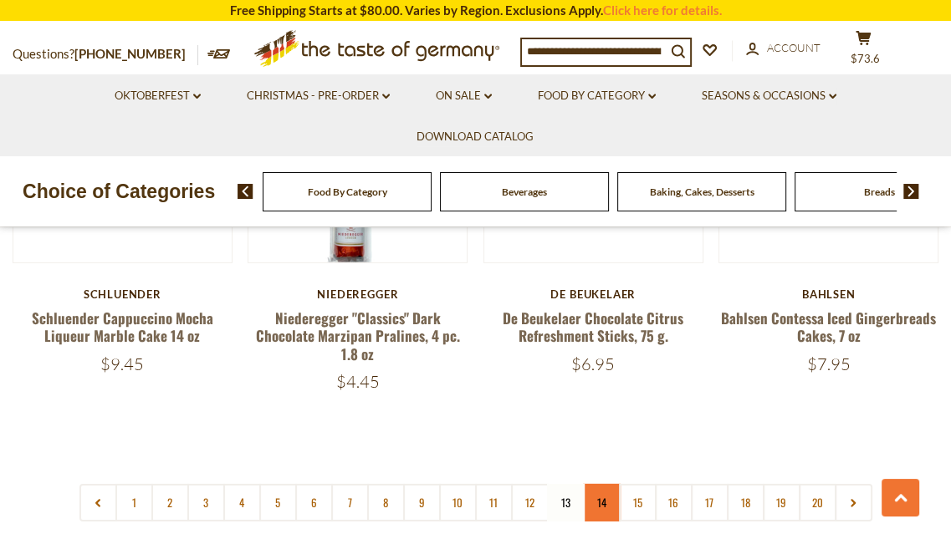
click at [598, 484] on link "14" at bounding box center [602, 503] width 38 height 38
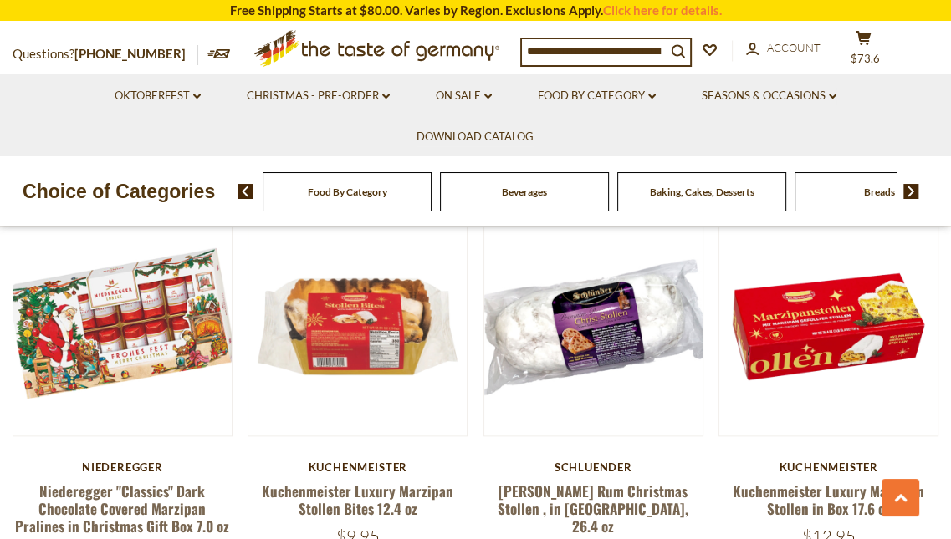
scroll to position [1239, 0]
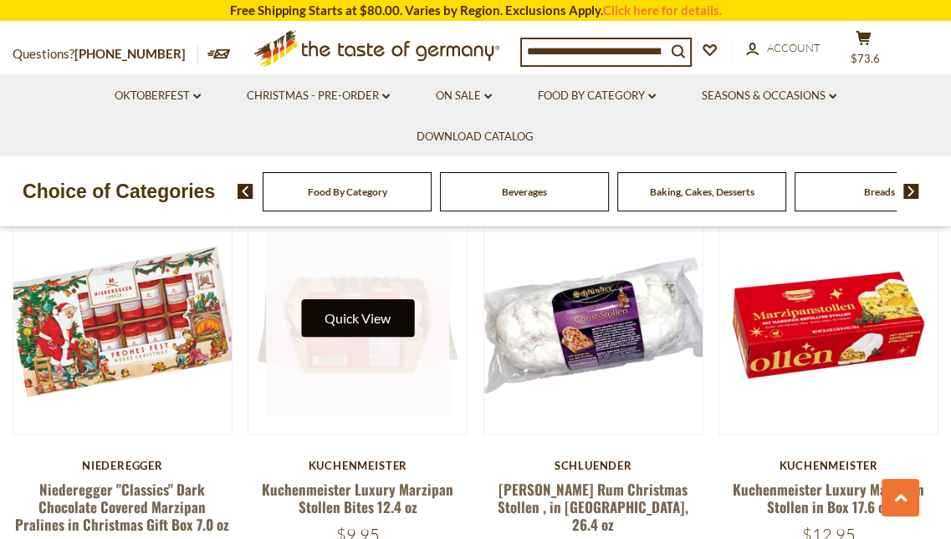
click at [367, 319] on button "Quick View" at bounding box center [357, 318] width 113 height 38
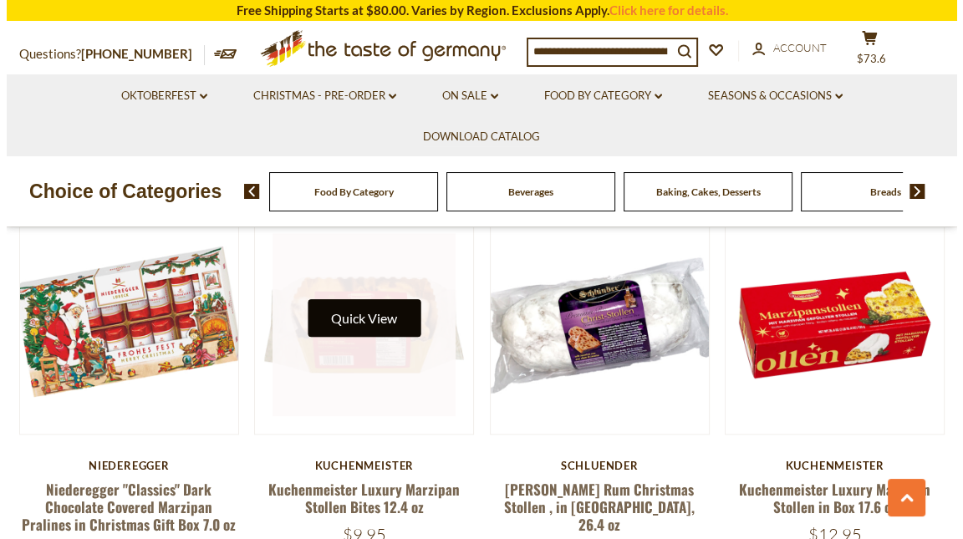
scroll to position [1245, 0]
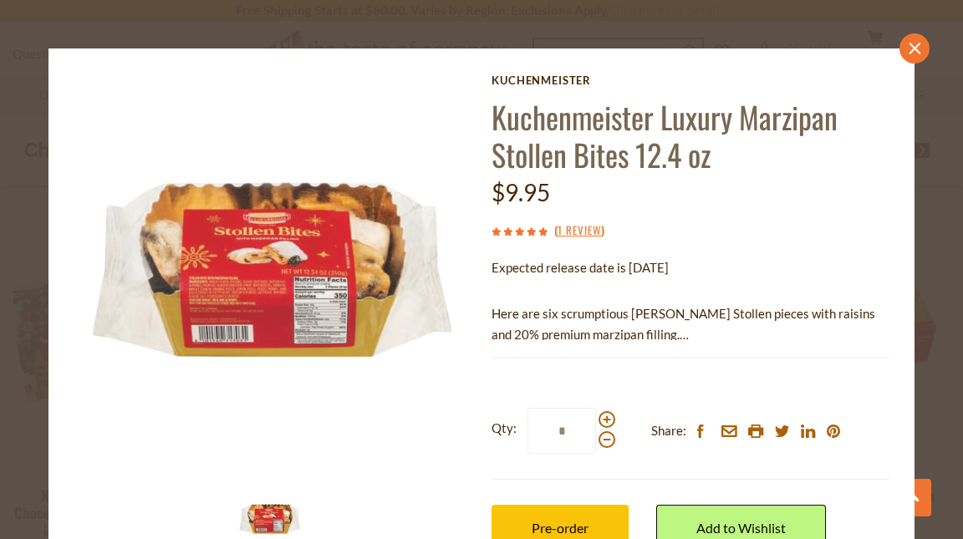
click at [910, 44] on icon at bounding box center [916, 48] width 12 height 12
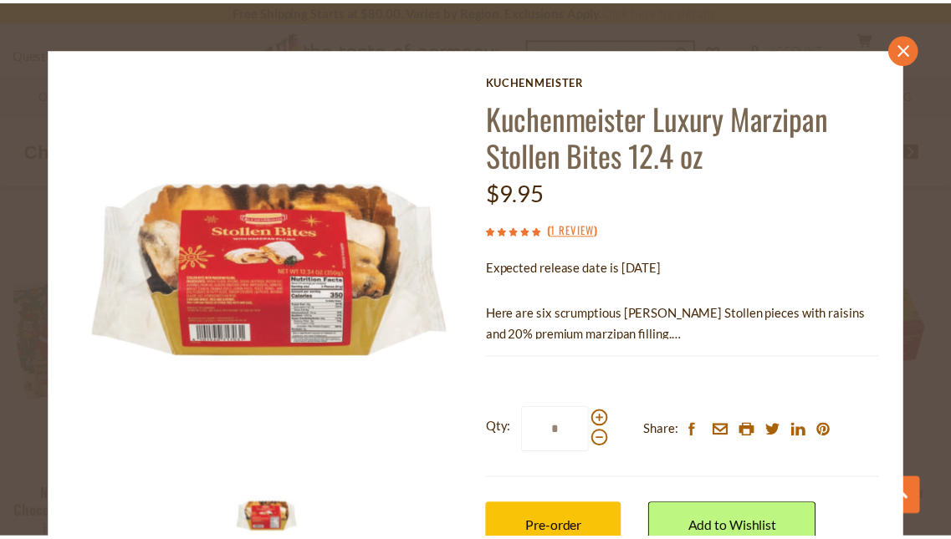
scroll to position [1239, 0]
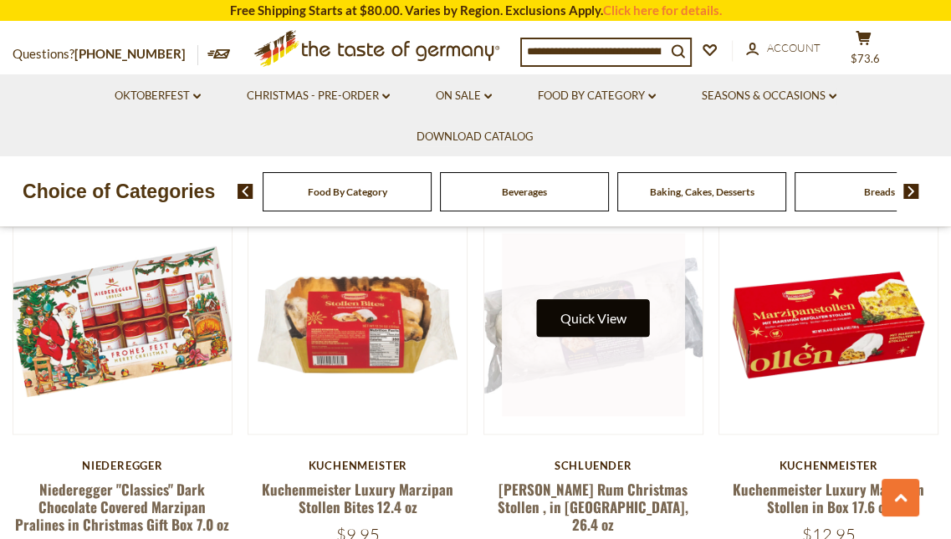
click at [599, 319] on button "Quick View" at bounding box center [593, 318] width 113 height 38
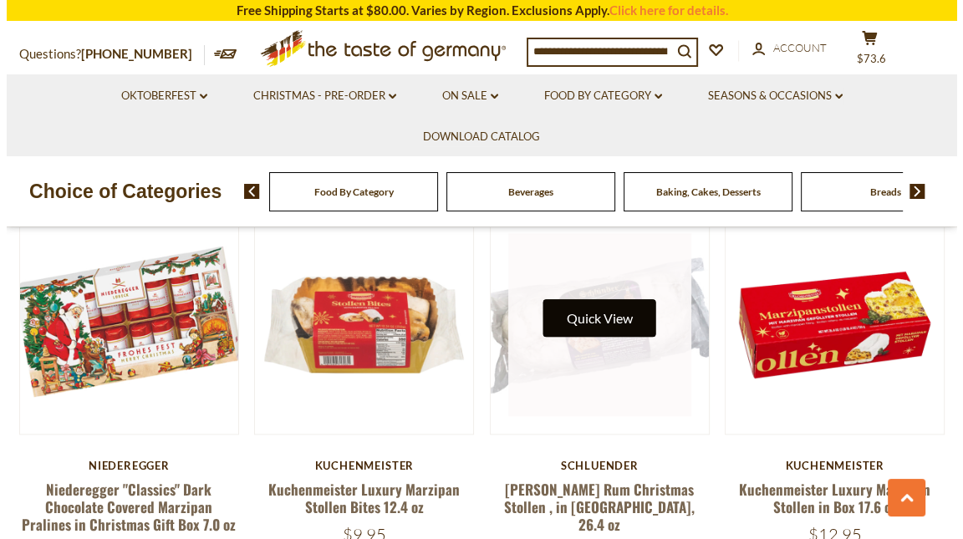
scroll to position [1245, 0]
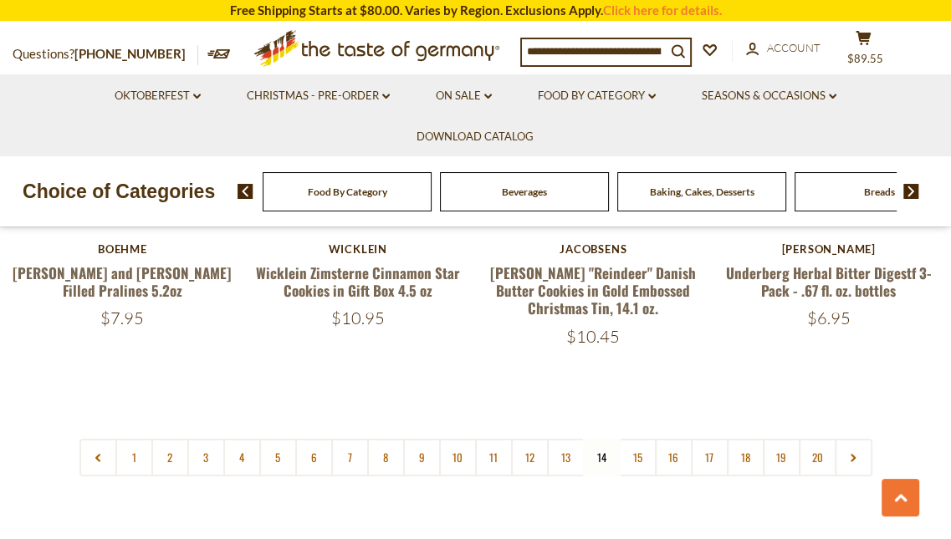
scroll to position [3849, 0]
click at [642, 438] on link "15" at bounding box center [638, 457] width 38 height 38
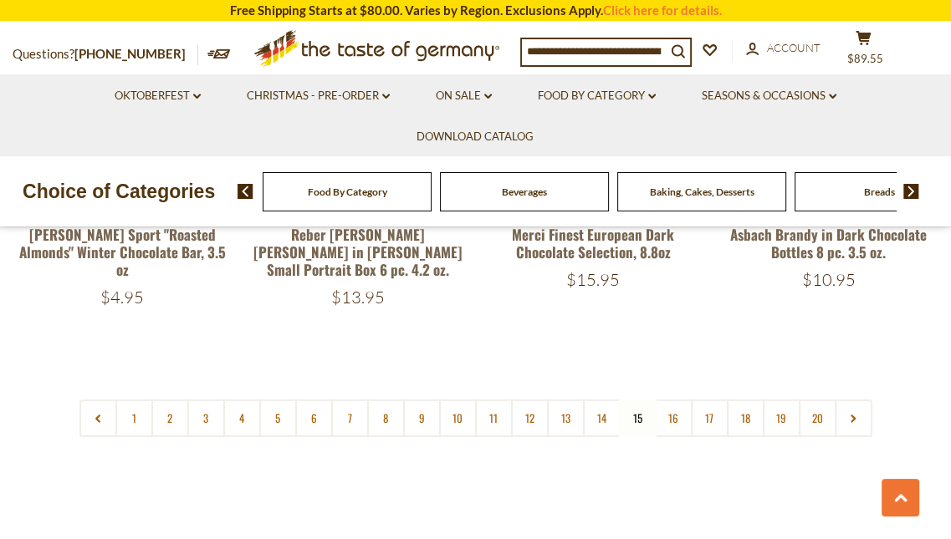
scroll to position [3891, 0]
click at [676, 399] on link "16" at bounding box center [674, 418] width 38 height 38
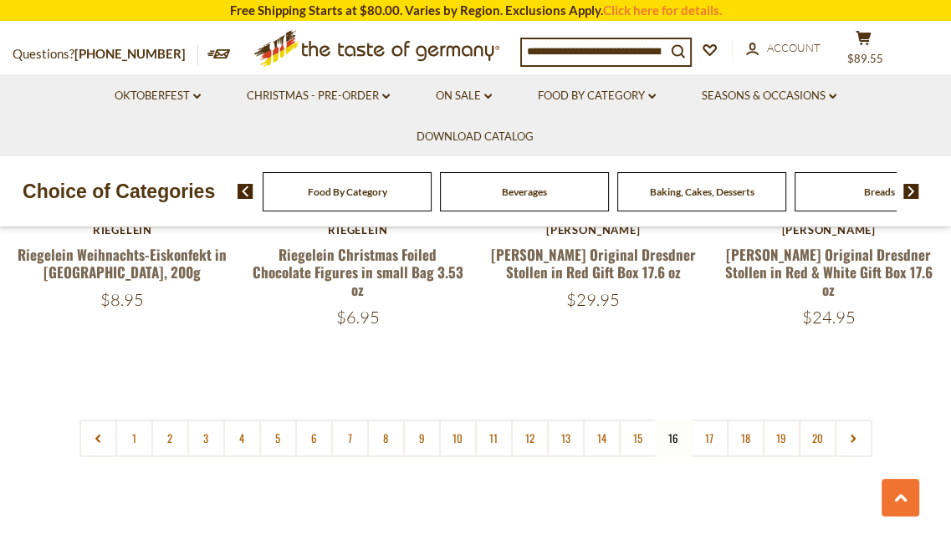
scroll to position [3779, 0]
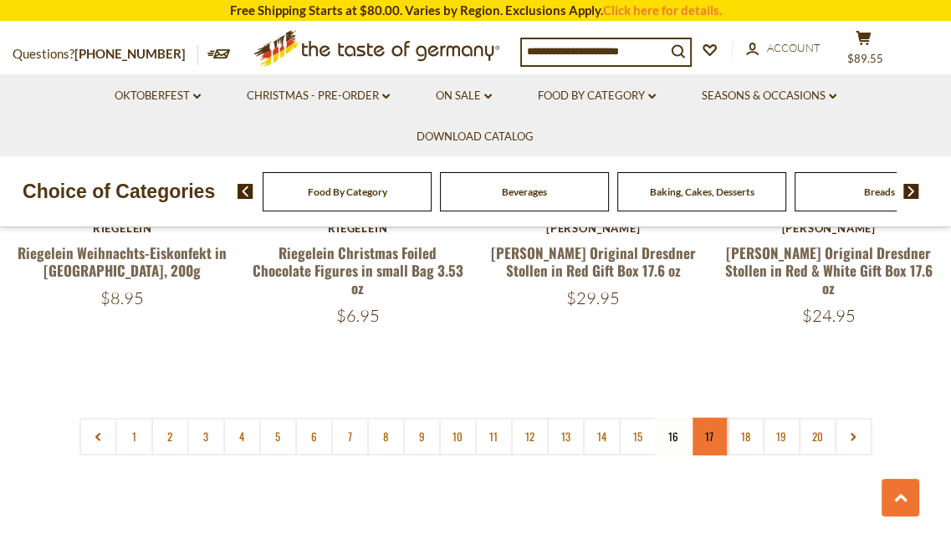
click at [713, 418] on link "17" at bounding box center [710, 437] width 38 height 38
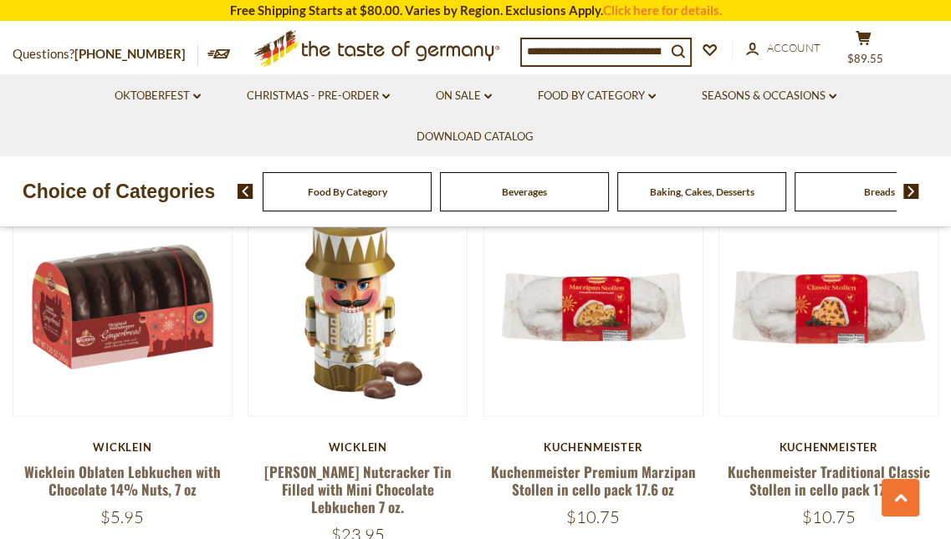
scroll to position [1625, 0]
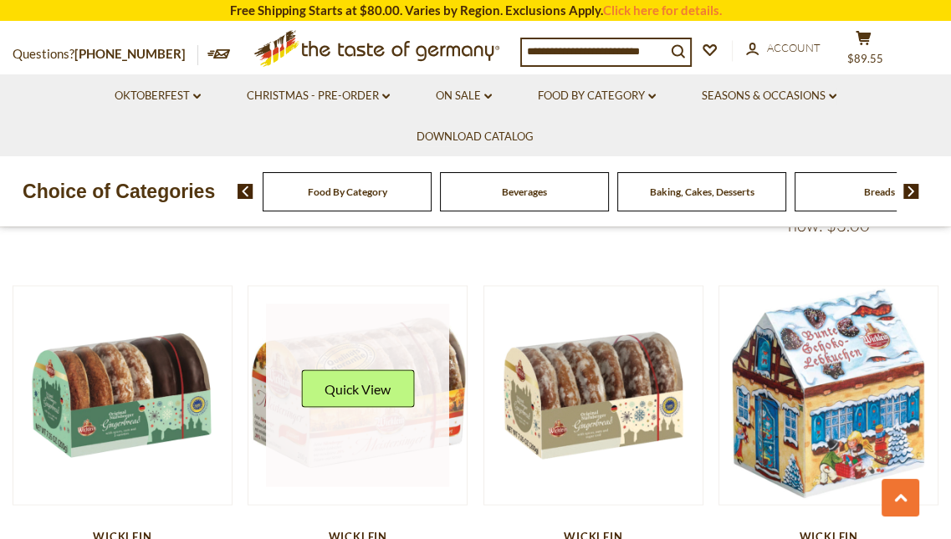
scroll to position [2335, 0]
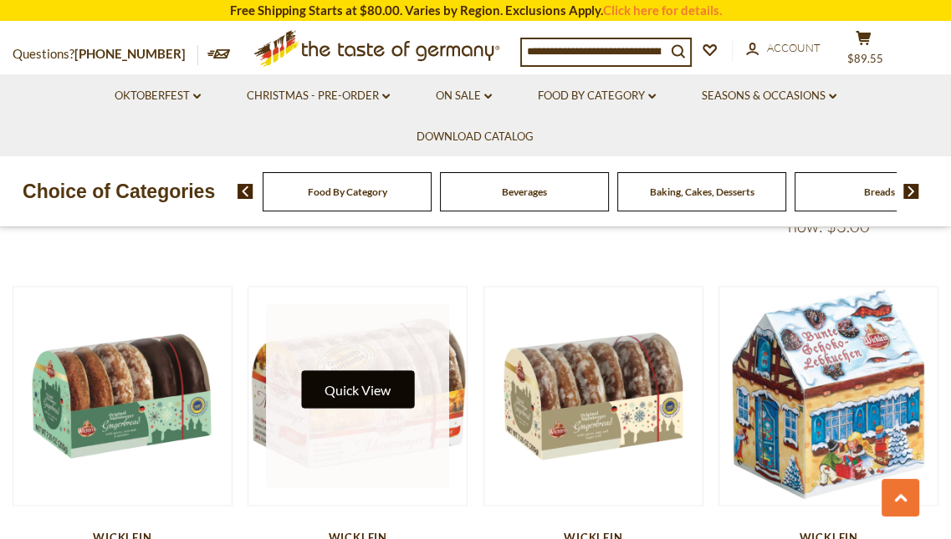
click at [384, 371] on button "Quick View" at bounding box center [357, 390] width 113 height 38
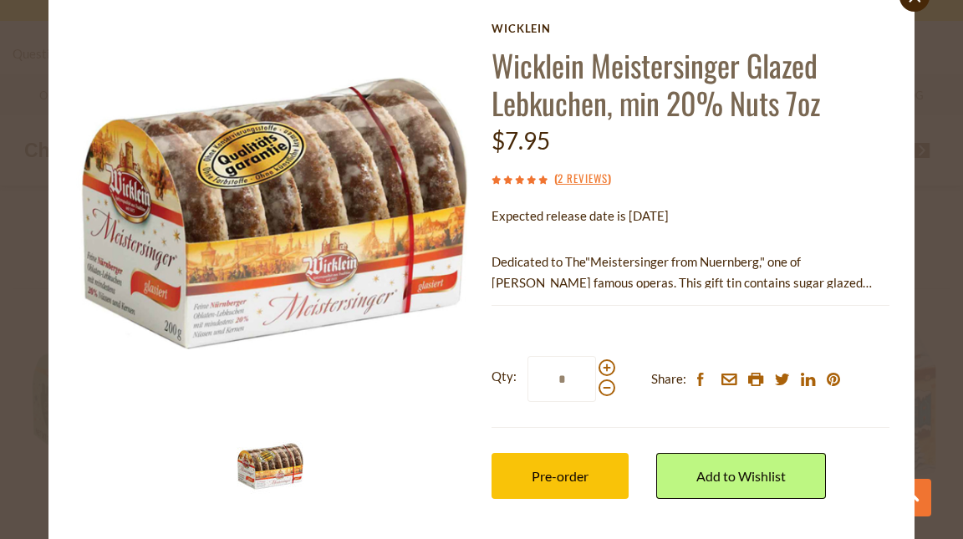
scroll to position [53, 0]
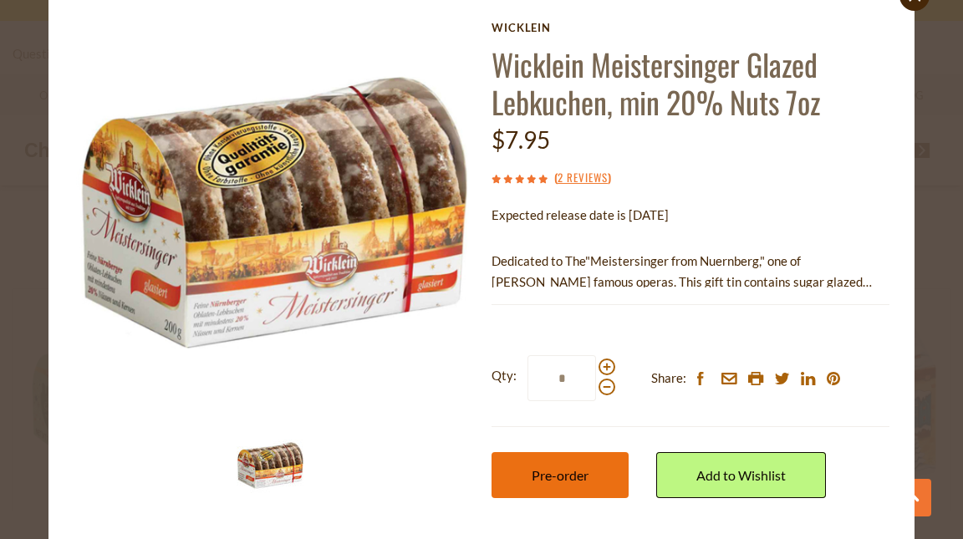
click at [570, 466] on button "Pre-order" at bounding box center [560, 475] width 137 height 46
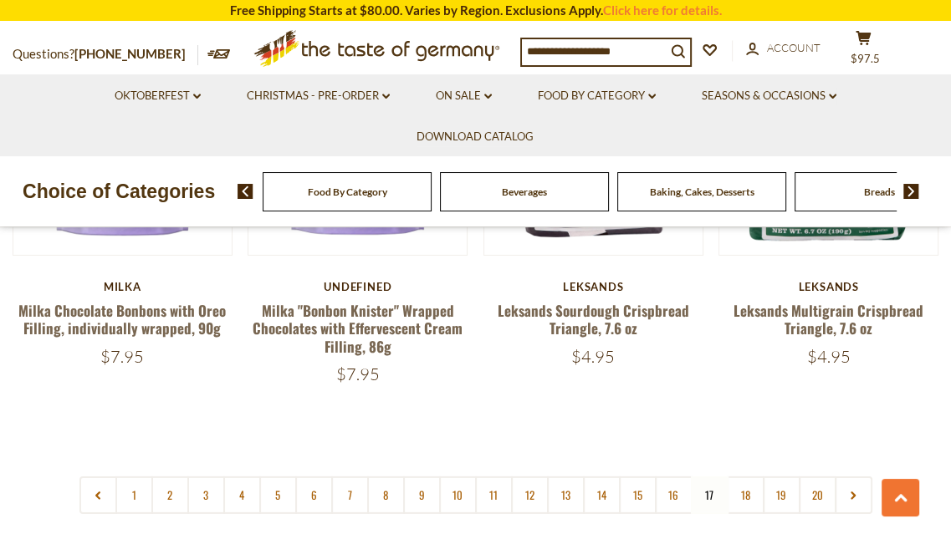
scroll to position [3728, 0]
click at [750, 476] on link "18" at bounding box center [746, 495] width 38 height 38
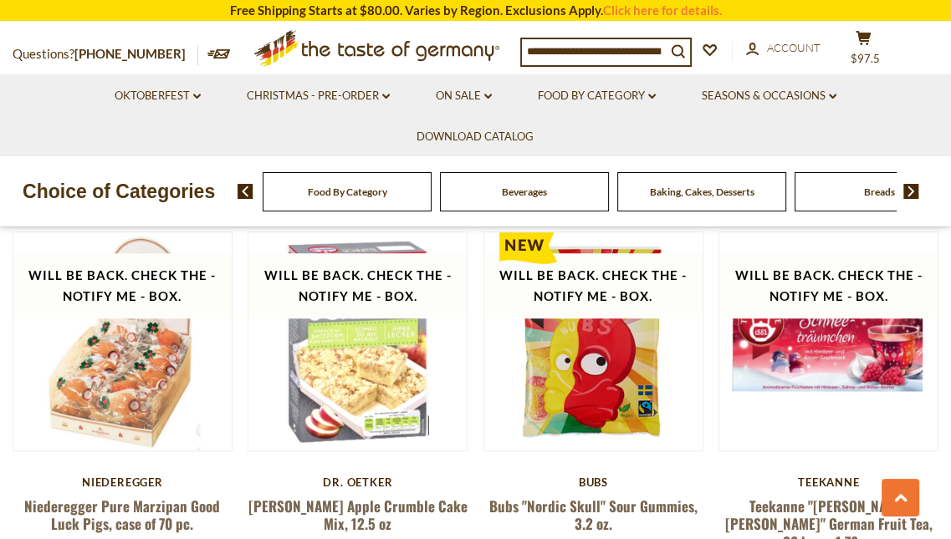
scroll to position [826, 0]
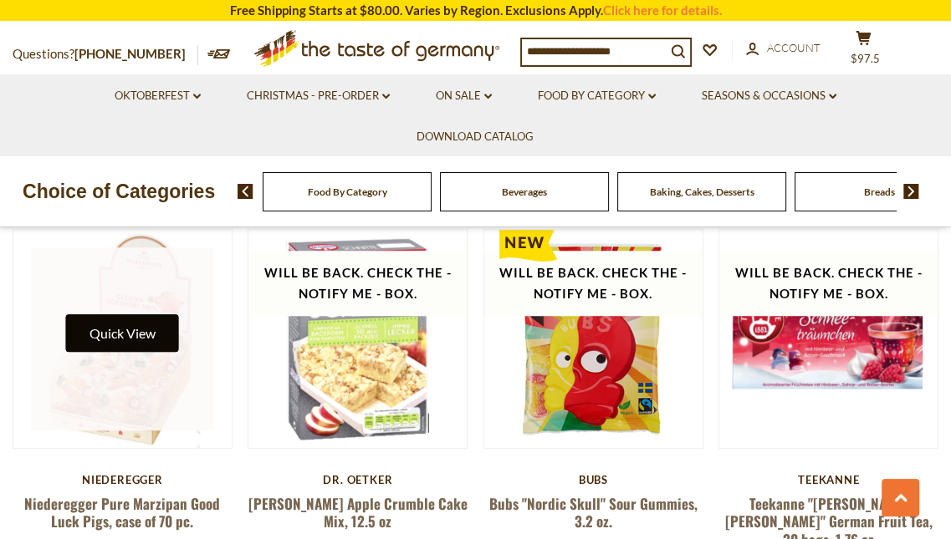
click at [143, 319] on button "Quick View" at bounding box center [122, 333] width 113 height 38
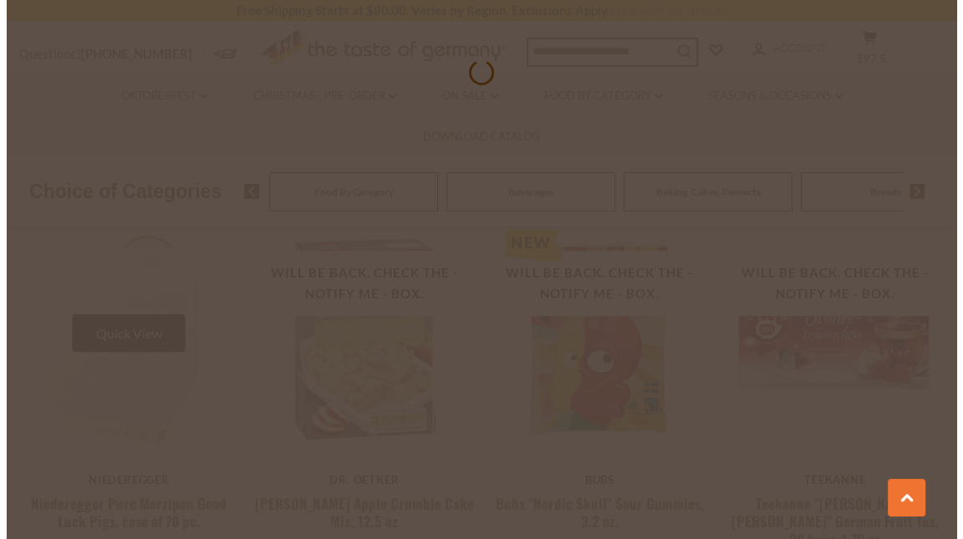
scroll to position [829, 0]
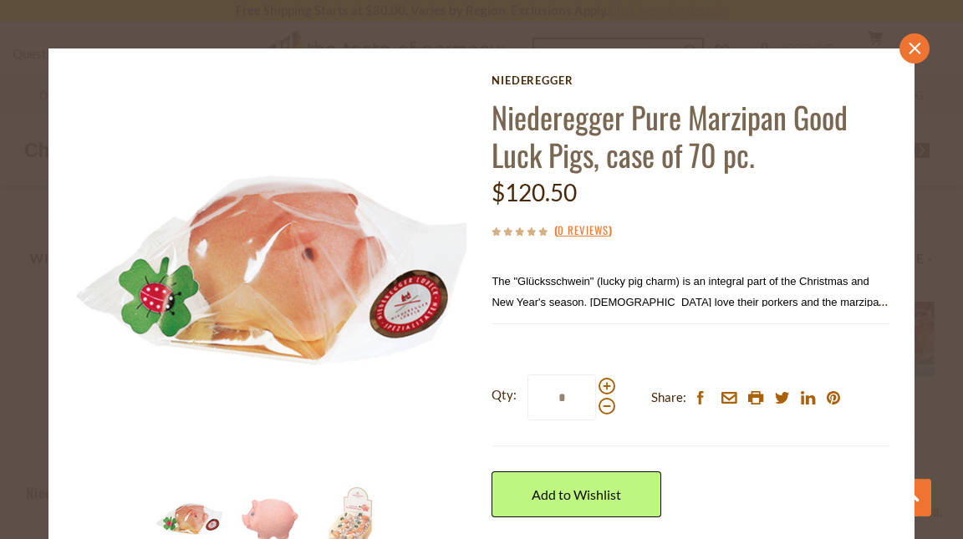
click at [909, 49] on icon "close" at bounding box center [915, 48] width 13 height 13
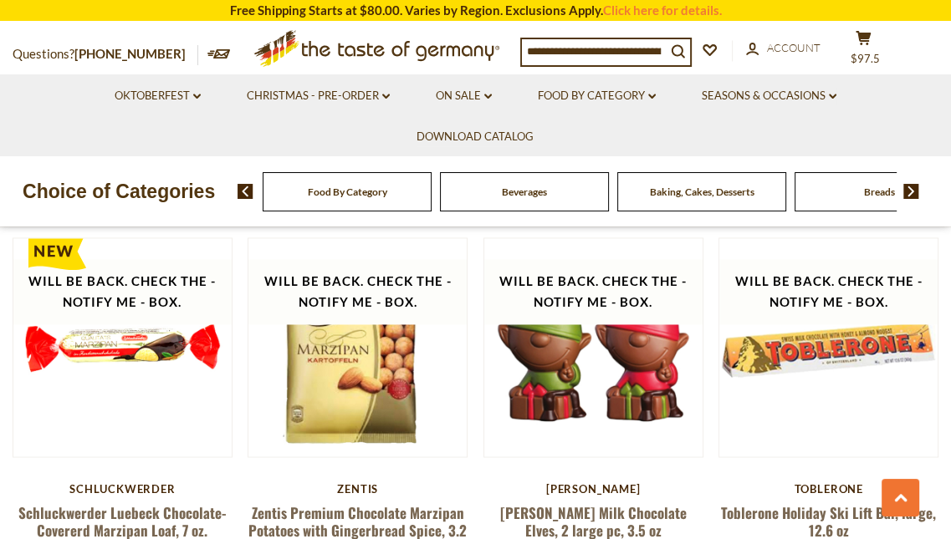
scroll to position [2020, 0]
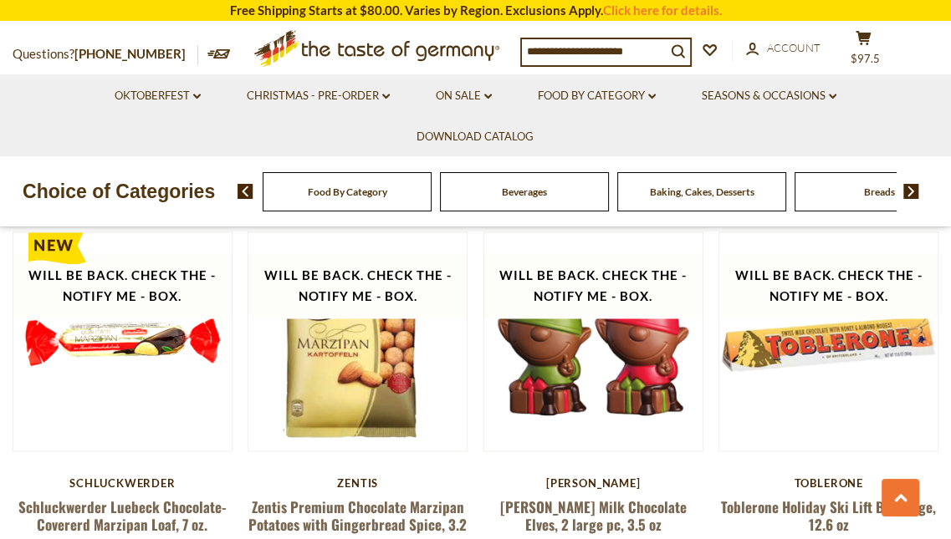
click at [948, 303] on div "**********" at bounding box center [475, 438] width 951 height 3841
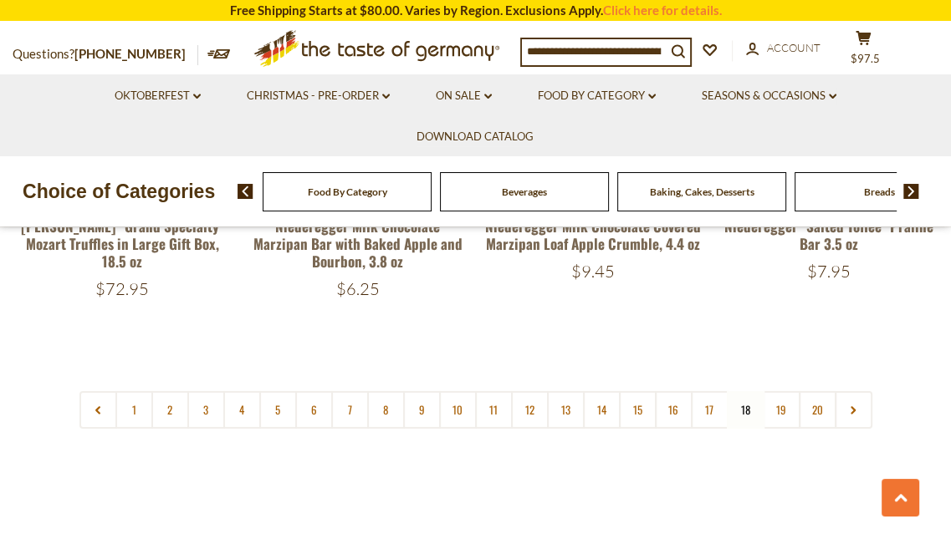
scroll to position [3878, 0]
click at [785, 391] on link "19" at bounding box center [782, 410] width 38 height 38
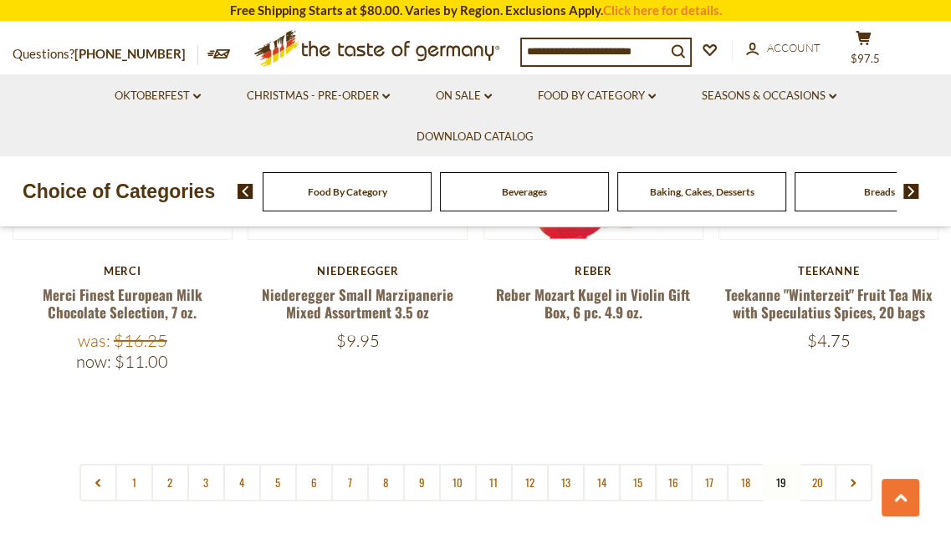
scroll to position [3795, 0]
click at [816, 463] on link "20" at bounding box center [818, 482] width 38 height 38
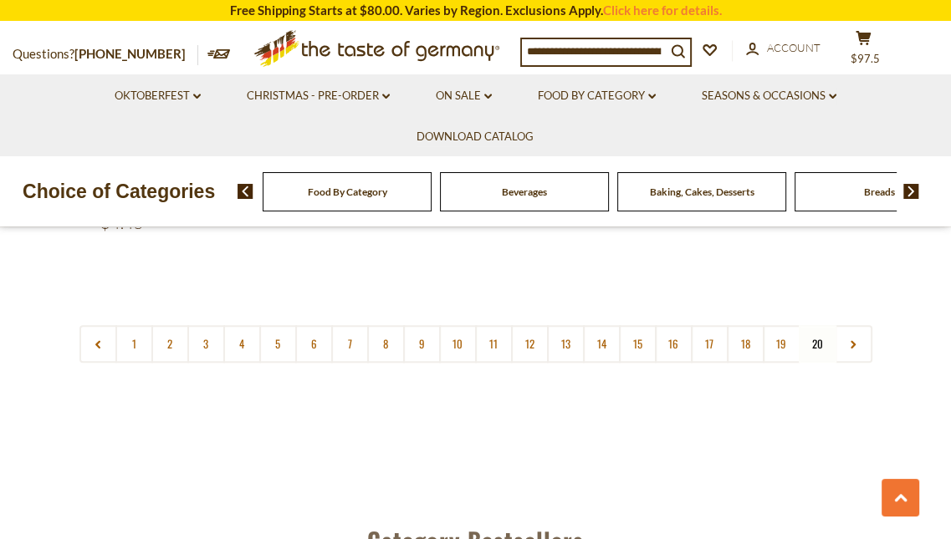
scroll to position [1154, 0]
click at [875, 52] on span "$97.5" at bounding box center [865, 58] width 29 height 13
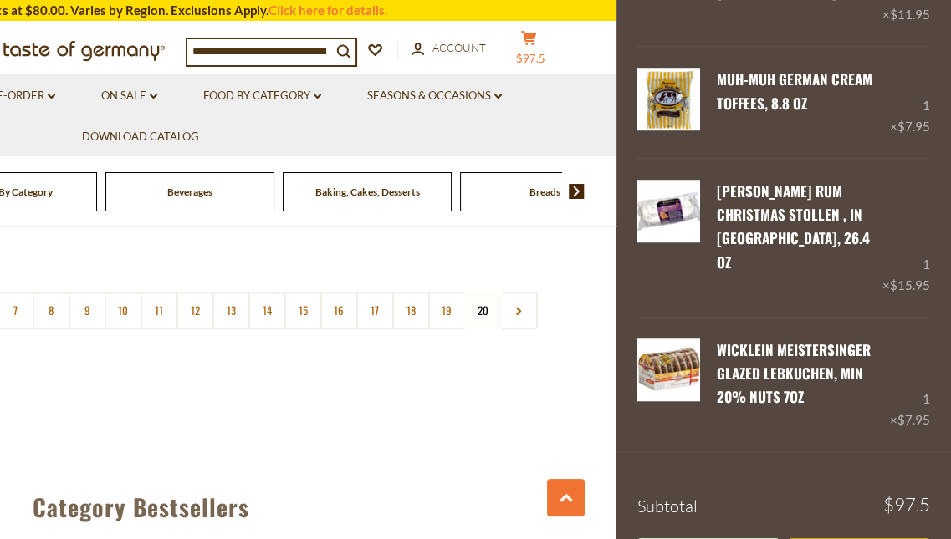
scroll to position [1191, 0]
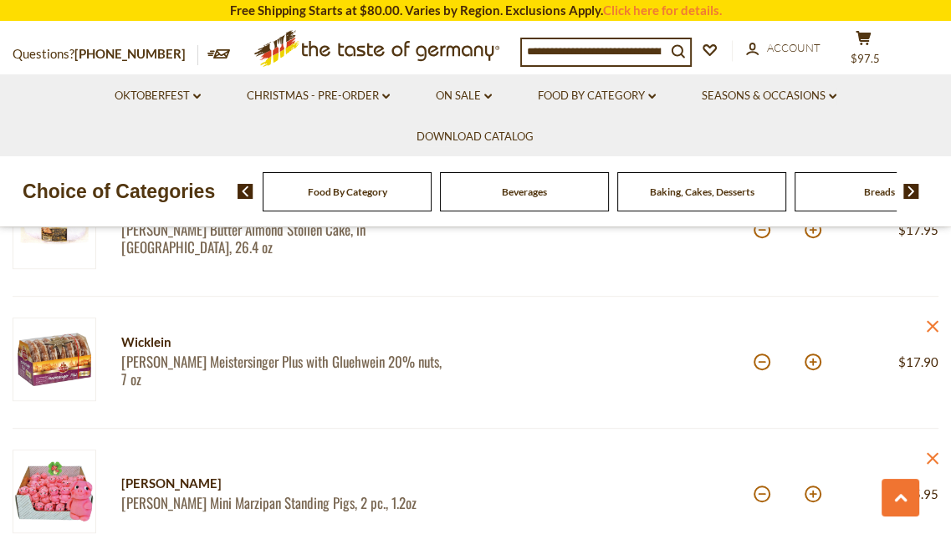
scroll to position [544, 0]
click at [761, 363] on button at bounding box center [762, 361] width 17 height 17
type input "*"
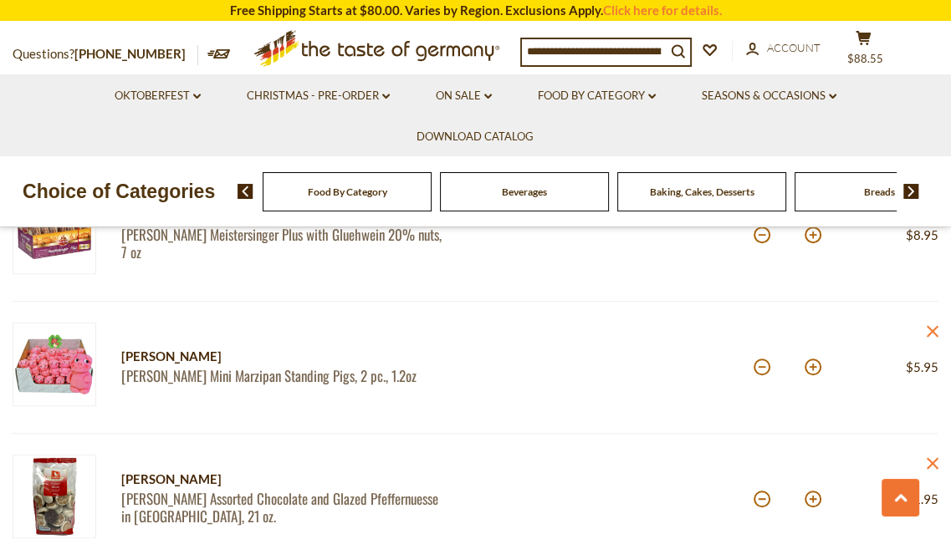
scroll to position [672, 0]
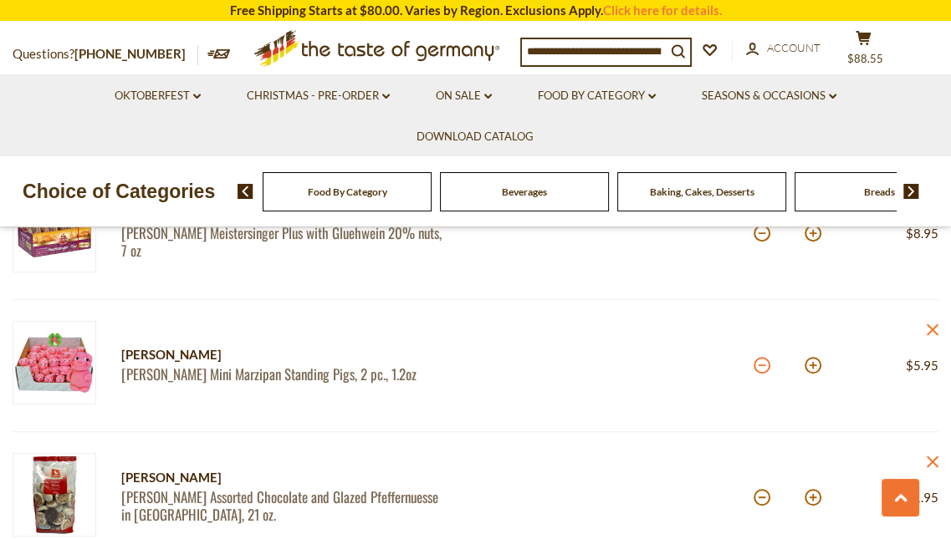
click at [761, 362] on button at bounding box center [762, 365] width 17 height 17
type input "*"
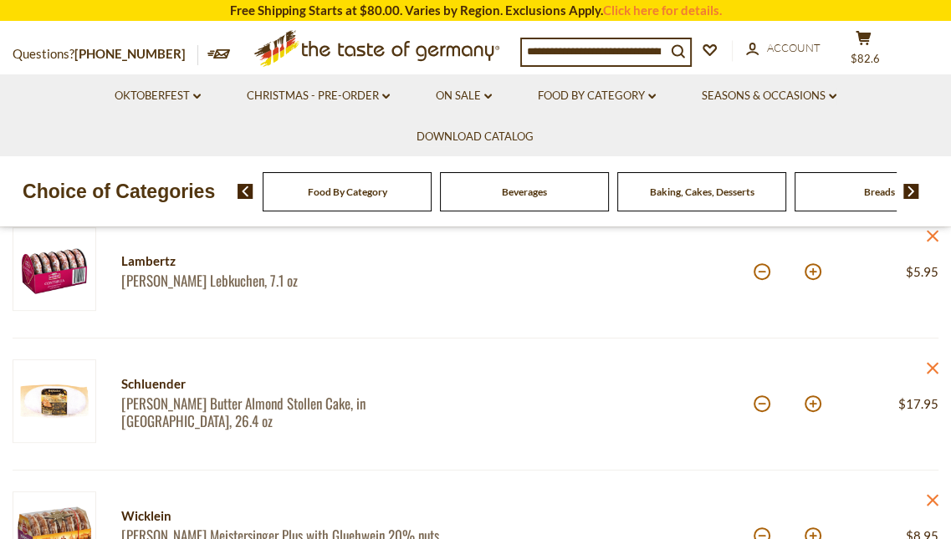
scroll to position [370, 0]
click at [764, 271] on button at bounding box center [762, 271] width 17 height 17
type input "*"
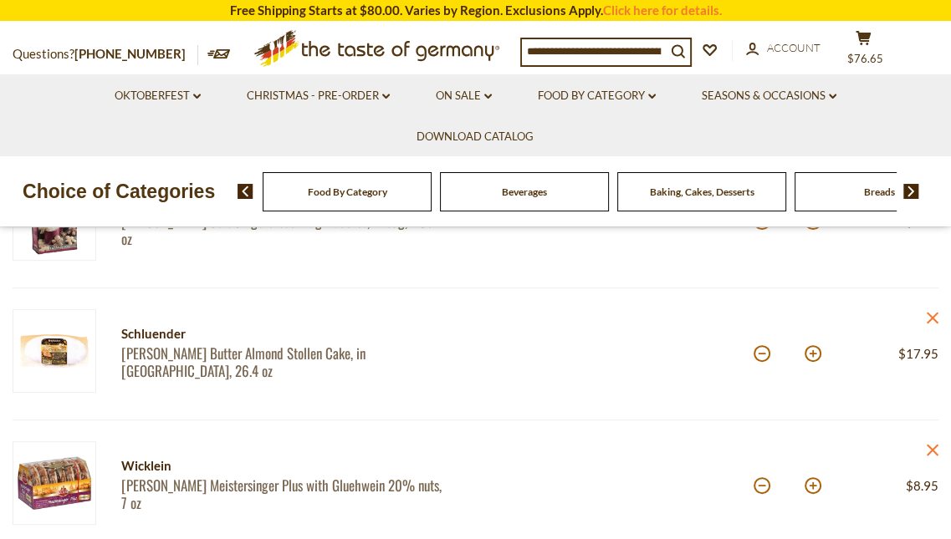
scroll to position [288, 0]
click at [764, 350] on button at bounding box center [762, 353] width 17 height 17
type input "*"
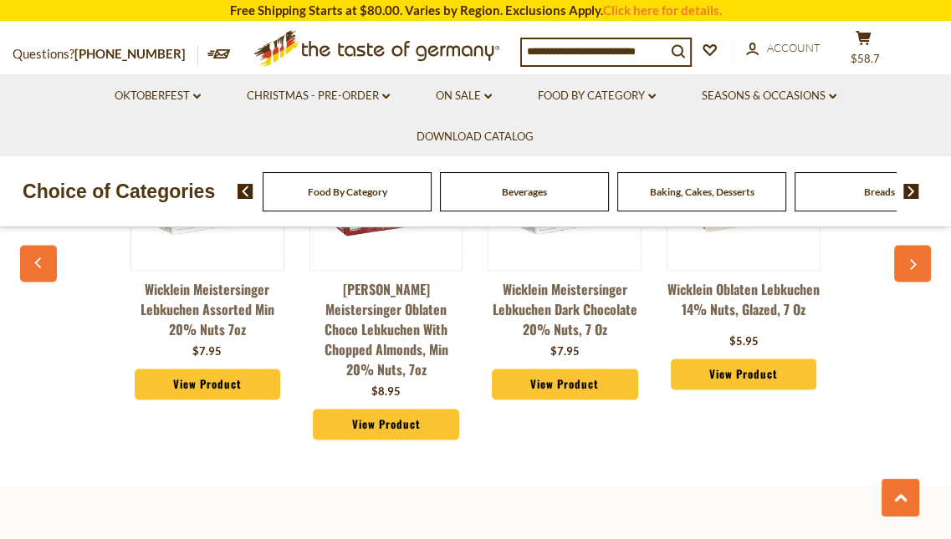
scroll to position [1847, 0]
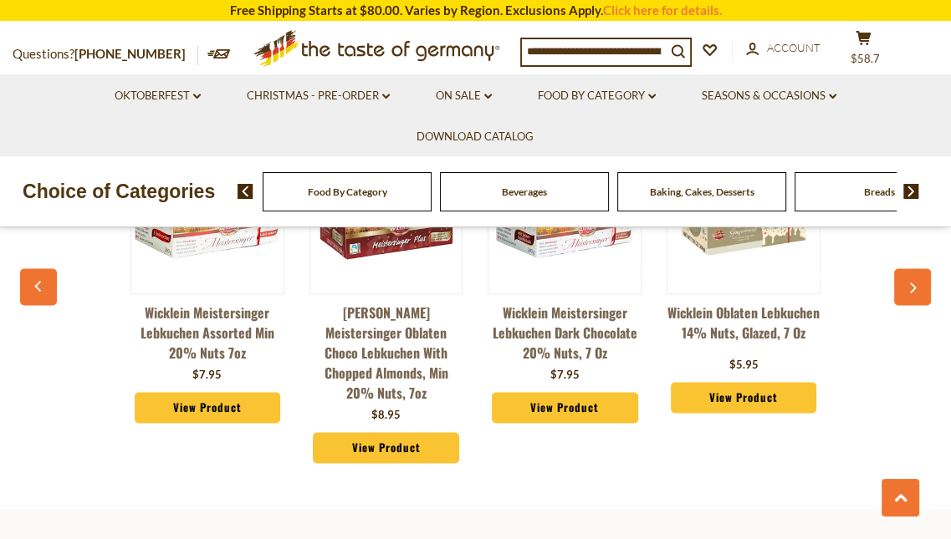
click at [414, 432] on link "View Product" at bounding box center [386, 448] width 146 height 32
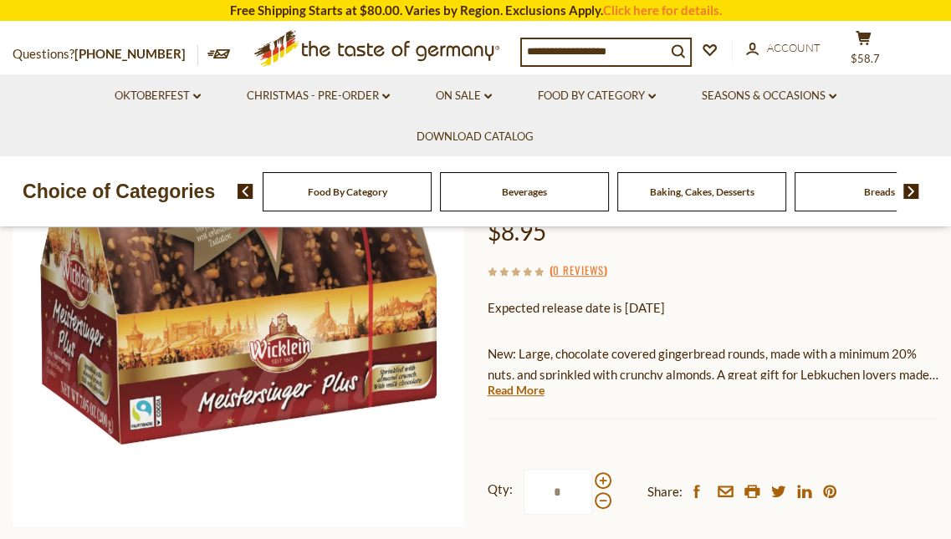
scroll to position [243, 0]
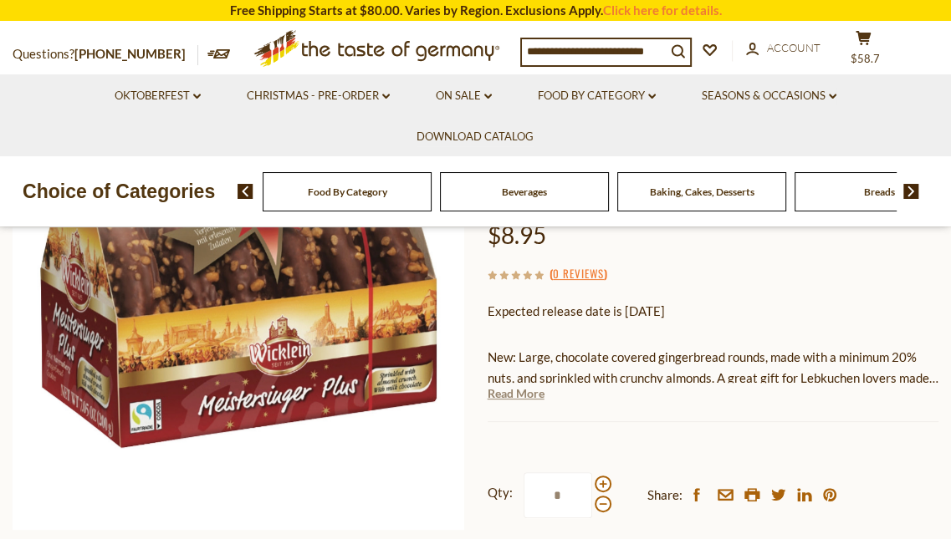
click at [534, 395] on link "Read More" at bounding box center [516, 394] width 57 height 17
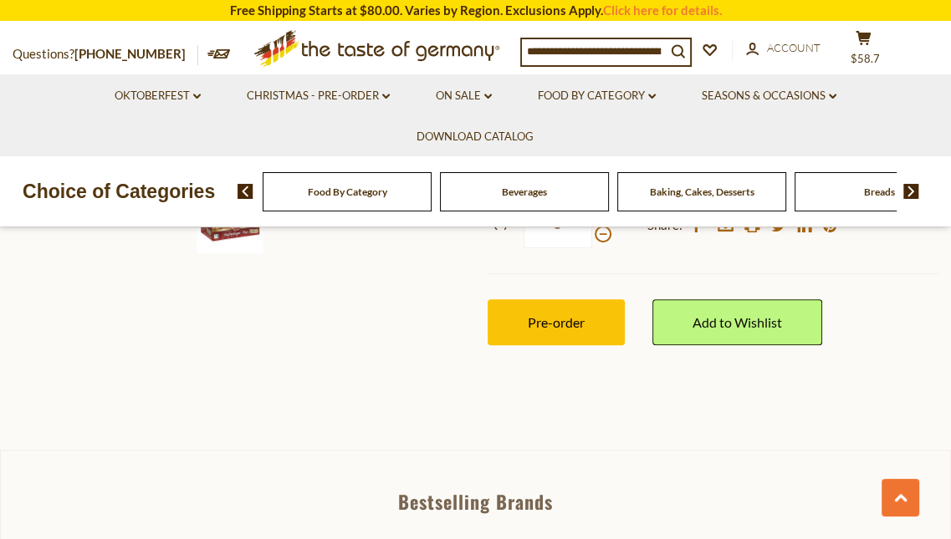
scroll to position [530, 0]
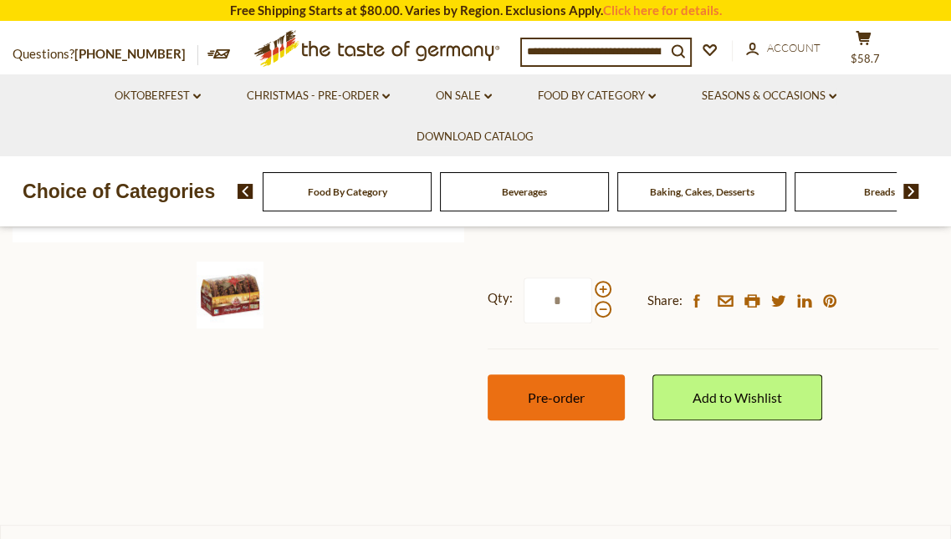
click at [560, 390] on span "Pre-order" at bounding box center [556, 398] width 57 height 16
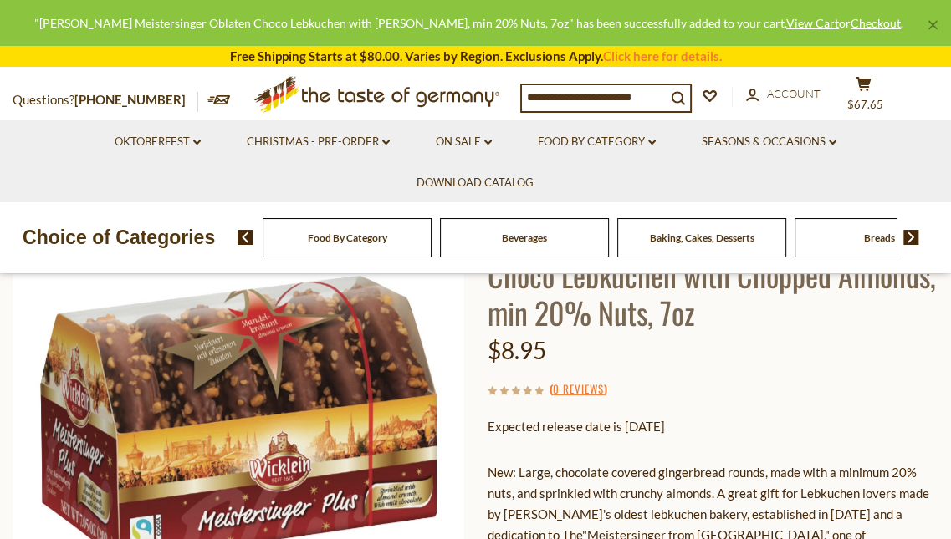
scroll to position [104, 0]
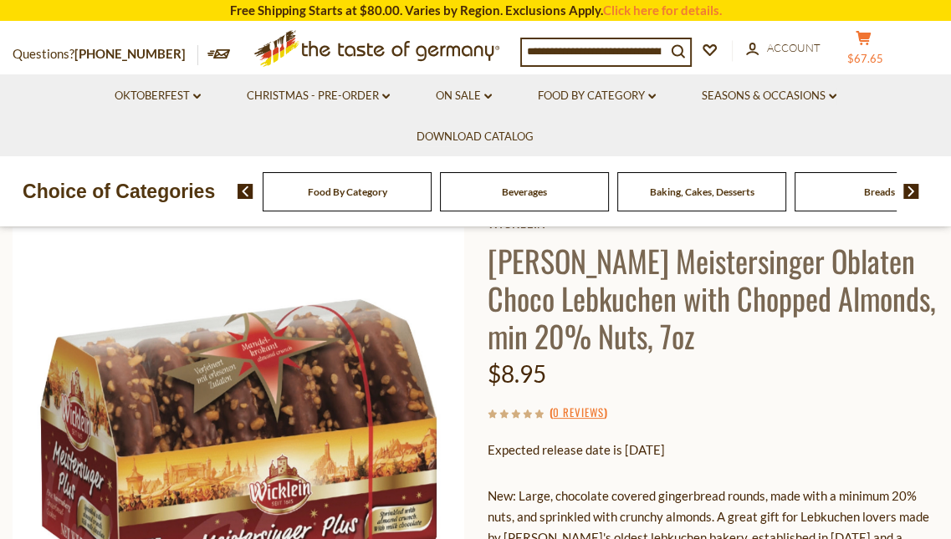
click at [877, 88] on ul "Oktoberfest dropdown_arrow All Oktoberfest Oktoberfest Foods Party Supplies Chr…" at bounding box center [476, 115] width 926 height 82
click at [871, 38] on icon at bounding box center [863, 38] width 15 height 14
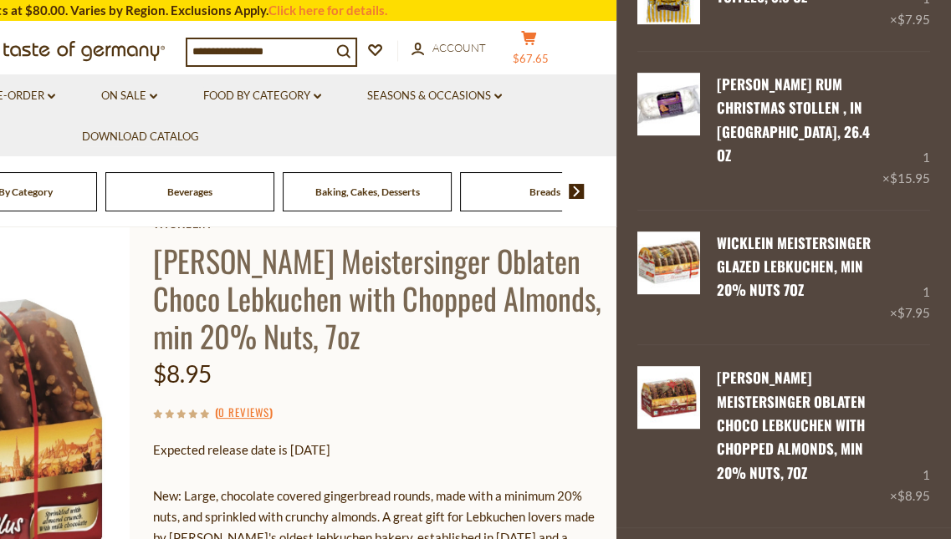
scroll to position [674, 0]
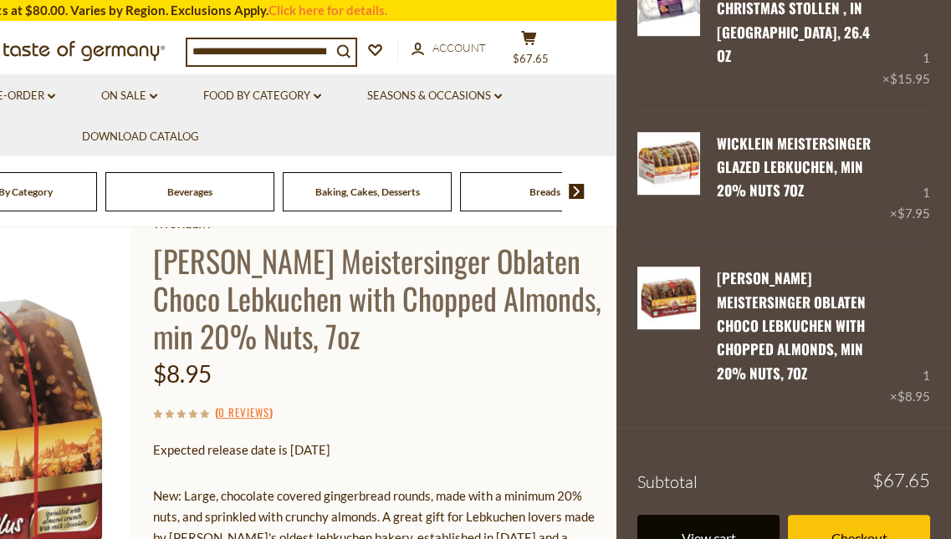
click at [689, 515] on link "View cart" at bounding box center [708, 538] width 142 height 46
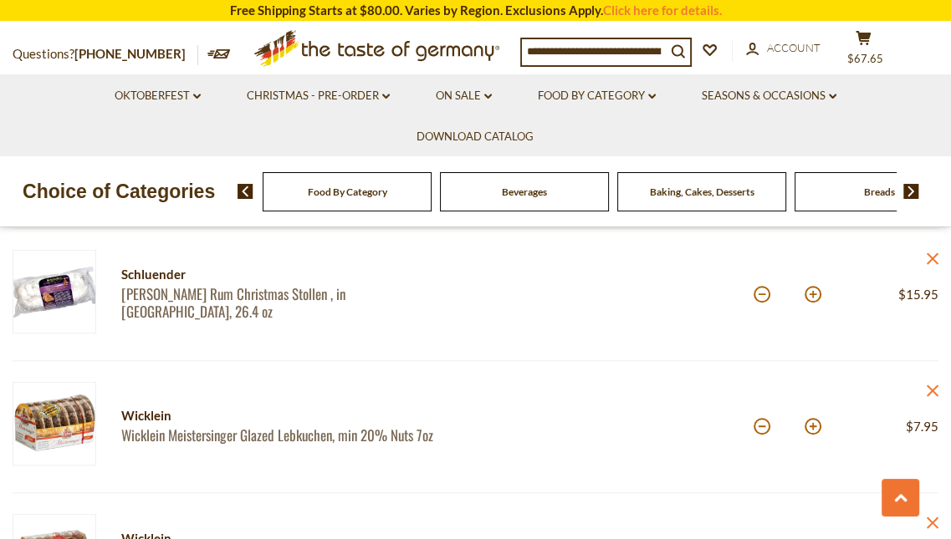
scroll to position [749, 0]
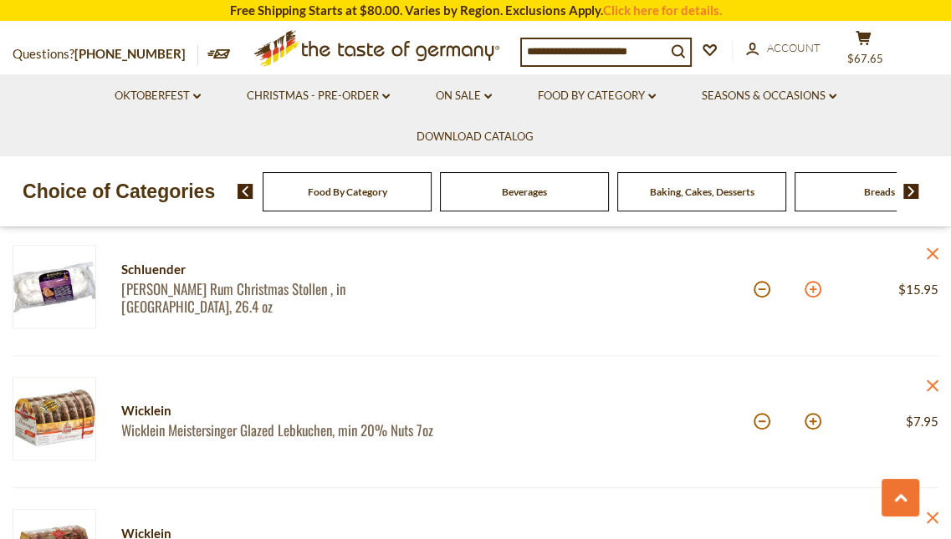
click at [810, 291] on button at bounding box center [813, 289] width 17 height 17
type input "*"
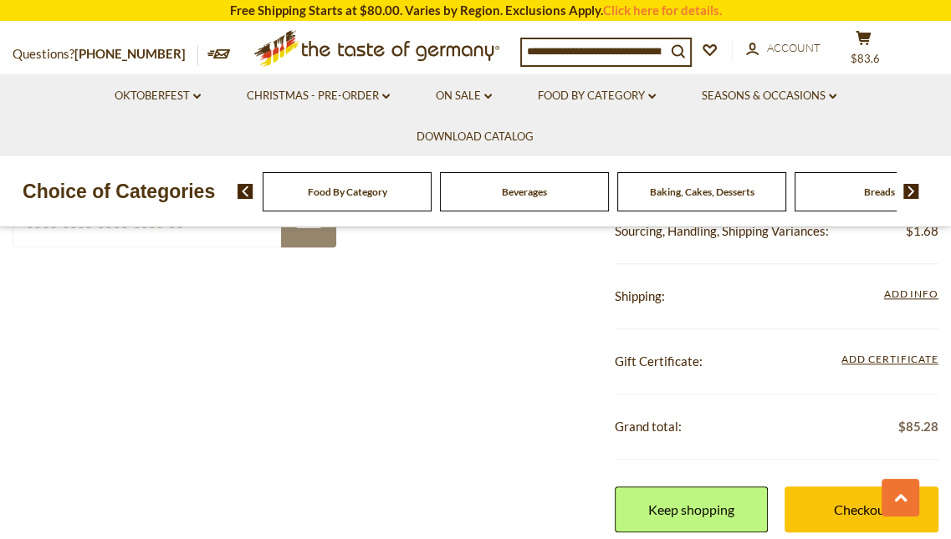
scroll to position [1238, 0]
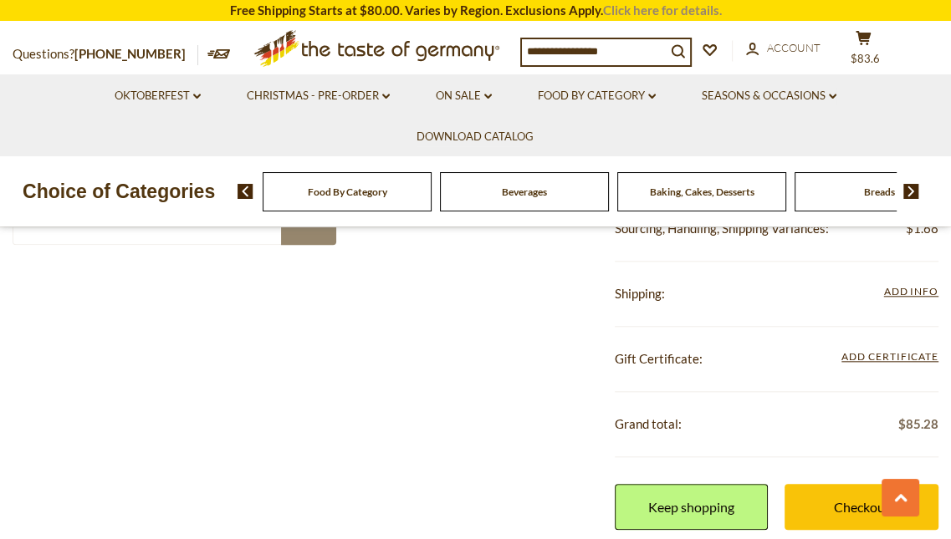
click at [636, 10] on link "Click here for details." at bounding box center [662, 10] width 119 height 15
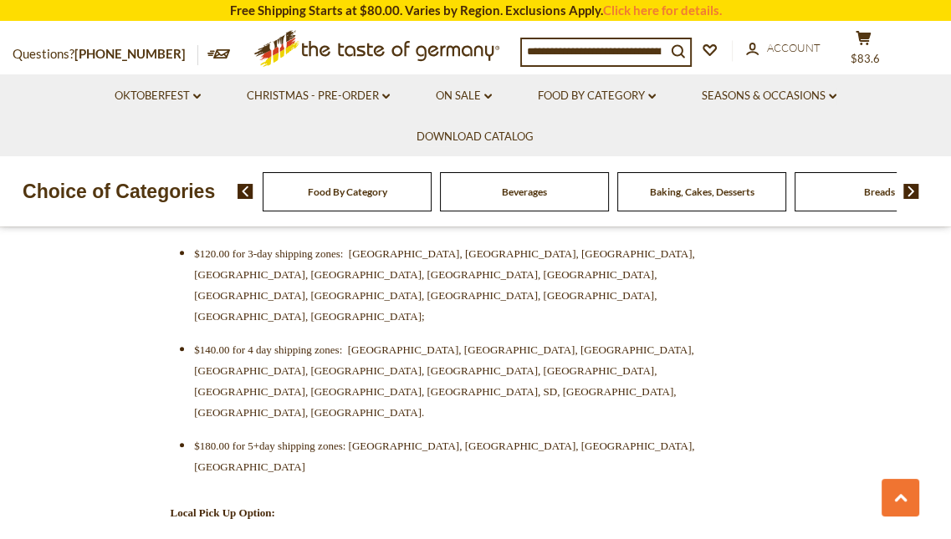
scroll to position [800, 0]
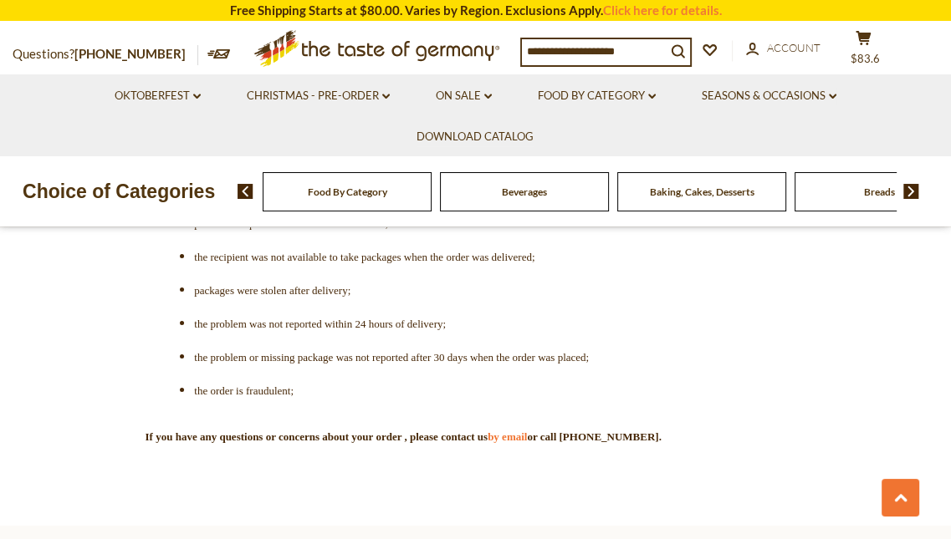
scroll to position [4516, 0]
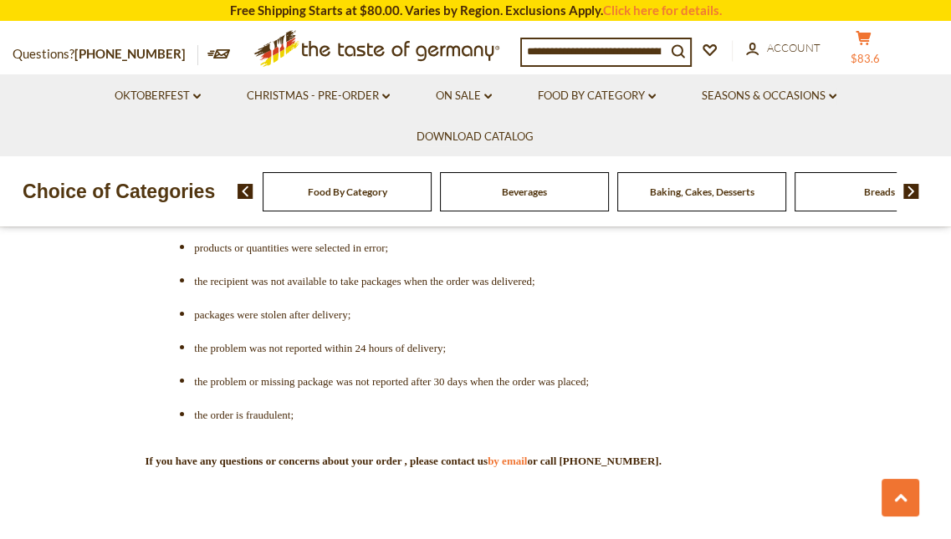
click at [868, 44] on button "cart $83.6" at bounding box center [863, 51] width 50 height 42
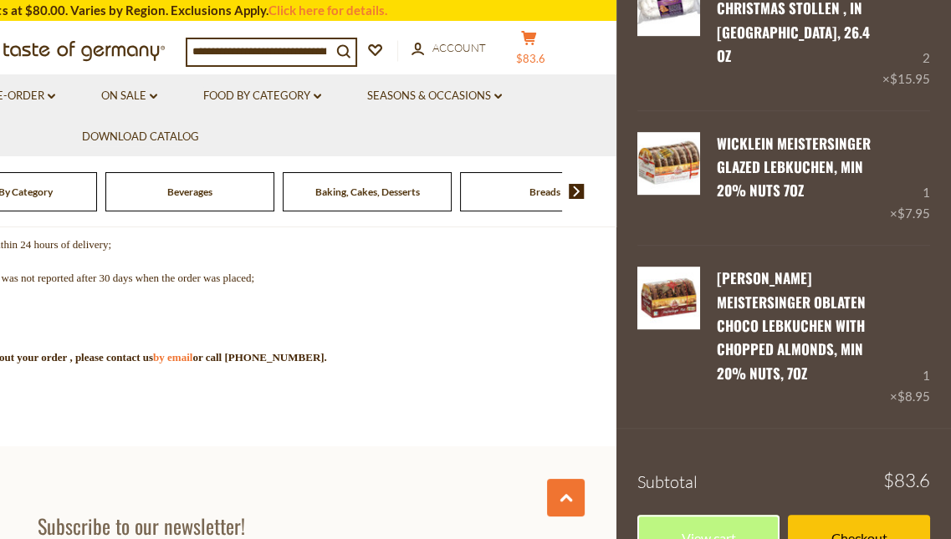
scroll to position [4621, 0]
click at [724, 515] on link "View cart" at bounding box center [708, 538] width 142 height 46
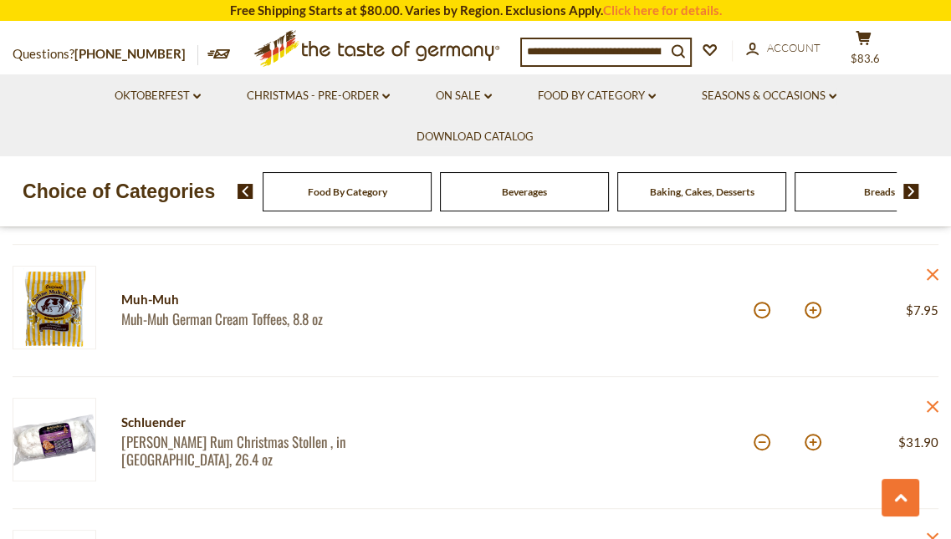
scroll to position [593, 0]
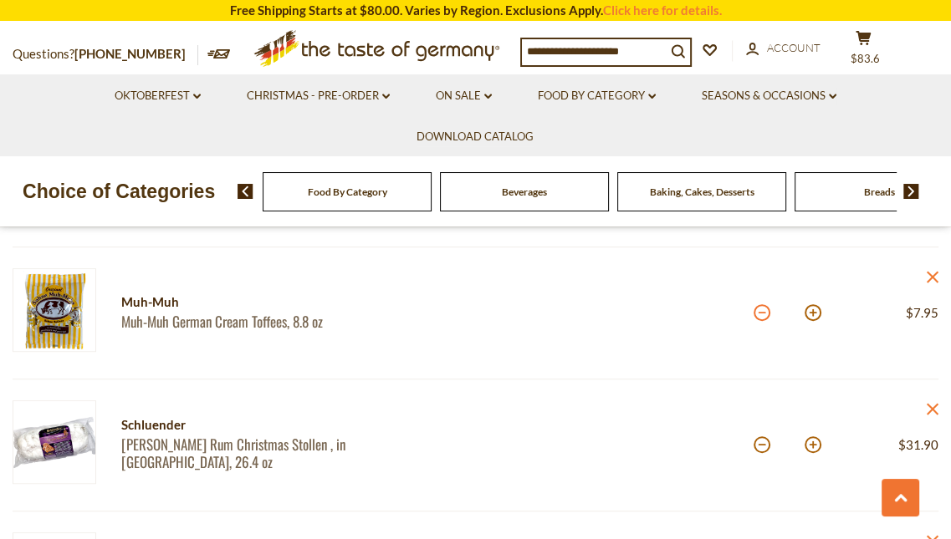
click at [762, 309] on button at bounding box center [762, 312] width 17 height 17
type input "*"
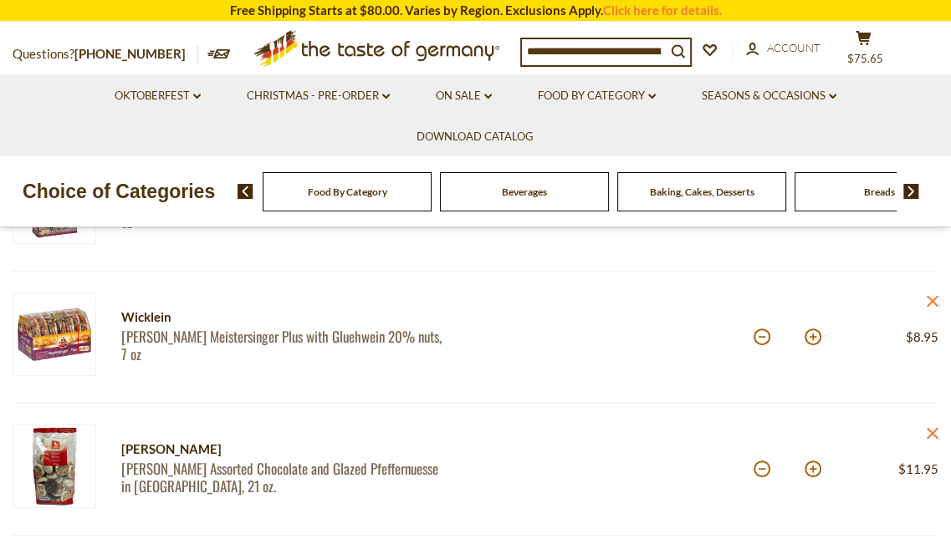
scroll to position [302, 0]
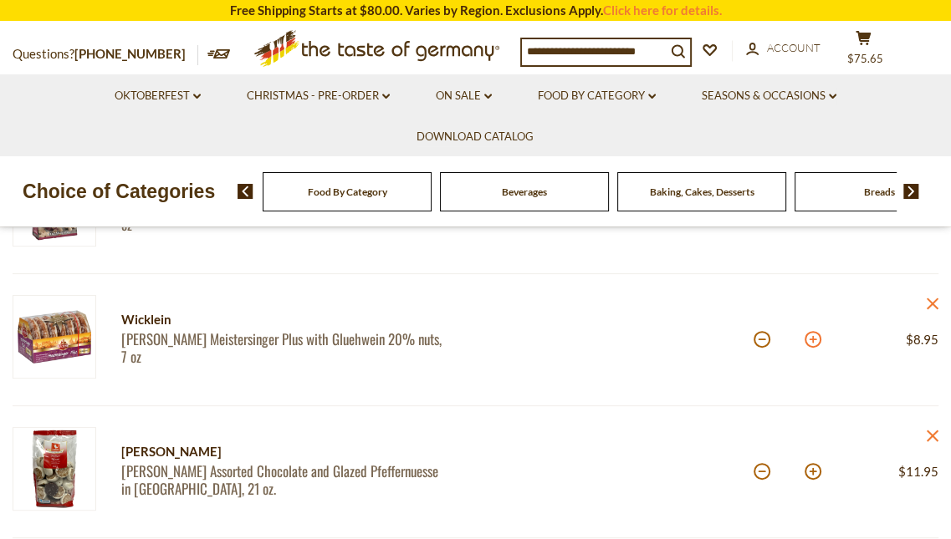
click at [812, 338] on button at bounding box center [813, 339] width 17 height 17
type input "*"
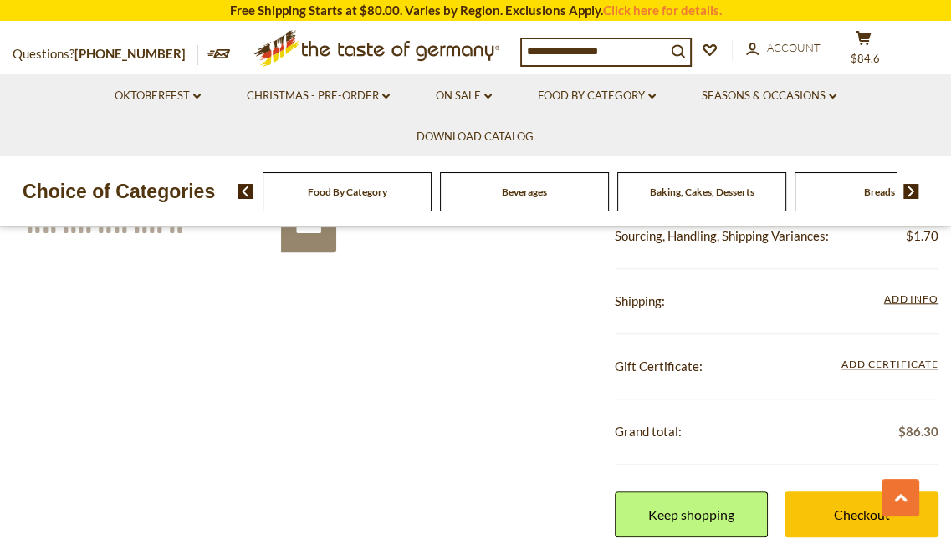
scroll to position [1102, 0]
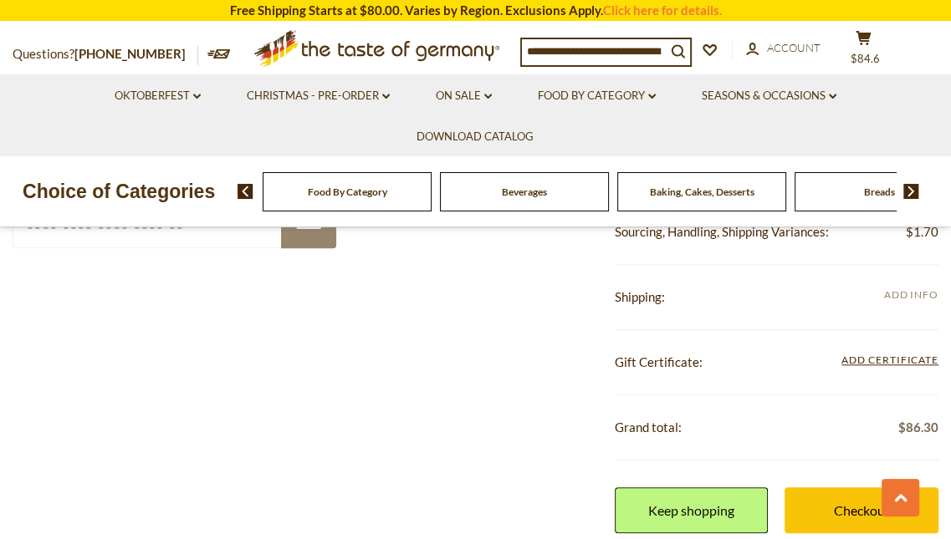
click at [903, 291] on span "Add Info" at bounding box center [911, 295] width 54 height 13
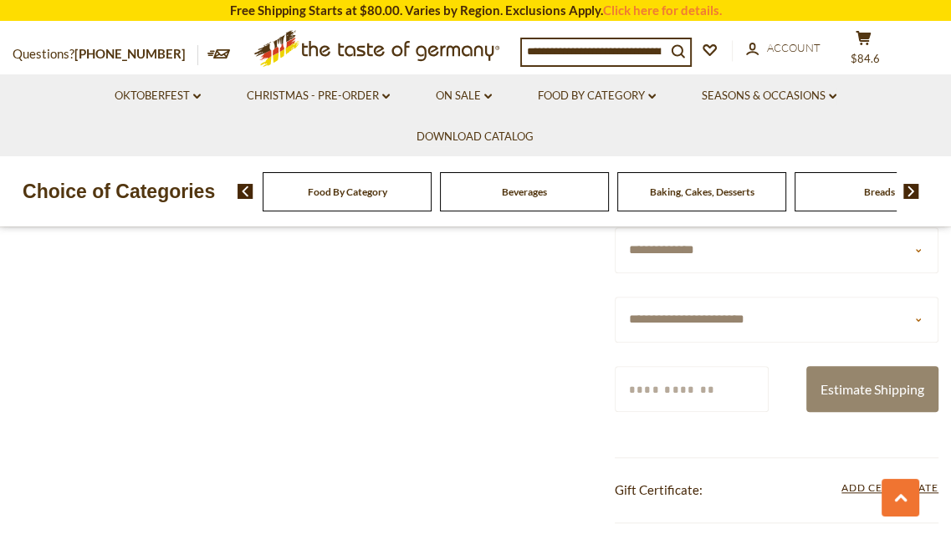
scroll to position [1210, 0]
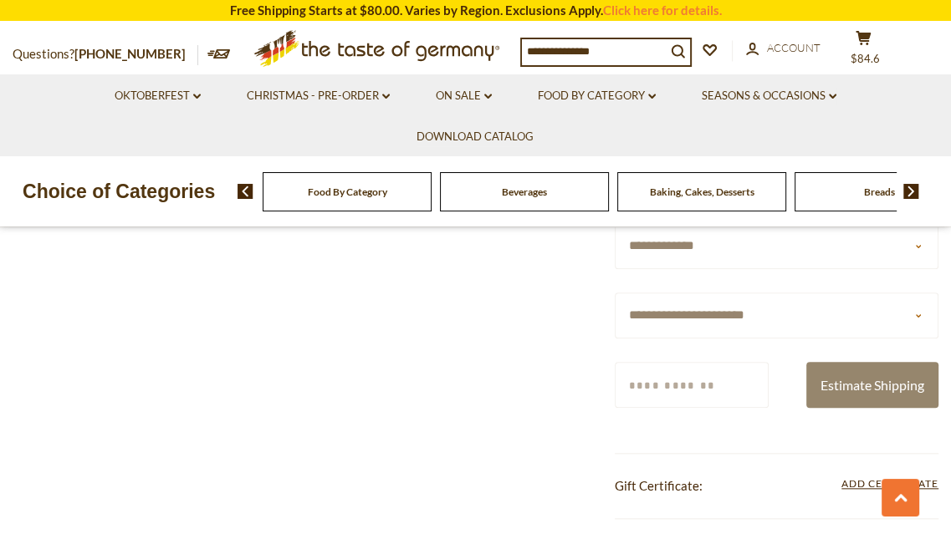
click at [917, 315] on select "**********" at bounding box center [777, 316] width 324 height 46
select select "**"
click at [615, 293] on select "**********" at bounding box center [777, 316] width 324 height 46
click at [688, 386] on input "Zip/Postcode" at bounding box center [692, 385] width 154 height 46
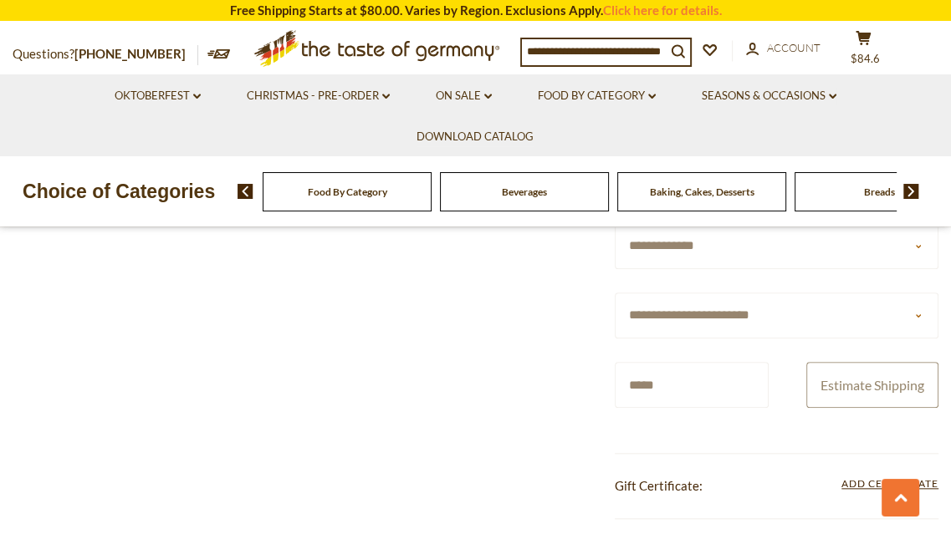
type input "*****"
click at [878, 383] on button "Estimate Shipping" at bounding box center [872, 385] width 132 height 46
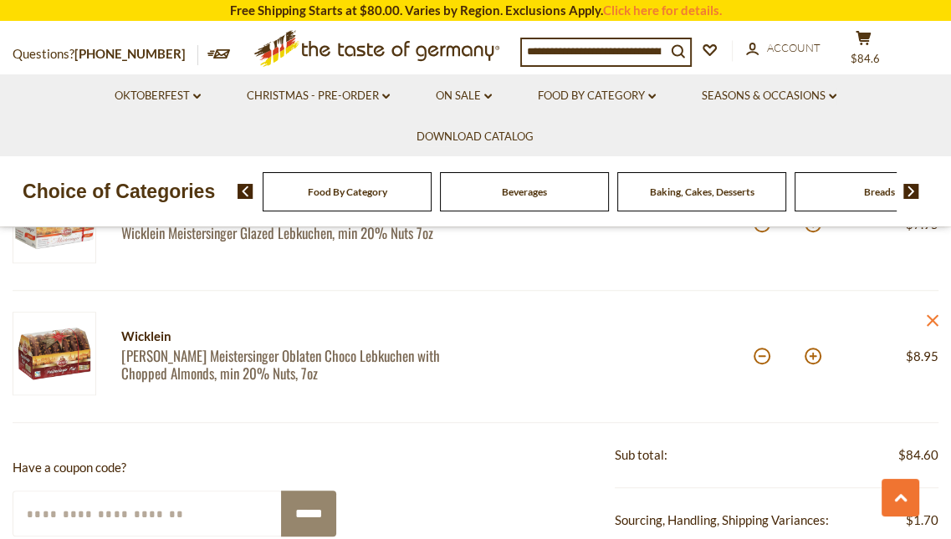
scroll to position [809, 0]
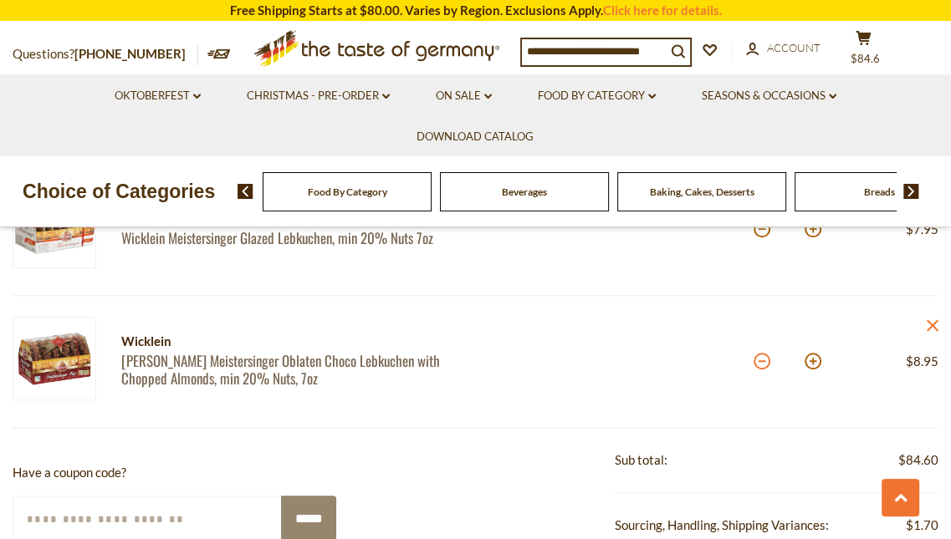
click at [761, 359] on button at bounding box center [762, 361] width 17 height 17
type input "*"
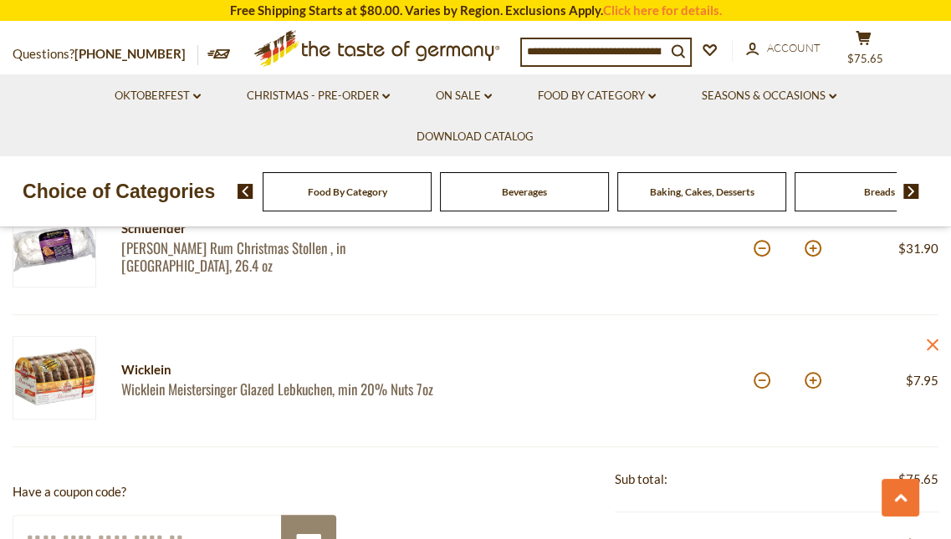
scroll to position [661, 0]
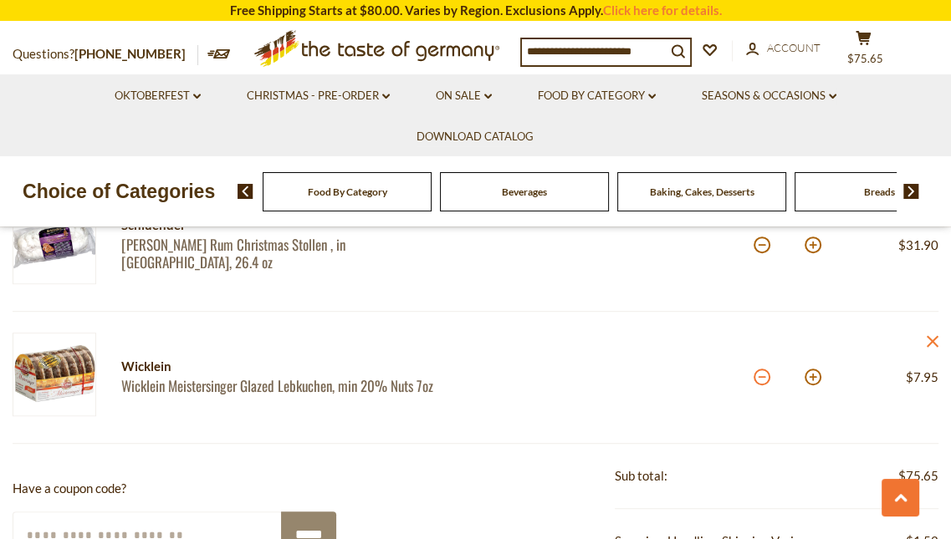
click at [764, 376] on button at bounding box center [762, 377] width 17 height 17
type input "*"
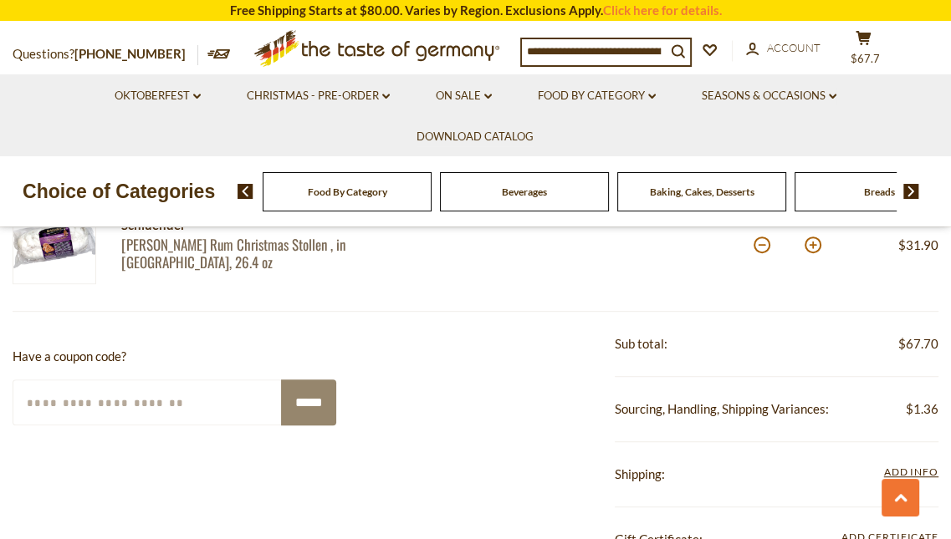
click at [763, 245] on button at bounding box center [762, 245] width 17 height 17
type input "*"
click at [763, 245] on button at bounding box center [762, 245] width 17 height 17
type input "*"
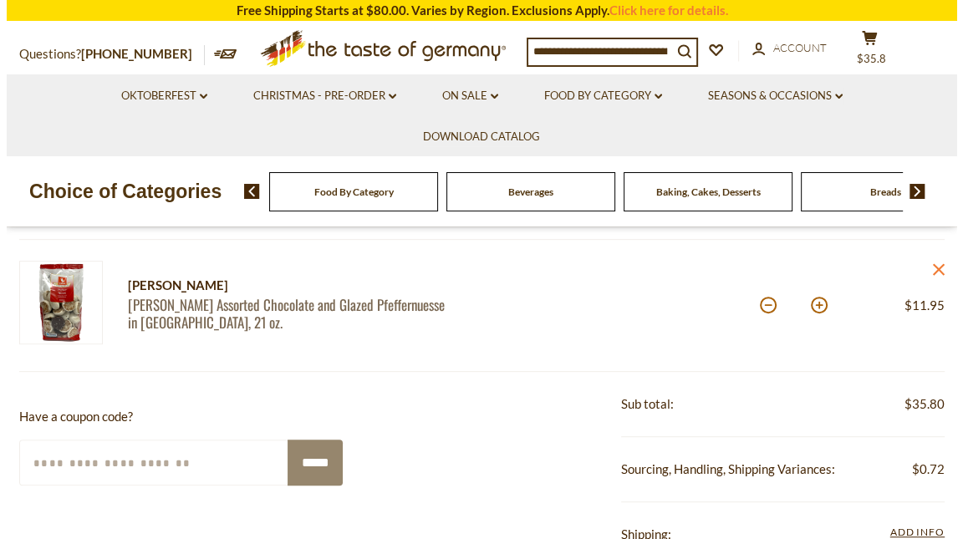
scroll to position [468, 0]
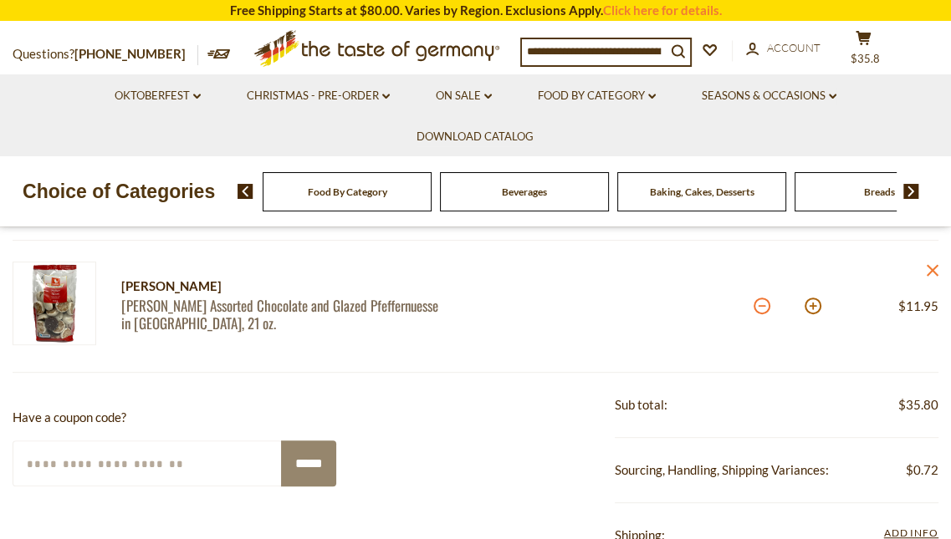
click at [762, 307] on button at bounding box center [762, 306] width 17 height 17
type input "*"
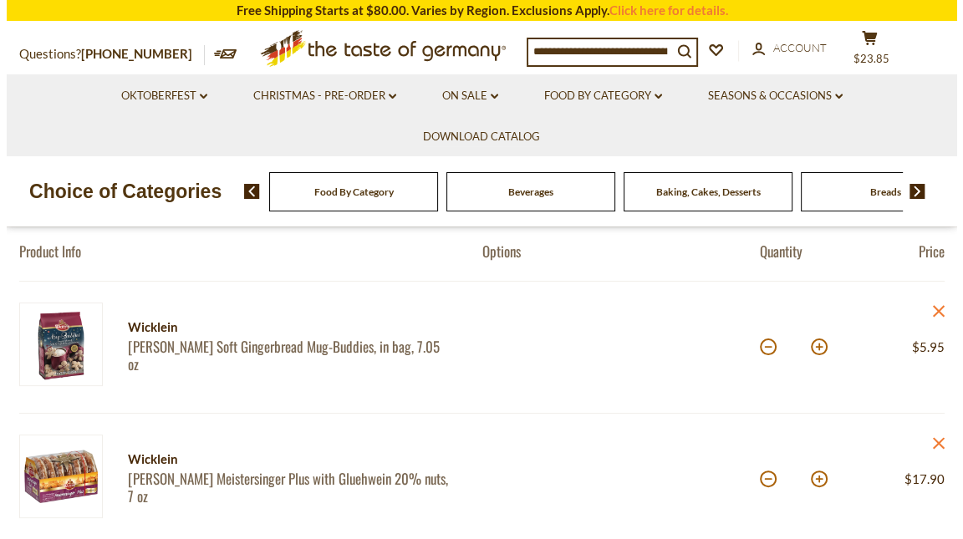
scroll to position [187, 0]
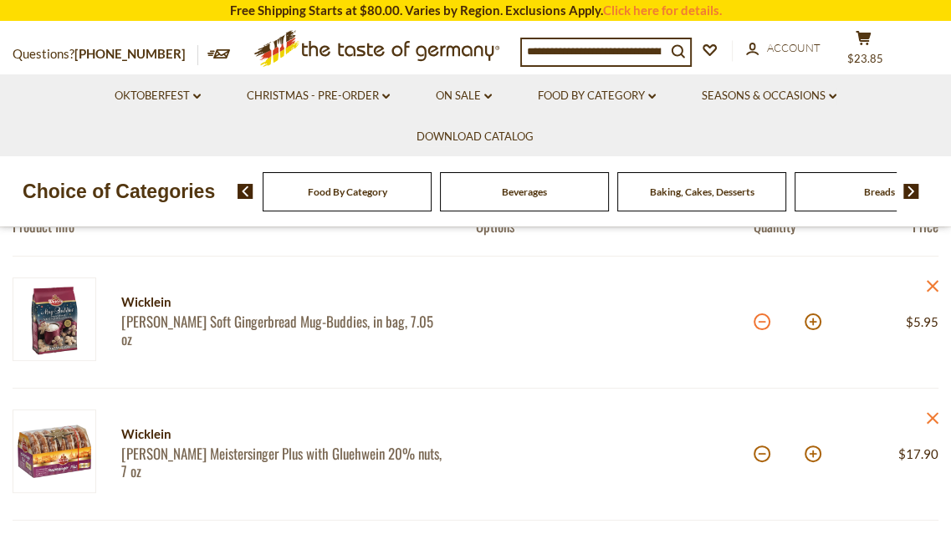
click at [761, 323] on button at bounding box center [762, 322] width 17 height 17
type input "*"
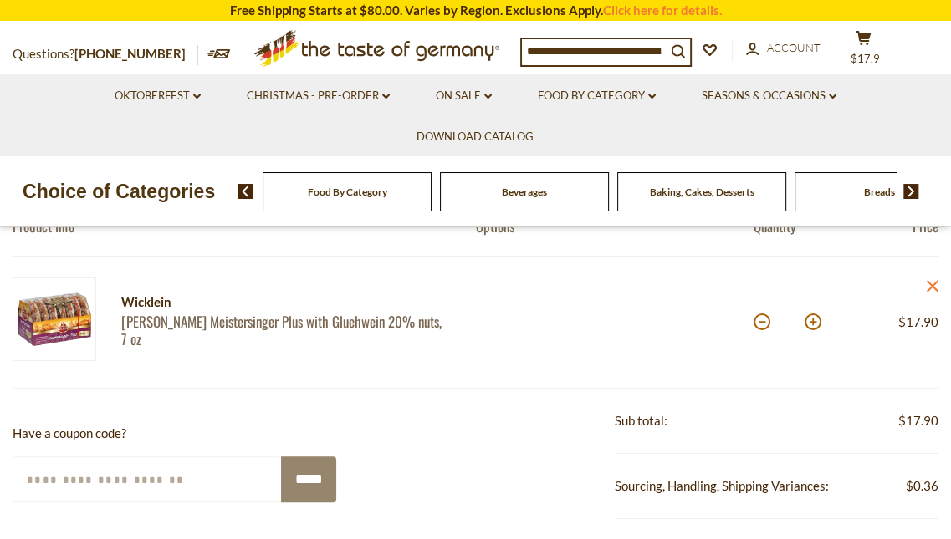
click at [761, 323] on button at bounding box center [762, 322] width 17 height 17
type input "*"
click at [762, 325] on button at bounding box center [762, 322] width 17 height 17
type input "*"
